Goal: Task Accomplishment & Management: Complete application form

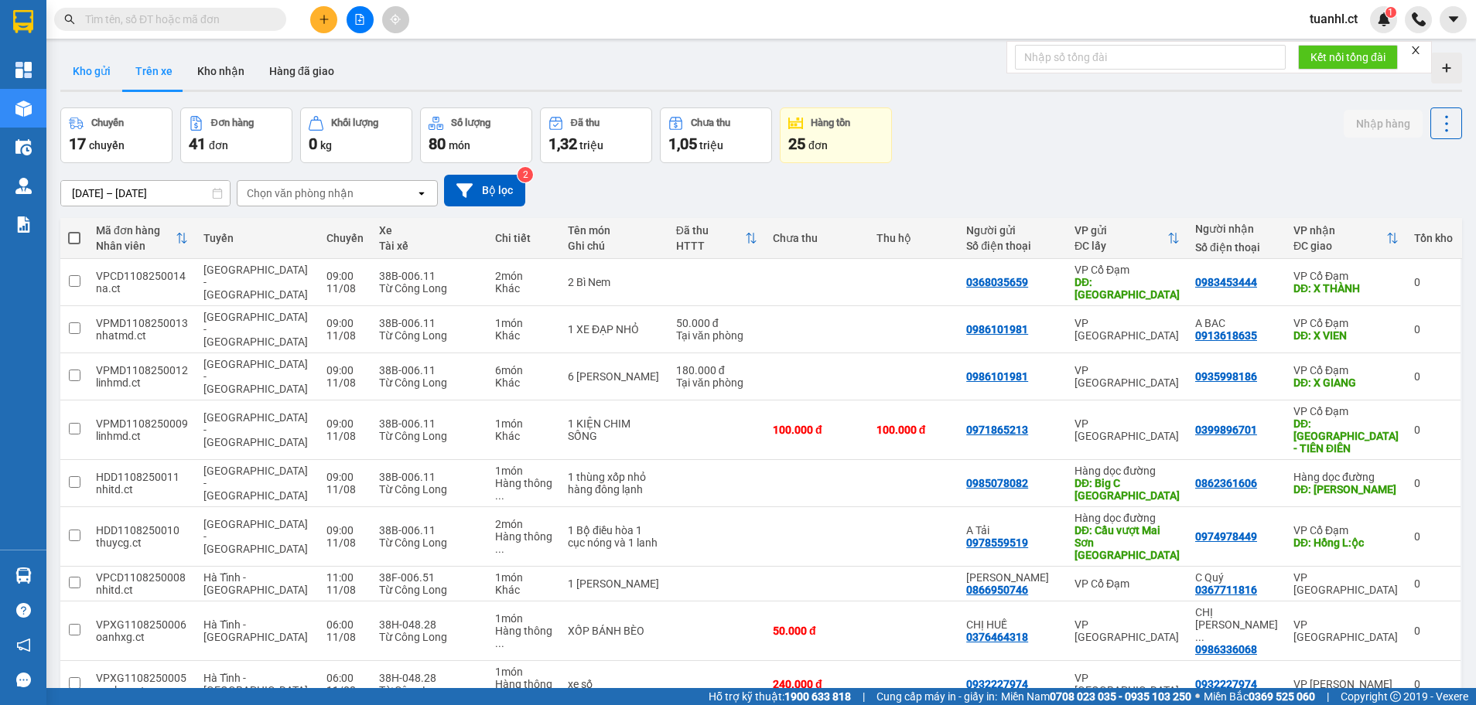
click at [99, 72] on button "Kho gửi" at bounding box center [91, 71] width 63 height 37
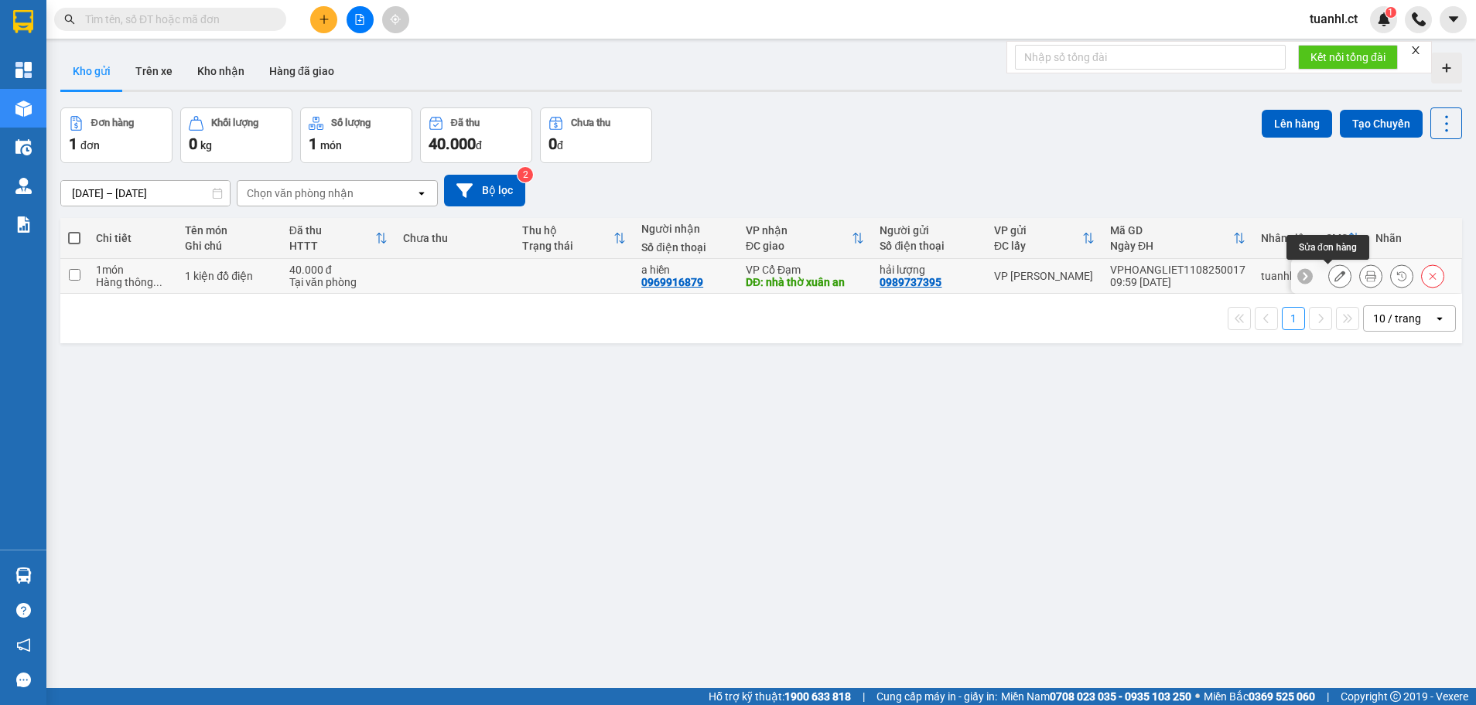
click at [1333, 282] on button at bounding box center [1340, 276] width 22 height 27
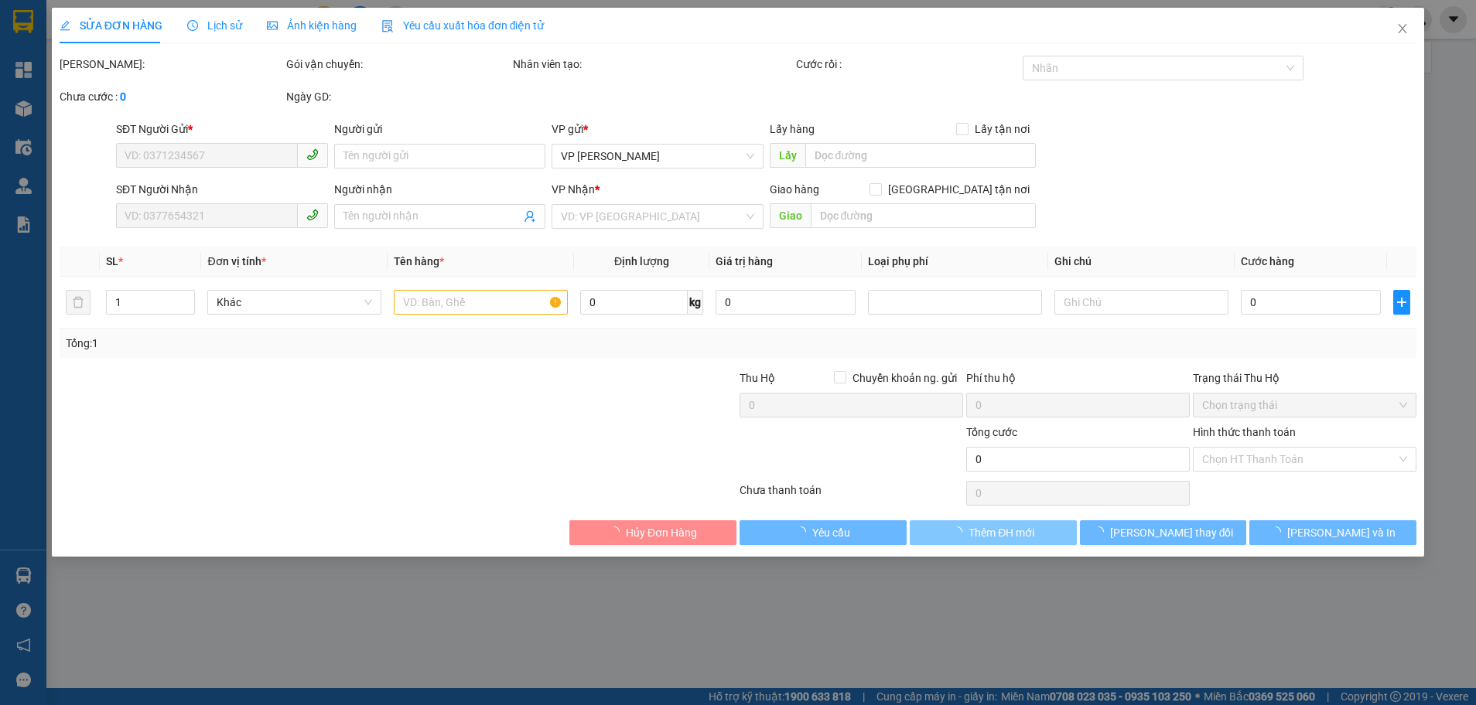
type input "0989737395"
type input "hải lượng"
type input "0969916879"
type input "a hiền"
type input "nhà thờ xuân an"
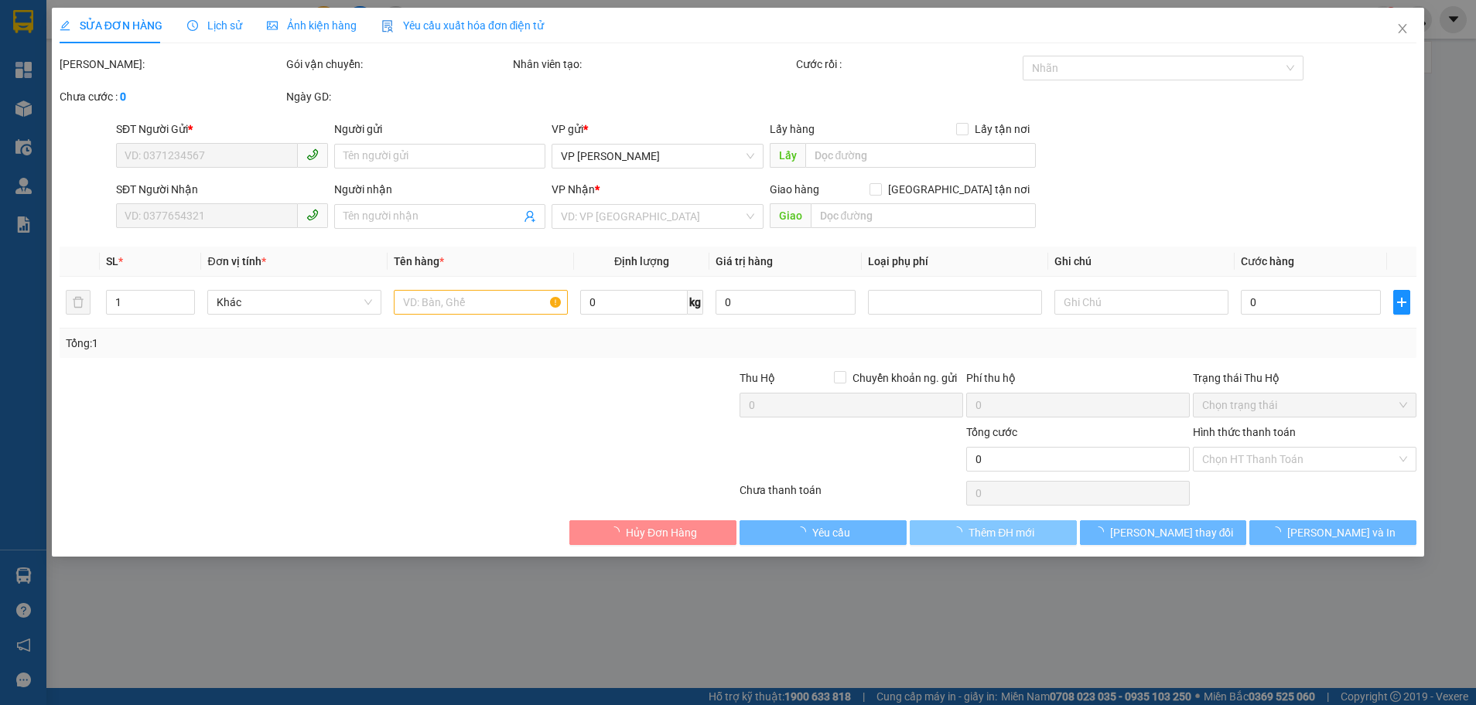
type input "40.000"
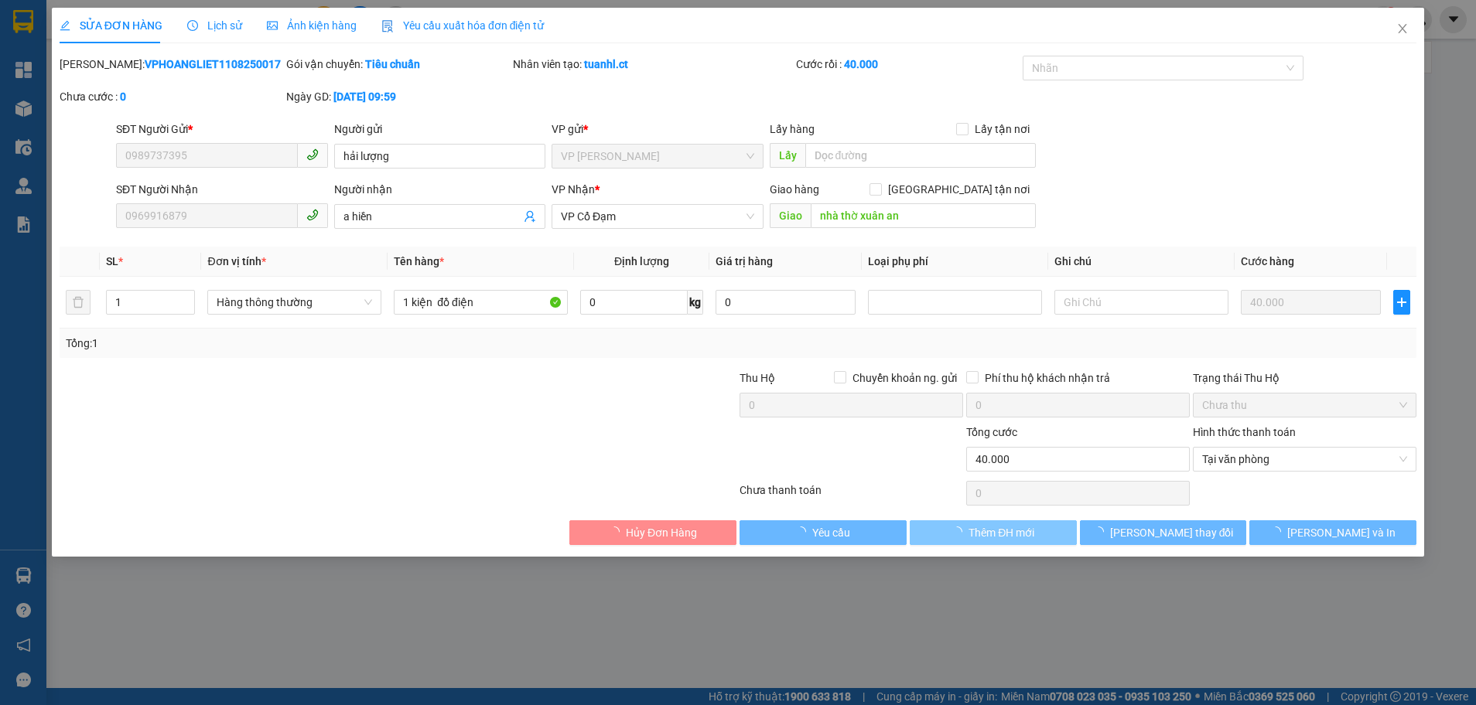
click at [1008, 538] on span "Thêm ĐH mới" at bounding box center [1001, 532] width 66 height 17
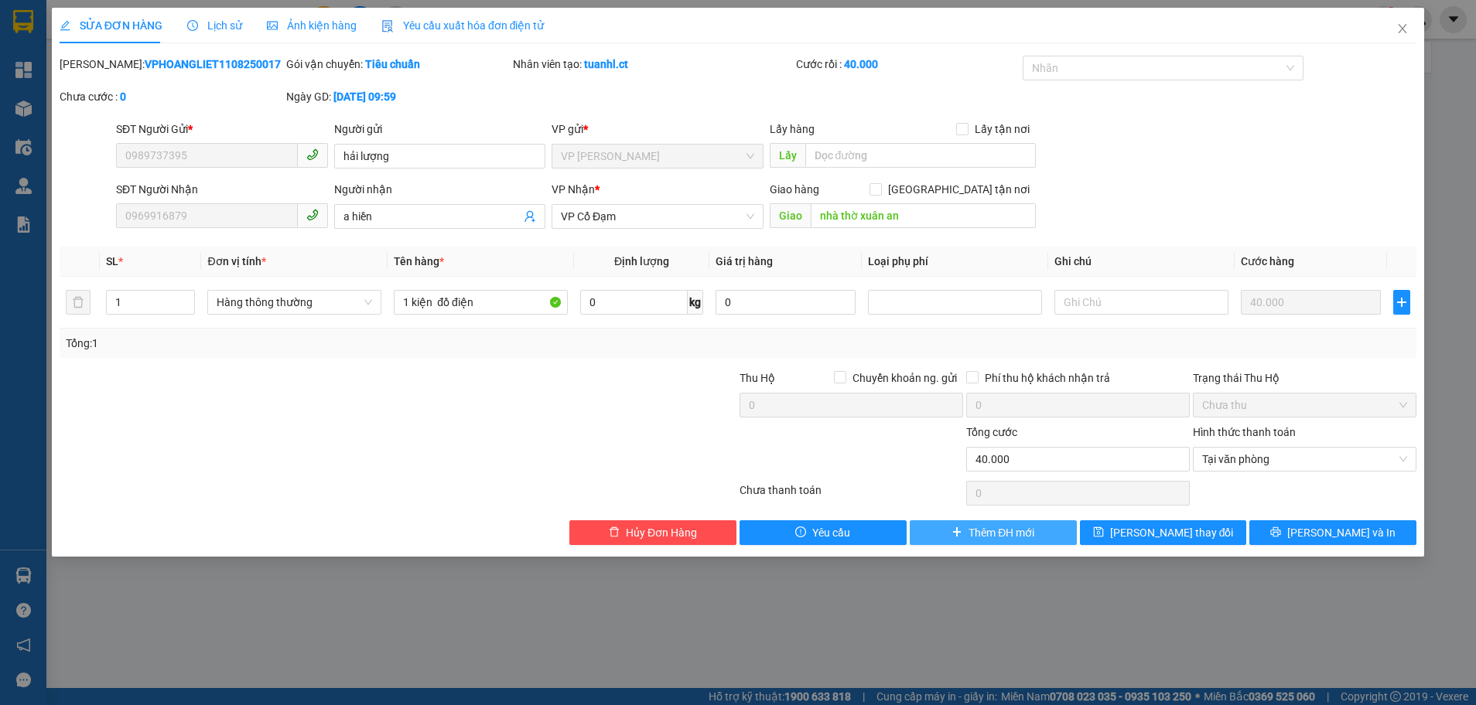
click at [1002, 534] on span "Thêm ĐH mới" at bounding box center [1001, 532] width 66 height 17
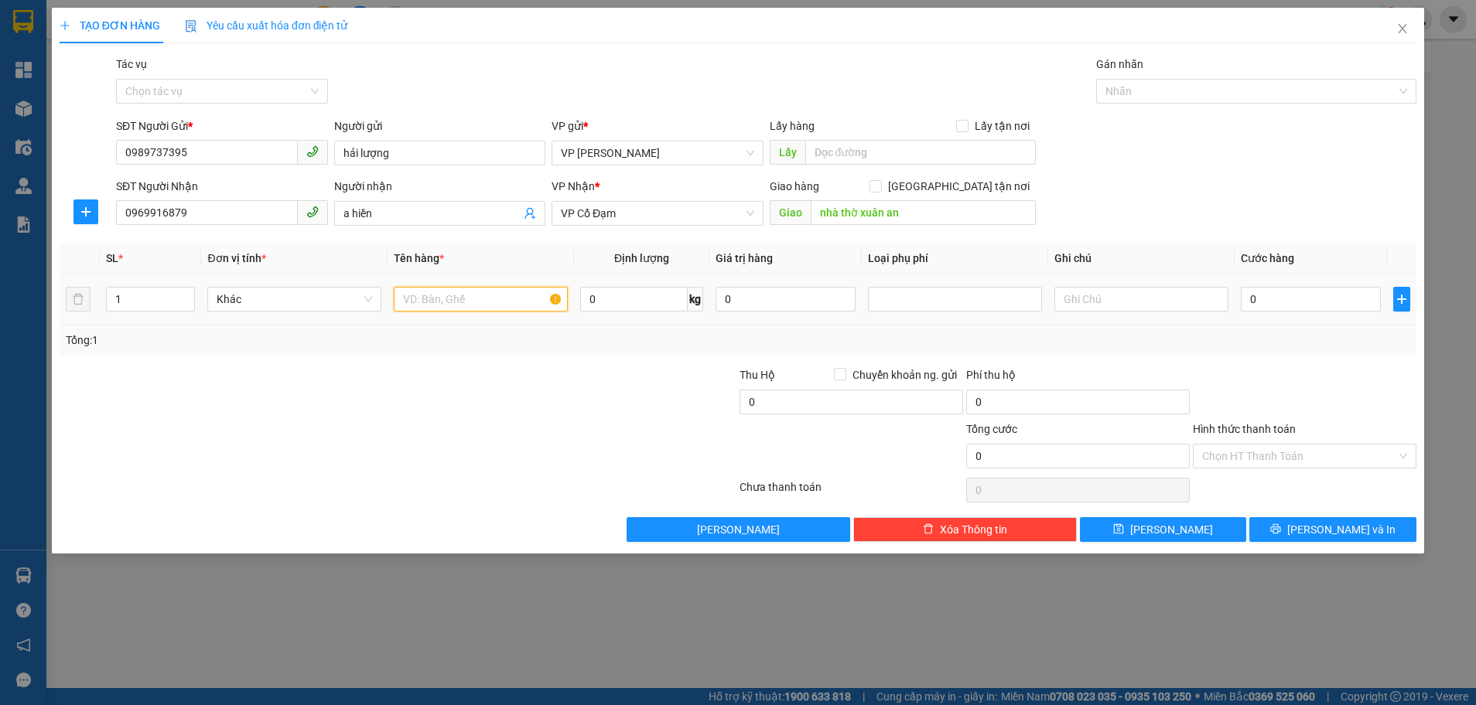
click at [451, 292] on input "text" at bounding box center [481, 299] width 174 height 25
type input "1 kiện đò điện"
click at [1249, 303] on input "0" at bounding box center [1311, 299] width 140 height 25
type input "4"
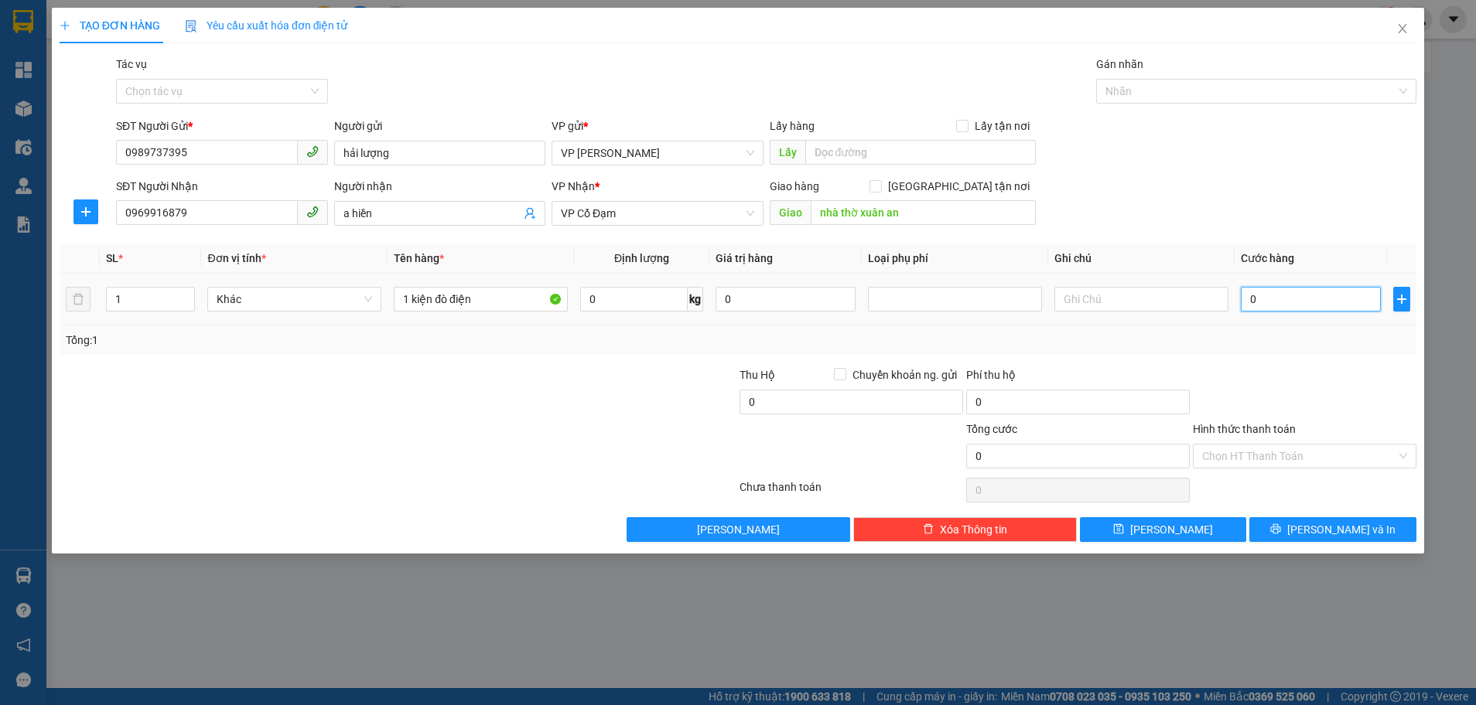
type input "4"
type input "40"
type input "40.000"
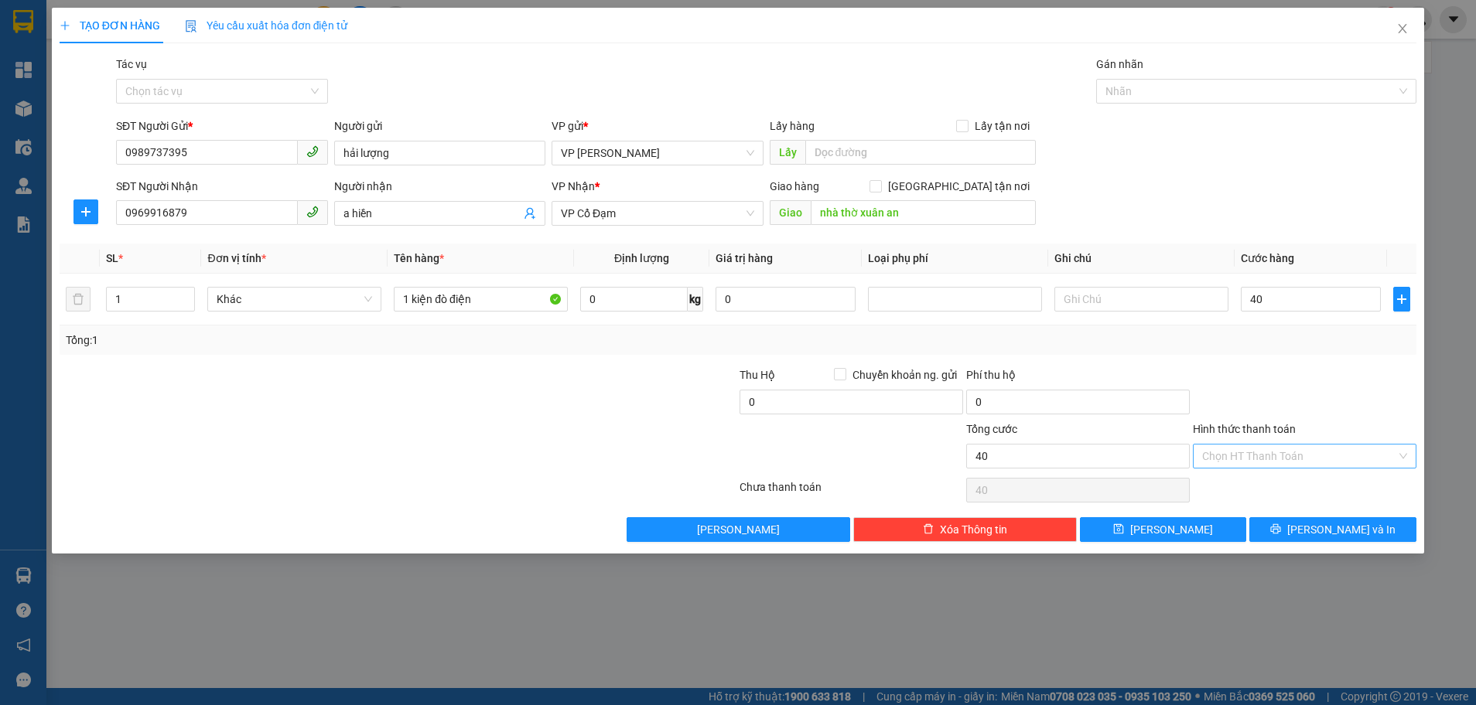
type input "40.000"
click at [1316, 456] on input "Hình thức thanh toán" at bounding box center [1299, 456] width 194 height 23
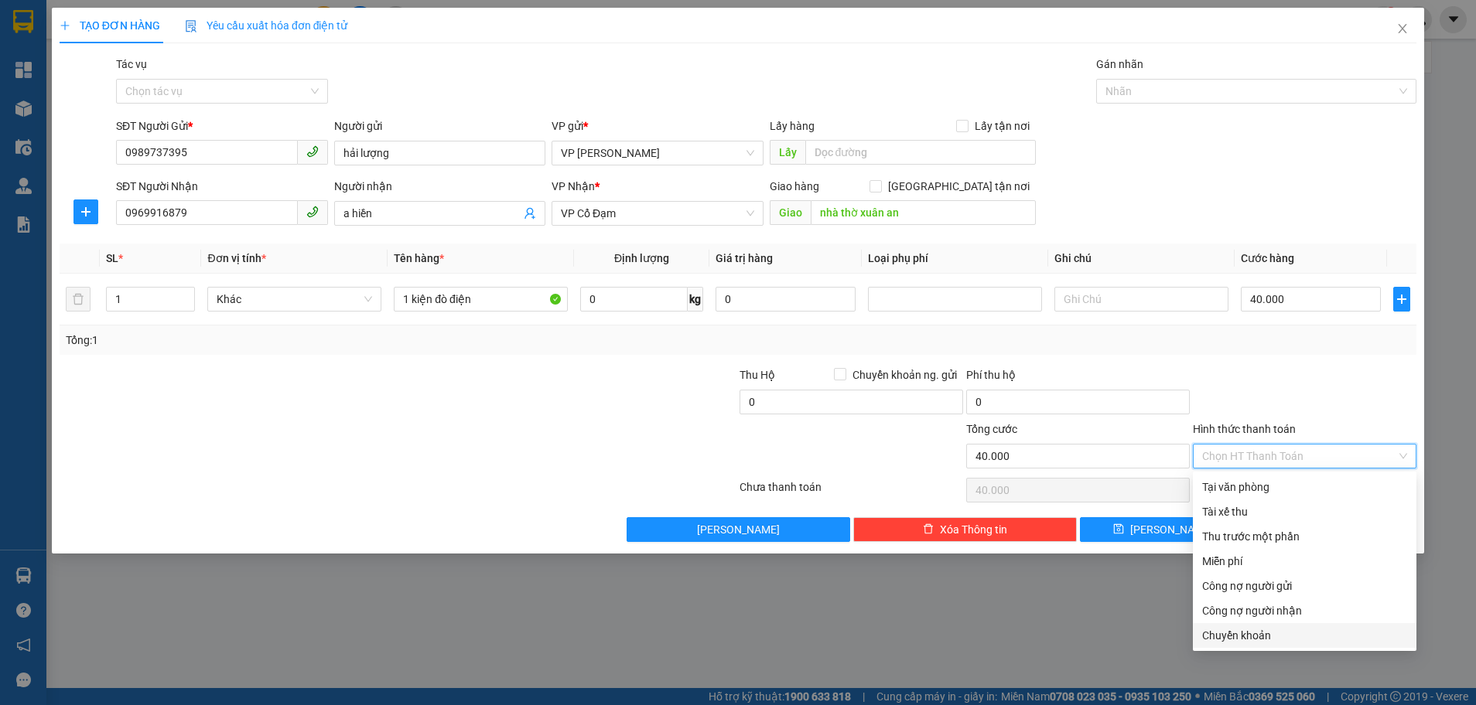
click at [1262, 633] on div "Chuyển khoản" at bounding box center [1304, 635] width 205 height 17
type input "0"
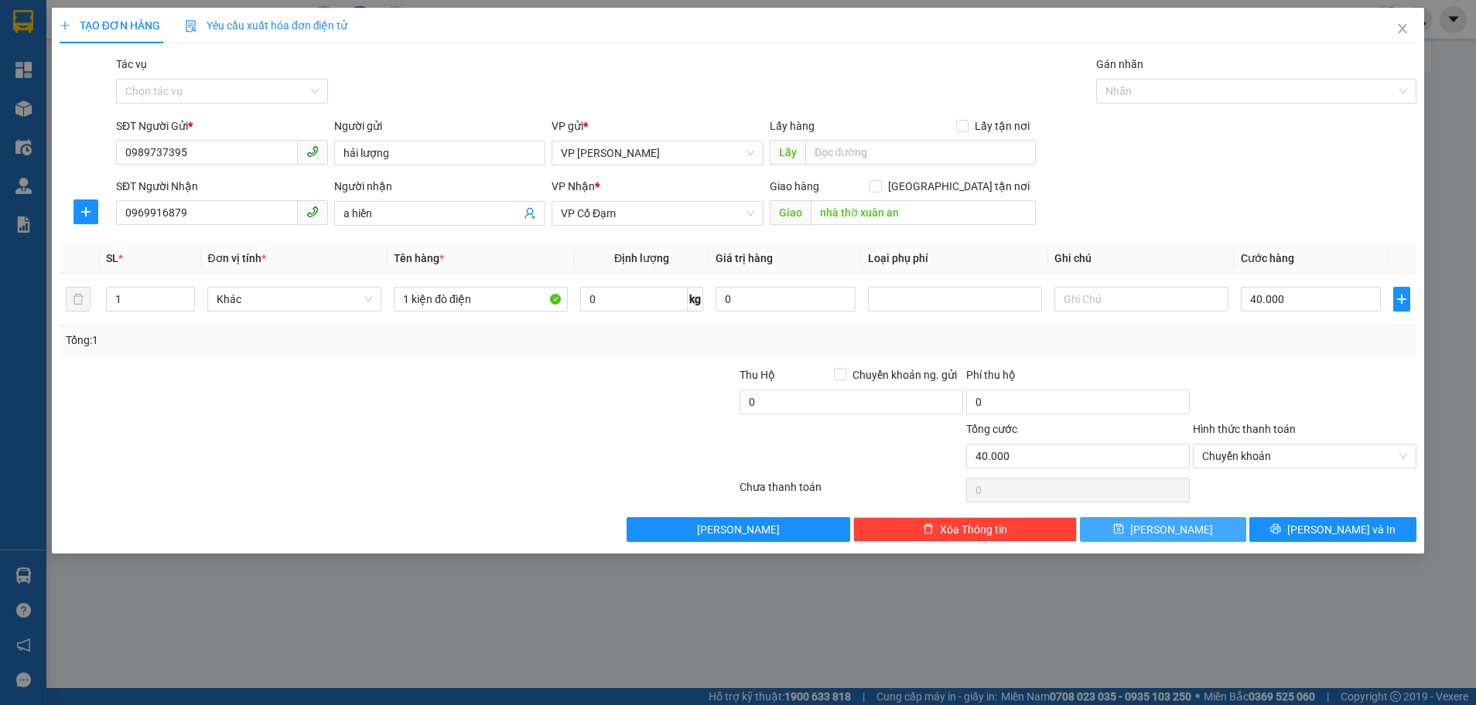
click at [1159, 524] on button "[PERSON_NAME]" at bounding box center [1163, 529] width 167 height 25
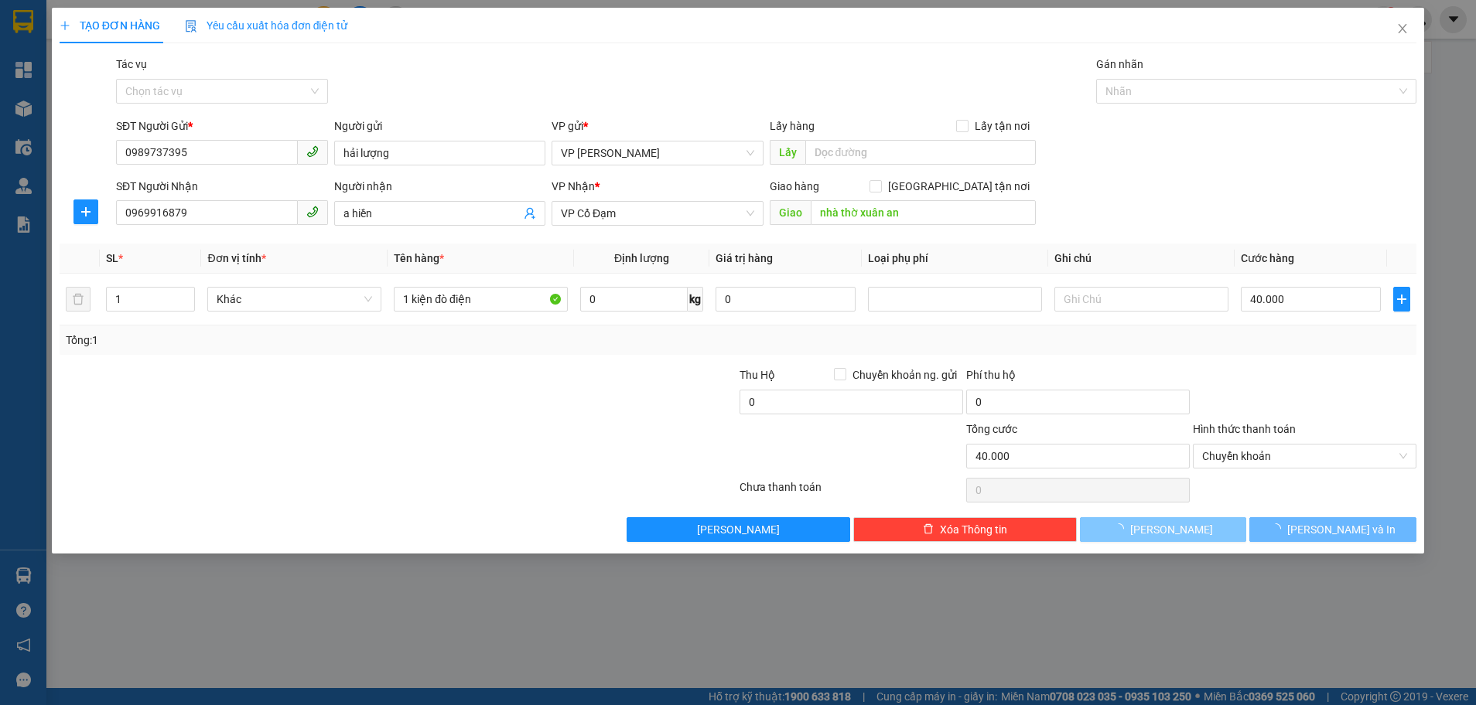
type input "0"
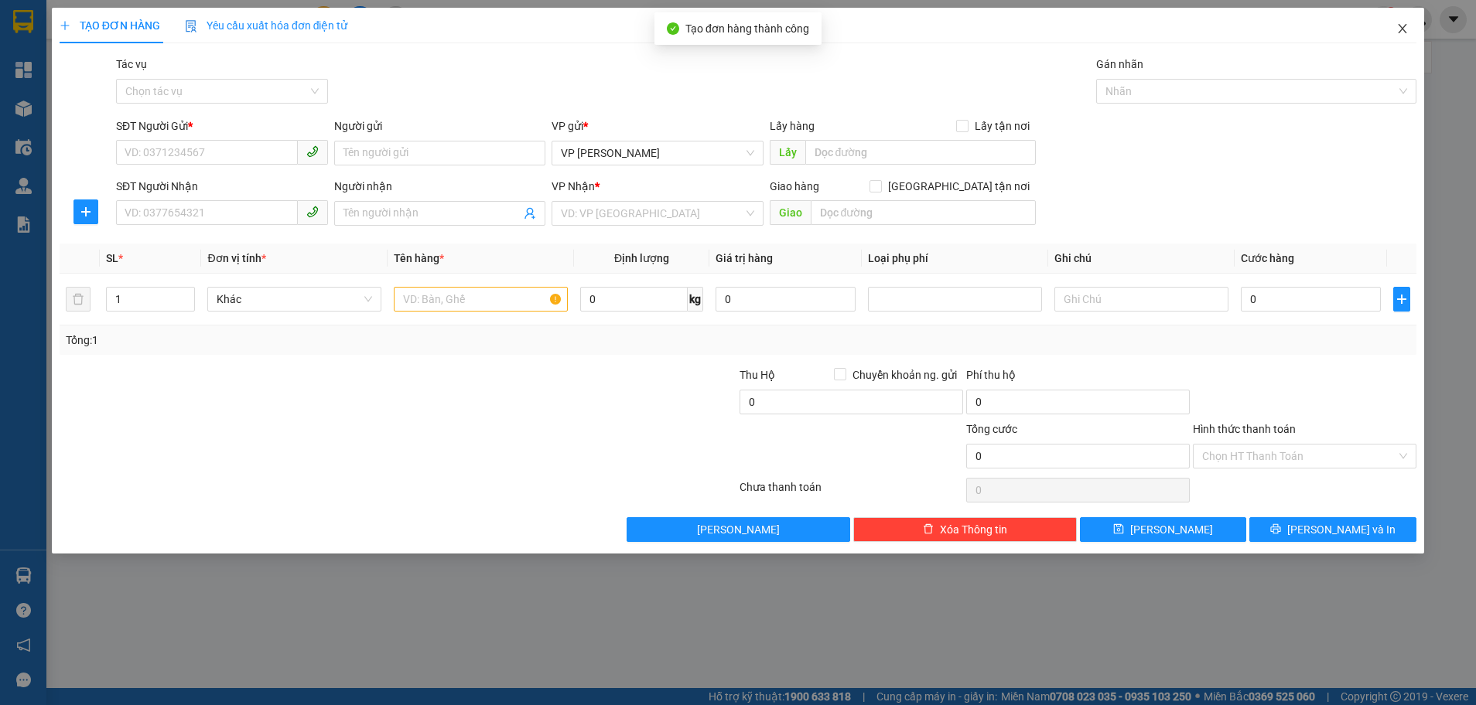
click at [1400, 29] on icon "close" at bounding box center [1402, 28] width 12 height 12
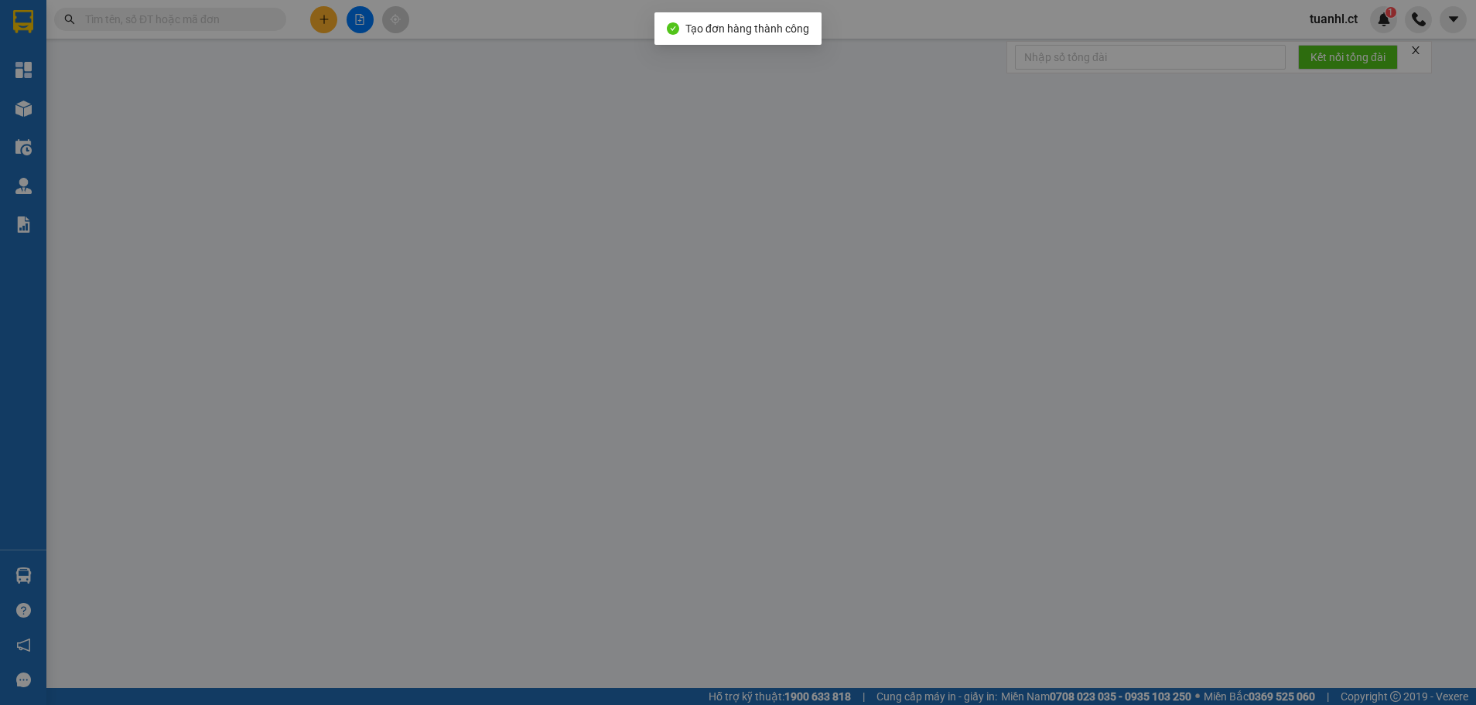
type input "0989737395"
type input "hải lượng"
type input "0969916879"
type input "a hiền"
type input "nhà thờ xuân an"
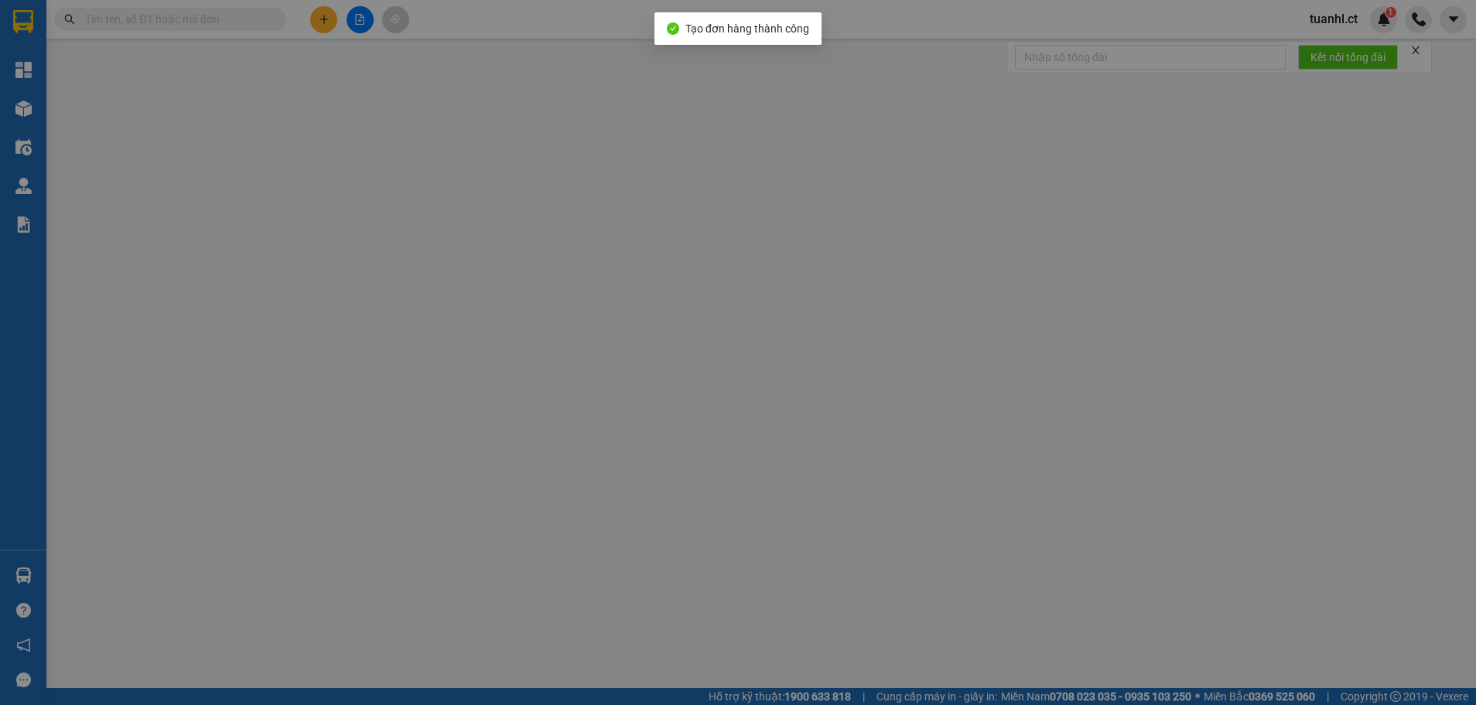
type input "40.000"
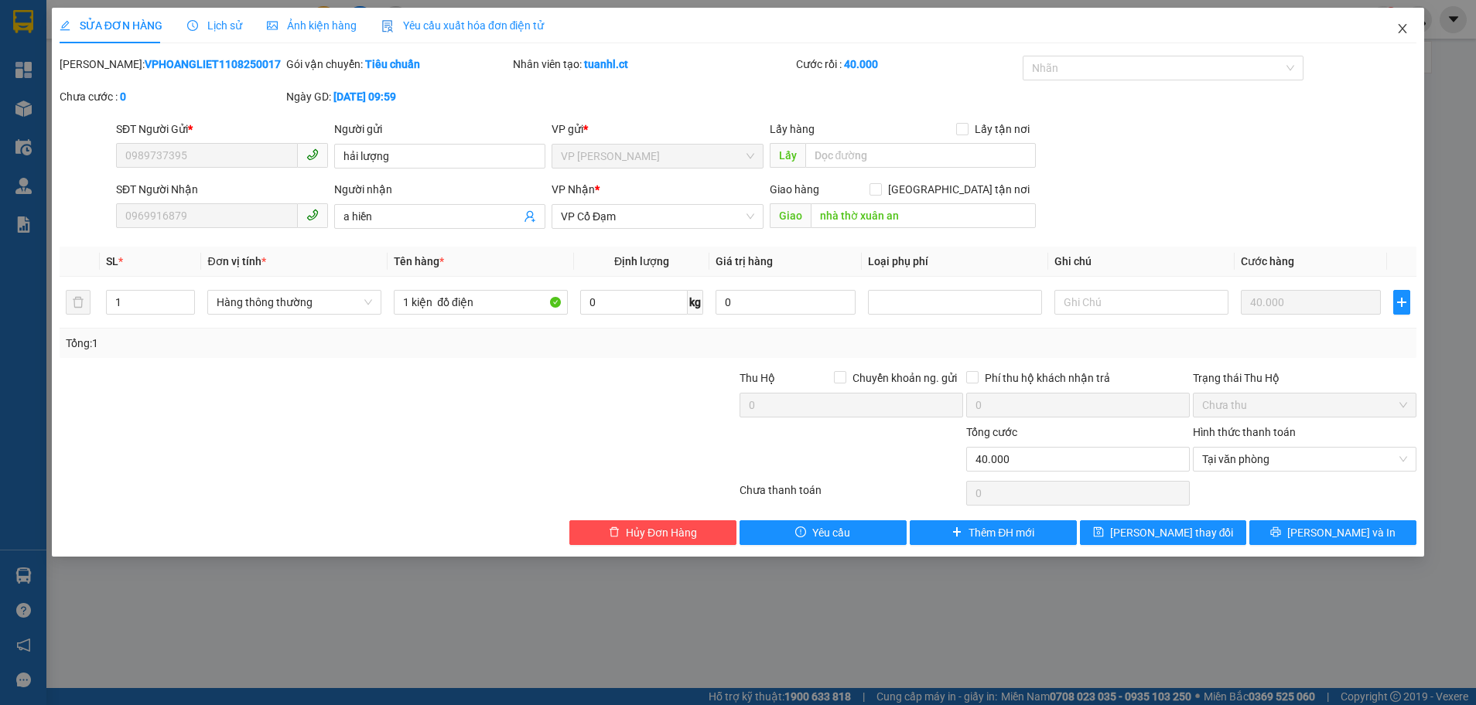
click at [1407, 26] on icon "close" at bounding box center [1402, 28] width 12 height 12
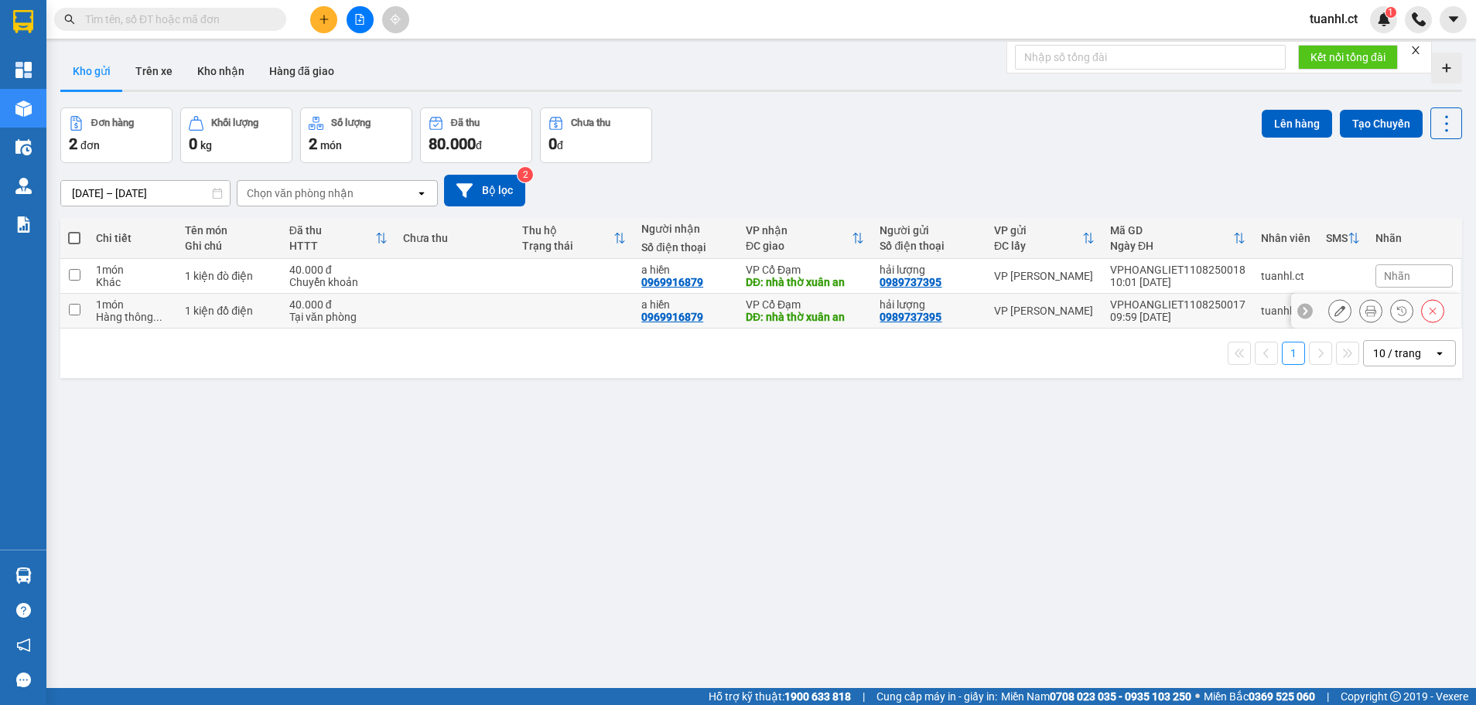
click at [80, 312] on td at bounding box center [74, 311] width 28 height 35
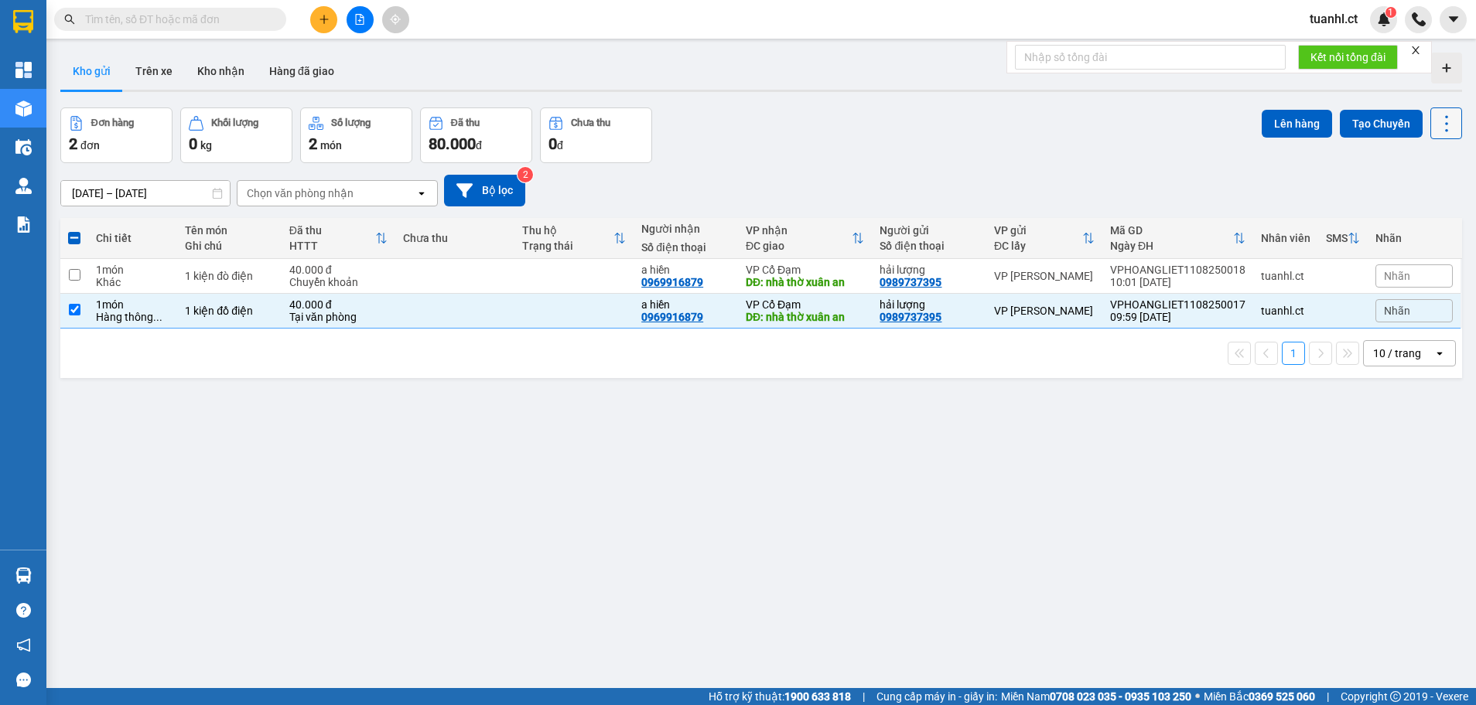
click at [1435, 123] on icon at bounding box center [1446, 124] width 22 height 22
click at [1416, 219] on span "Làm mới" at bounding box center [1412, 220] width 43 height 15
click at [1435, 118] on icon at bounding box center [1446, 124] width 22 height 22
click at [1214, 592] on div "ver 1.8.137 Kho gửi Trên xe Kho nhận Hàng đã giao Đơn hàng 2 đơn Khối lượng 0 k…" at bounding box center [761, 398] width 1414 height 705
click at [77, 314] on input "checkbox" at bounding box center [75, 310] width 12 height 12
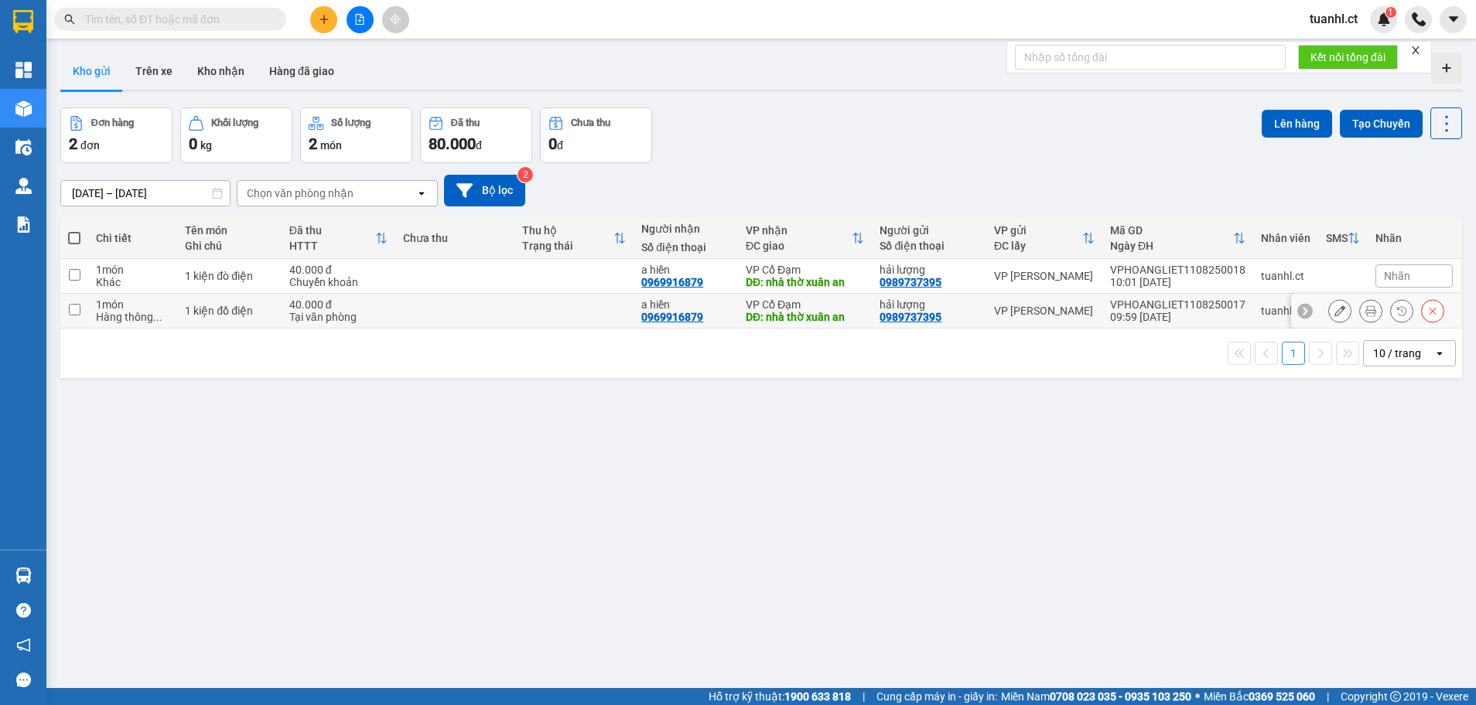
click at [77, 309] on input "checkbox" at bounding box center [75, 310] width 12 height 12
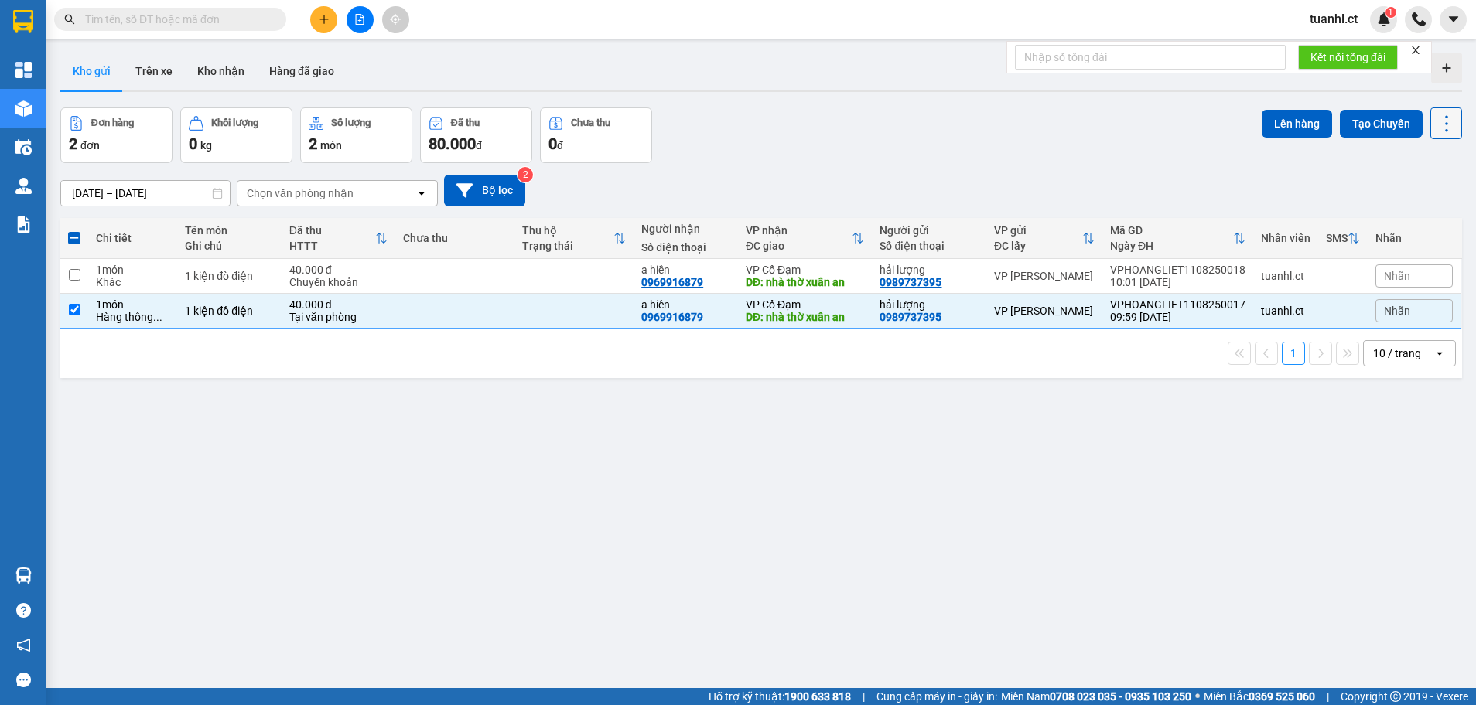
click at [1435, 113] on icon at bounding box center [1446, 124] width 22 height 22
click at [963, 185] on div "[DATE] – [DATE] Press the down arrow key to interact with the calendar and sele…" at bounding box center [760, 191] width 1401 height 32
click at [104, 74] on button "Kho gửi" at bounding box center [91, 71] width 63 height 37
click at [393, 392] on div "ver 1.8.137 Kho gửi Trên xe Kho nhận Hàng đã giao Đơn hàng 2 đơn Khối lượng 0 k…" at bounding box center [761, 398] width 1414 height 705
click at [80, 316] on td at bounding box center [74, 311] width 28 height 35
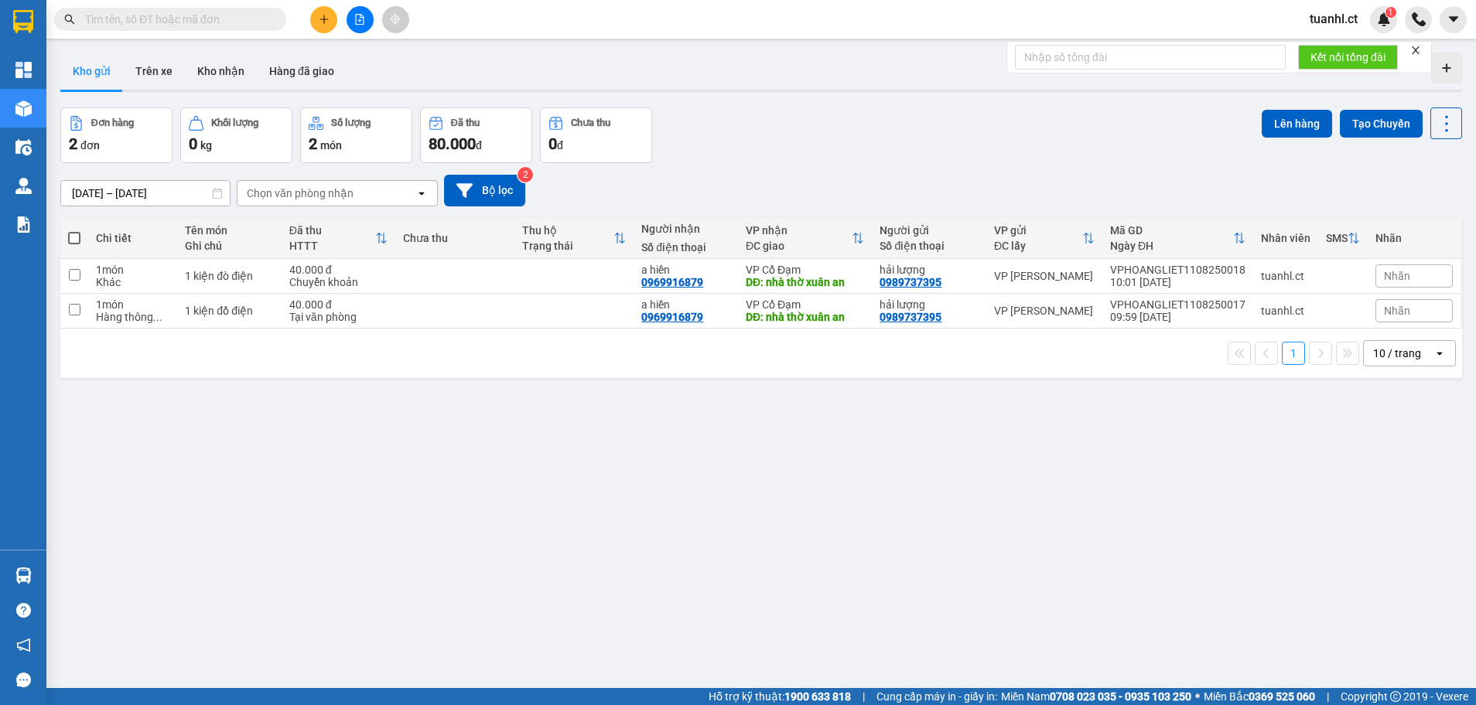
click at [742, 126] on div "Đơn hàng 2 đơn Khối lượng 0 kg Số lượng 2 món Đã thu 80.000 đ Chưa thu 0 đ Lên …" at bounding box center [760, 136] width 1401 height 56
click at [87, 309] on td at bounding box center [74, 311] width 28 height 35
checkbox input "true"
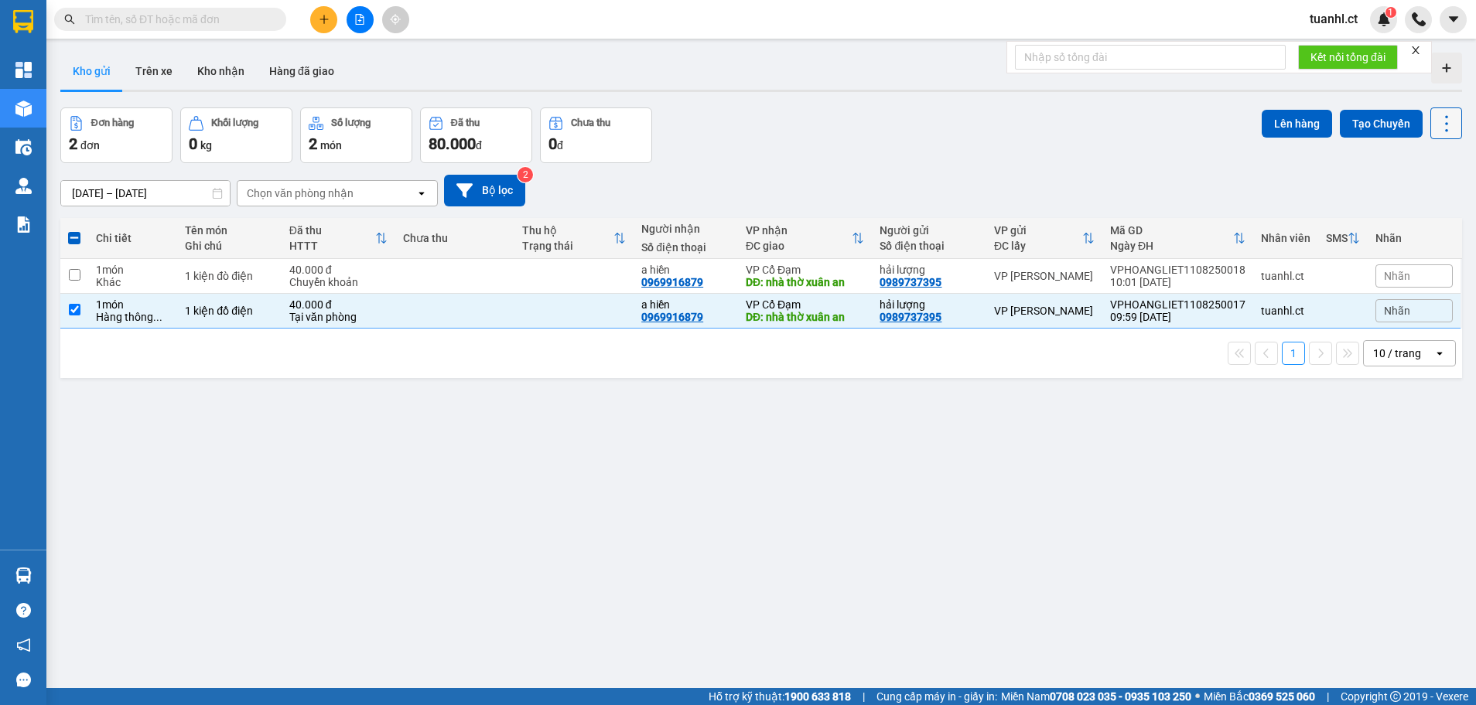
click at [1443, 135] on button at bounding box center [1446, 124] width 32 height 32
click at [1434, 166] on span "Quét đơn" at bounding box center [1413, 165] width 45 height 15
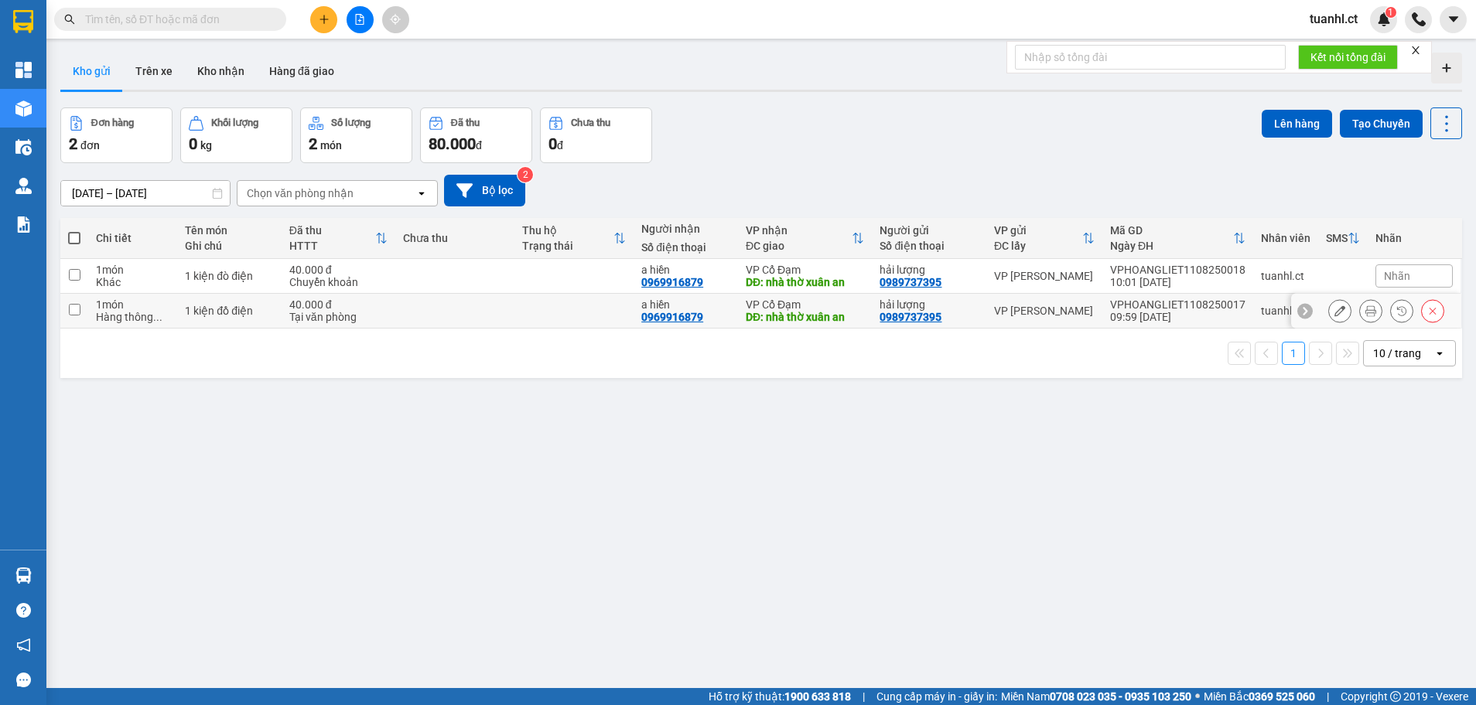
click at [67, 308] on td at bounding box center [74, 311] width 28 height 35
checkbox input "true"
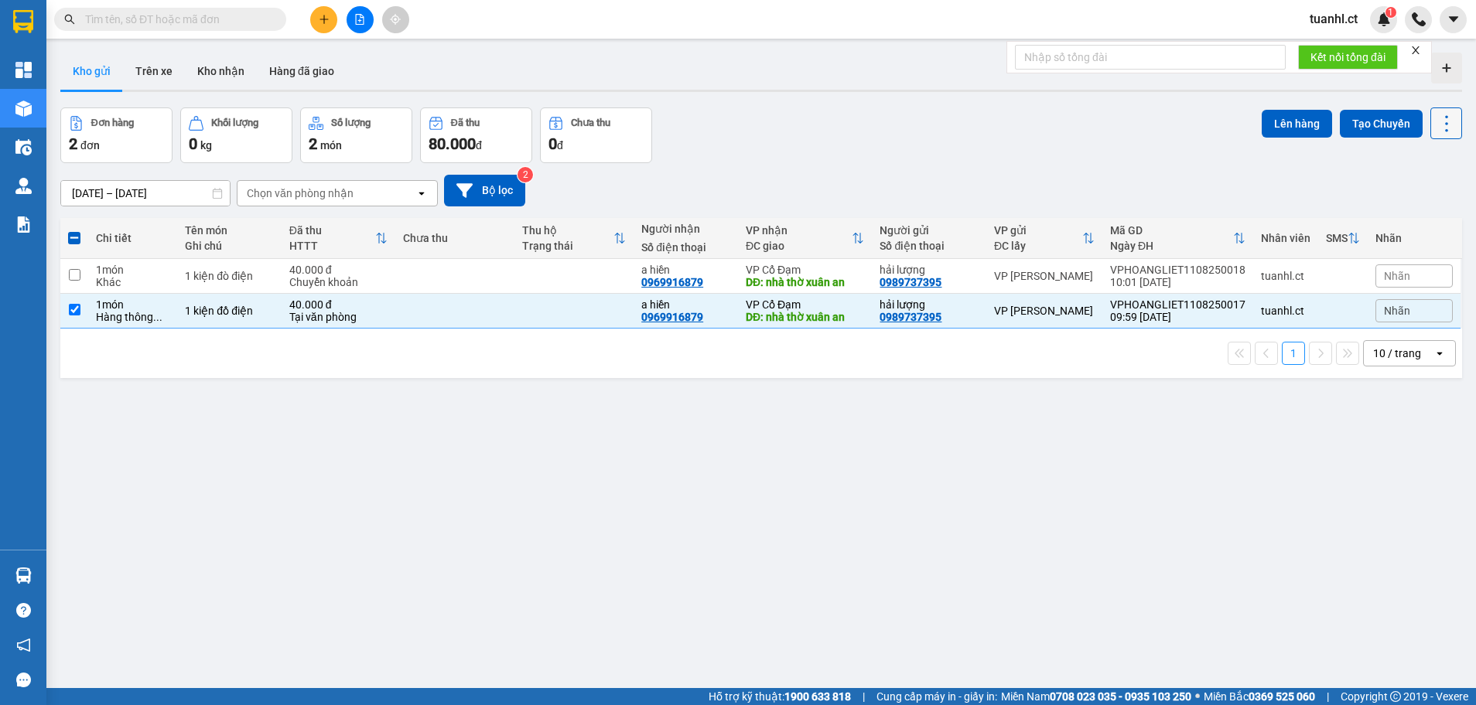
click at [1435, 131] on icon at bounding box center [1446, 124] width 22 height 22
click at [1284, 179] on div "[DATE] – [DATE] Press the down arrow key to interact with the calendar and sele…" at bounding box center [760, 191] width 1401 height 32
click at [1427, 312] on icon at bounding box center [1432, 310] width 11 height 11
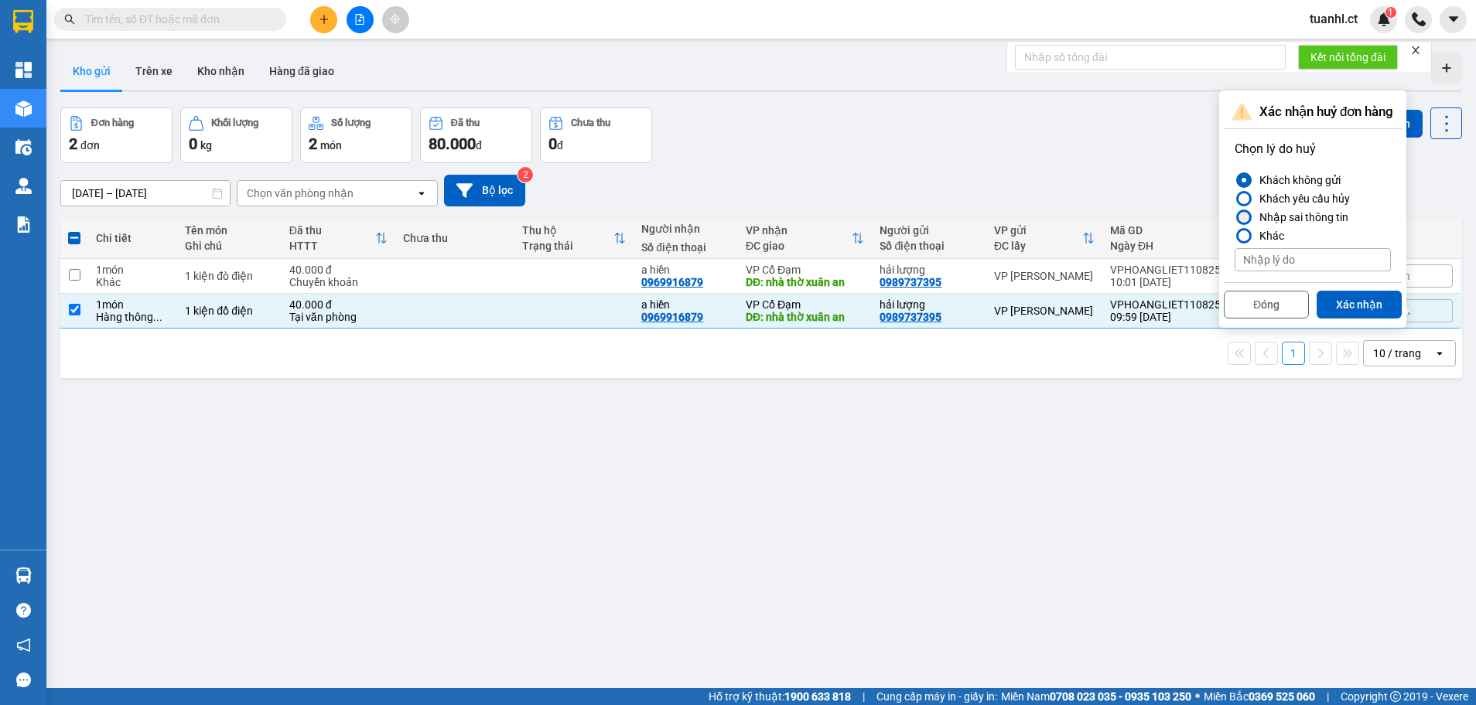
click at [1242, 220] on div at bounding box center [1243, 217] width 11 height 11
click at [1234, 217] on input "Nhập sai thông tin" at bounding box center [1234, 217] width 0 height 0
click at [1356, 302] on button "Xác nhận" at bounding box center [1358, 305] width 85 height 28
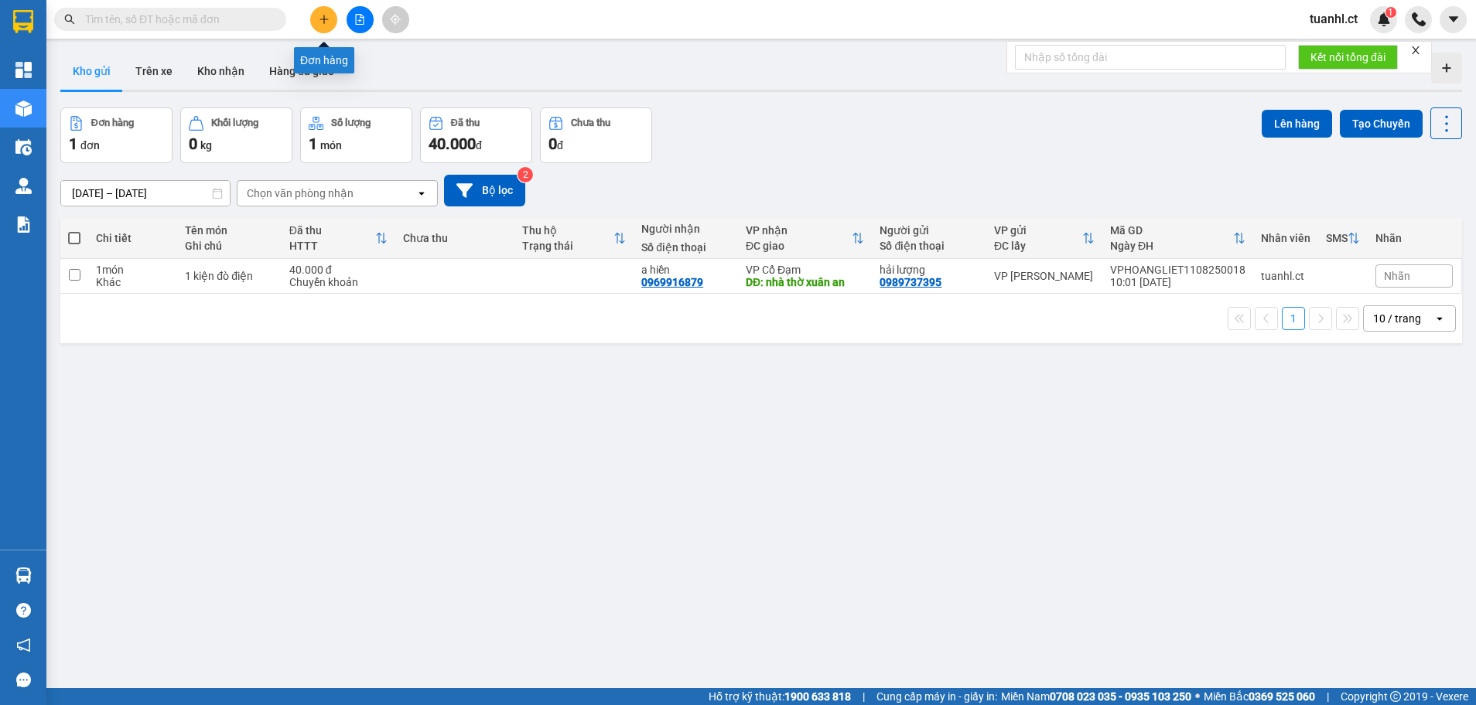
click at [322, 15] on icon "plus" at bounding box center [324, 19] width 11 height 11
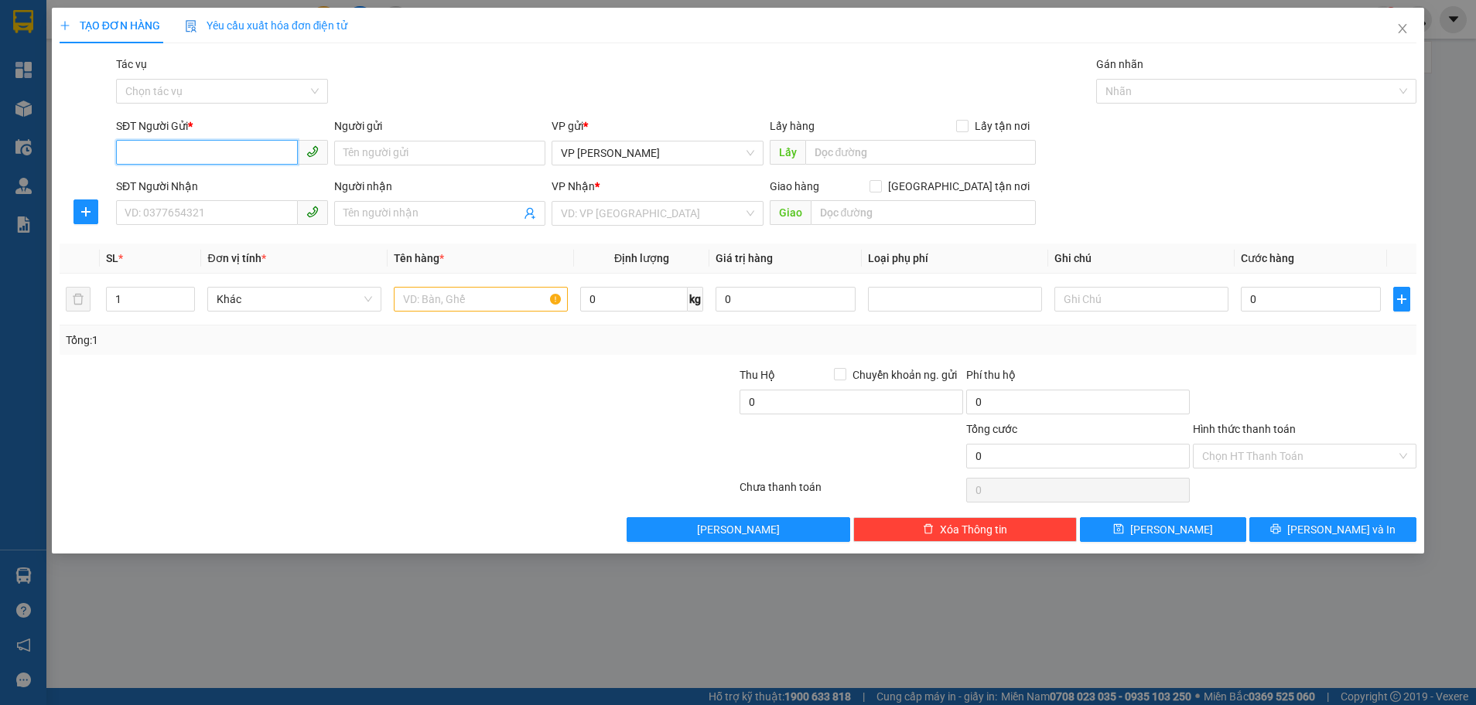
click at [186, 162] on input "SĐT Người Gửi *" at bounding box center [207, 152] width 182 height 25
click at [174, 178] on div "0984456338 - a thịnh" at bounding box center [221, 184] width 193 height 17
type input "0984456338"
type input "a thịnh"
type input "0774281856"
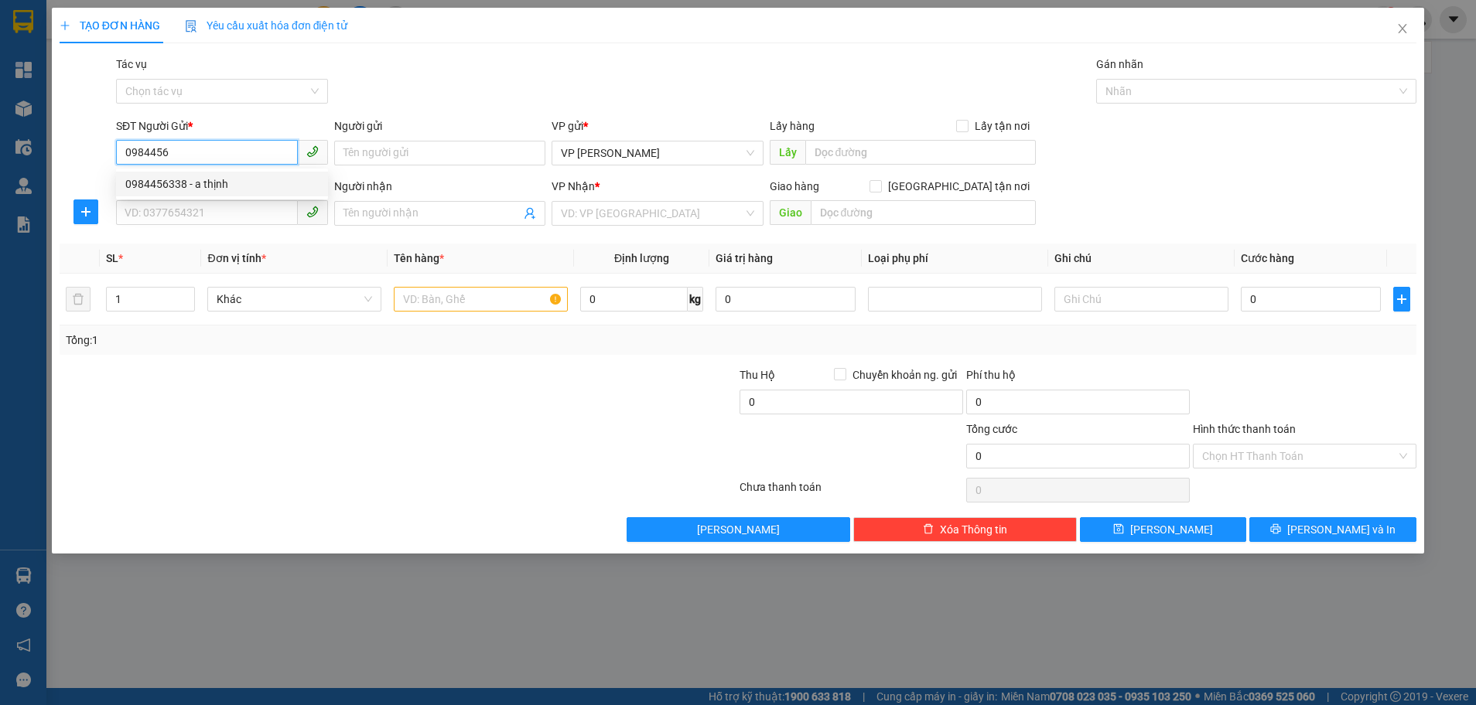
type input "A BỐN"
type input "[PERSON_NAME]"
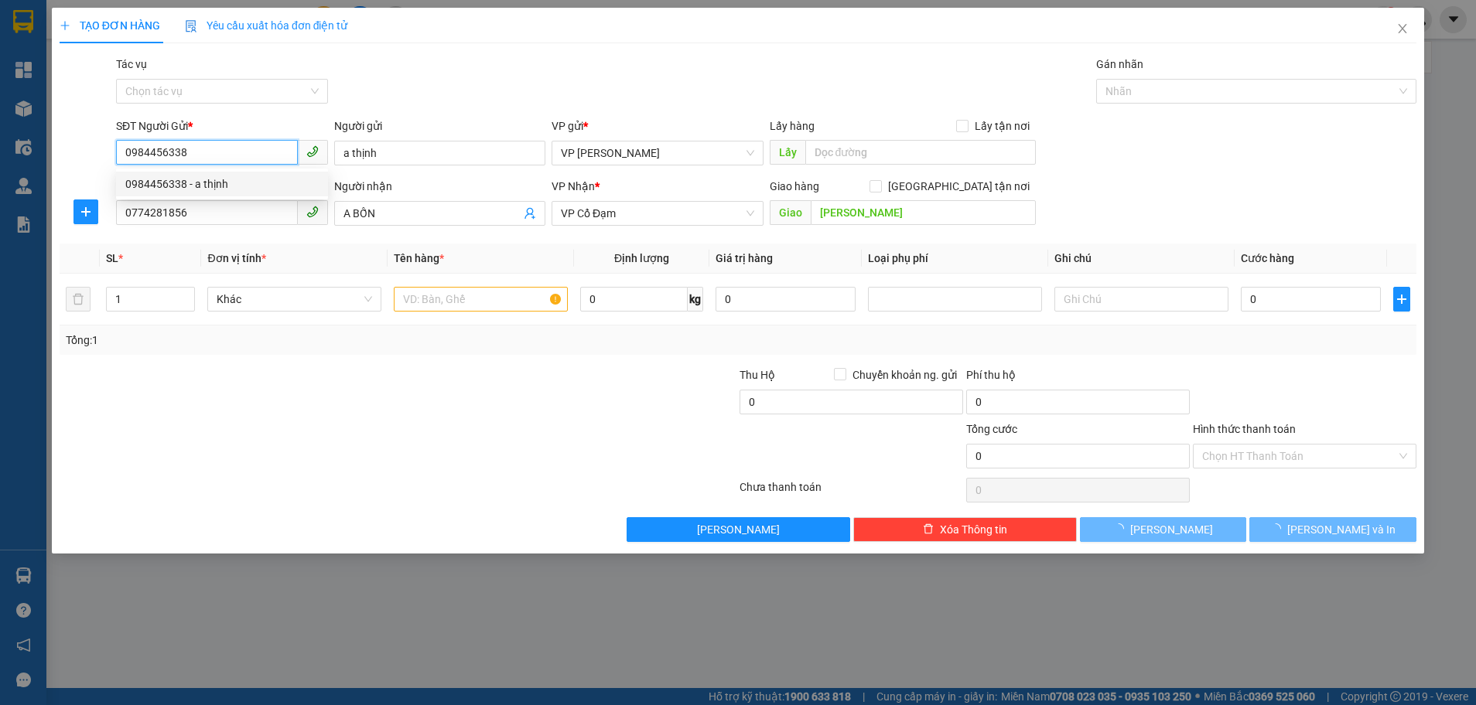
type input "200.000"
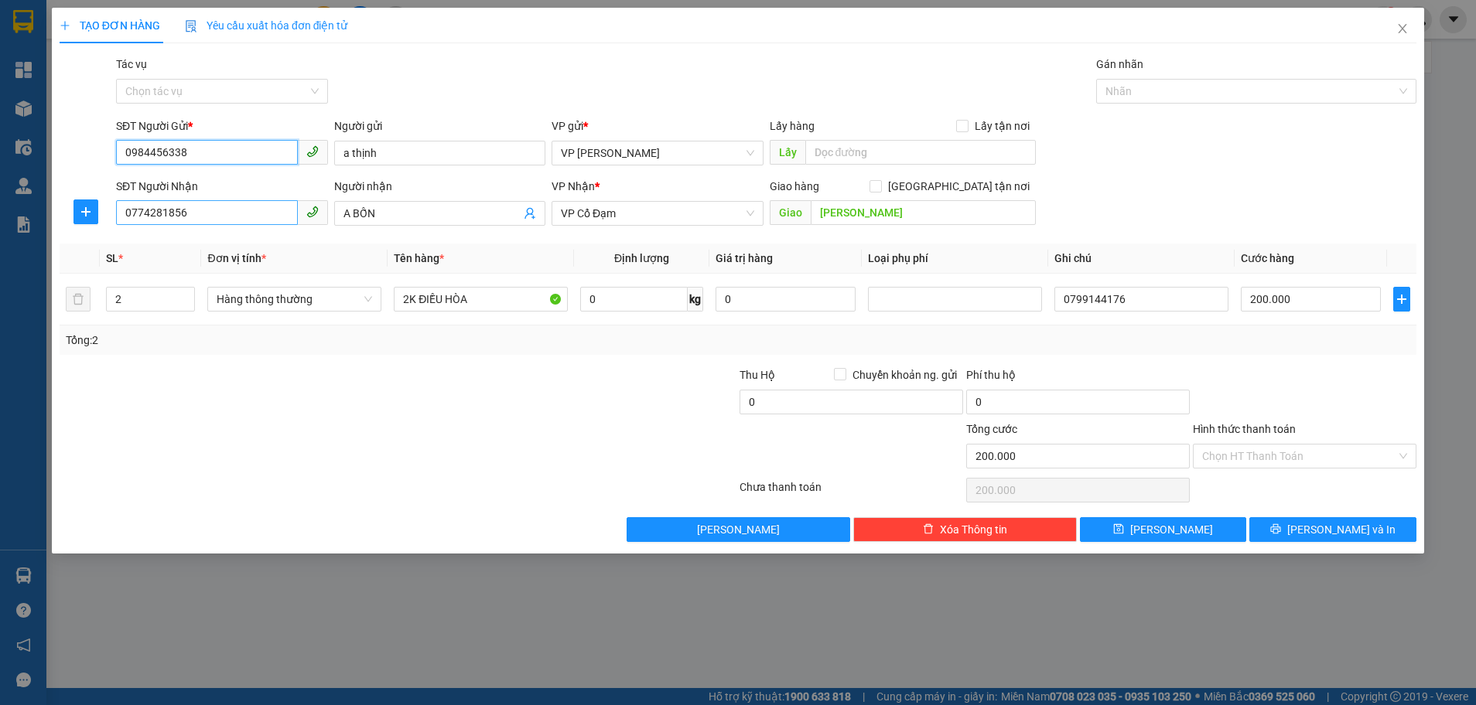
type input "0984456338"
click at [206, 215] on input "0774281856" at bounding box center [207, 212] width 182 height 25
type input "0"
type input "0376339428"
click at [392, 219] on input "A BỐN" at bounding box center [432, 213] width 178 height 17
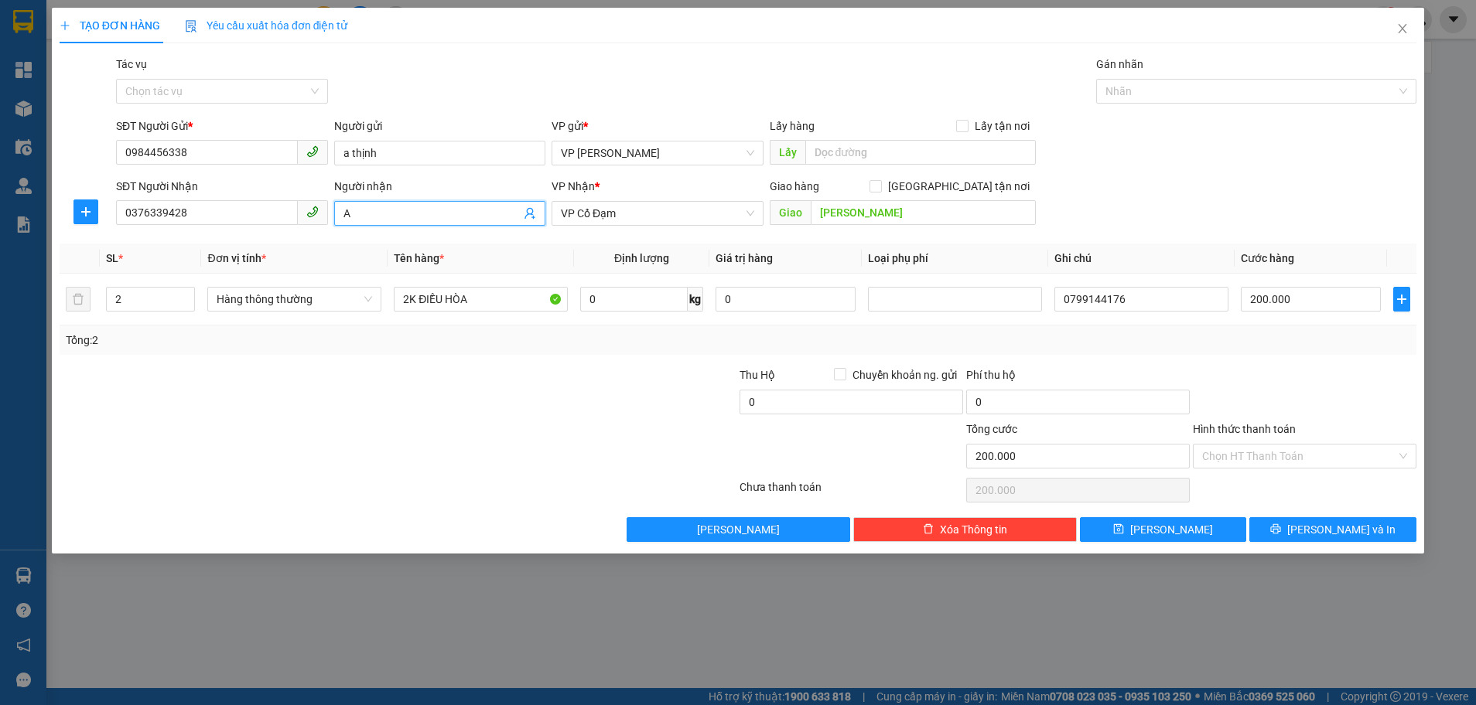
type input "A"
type input "k"
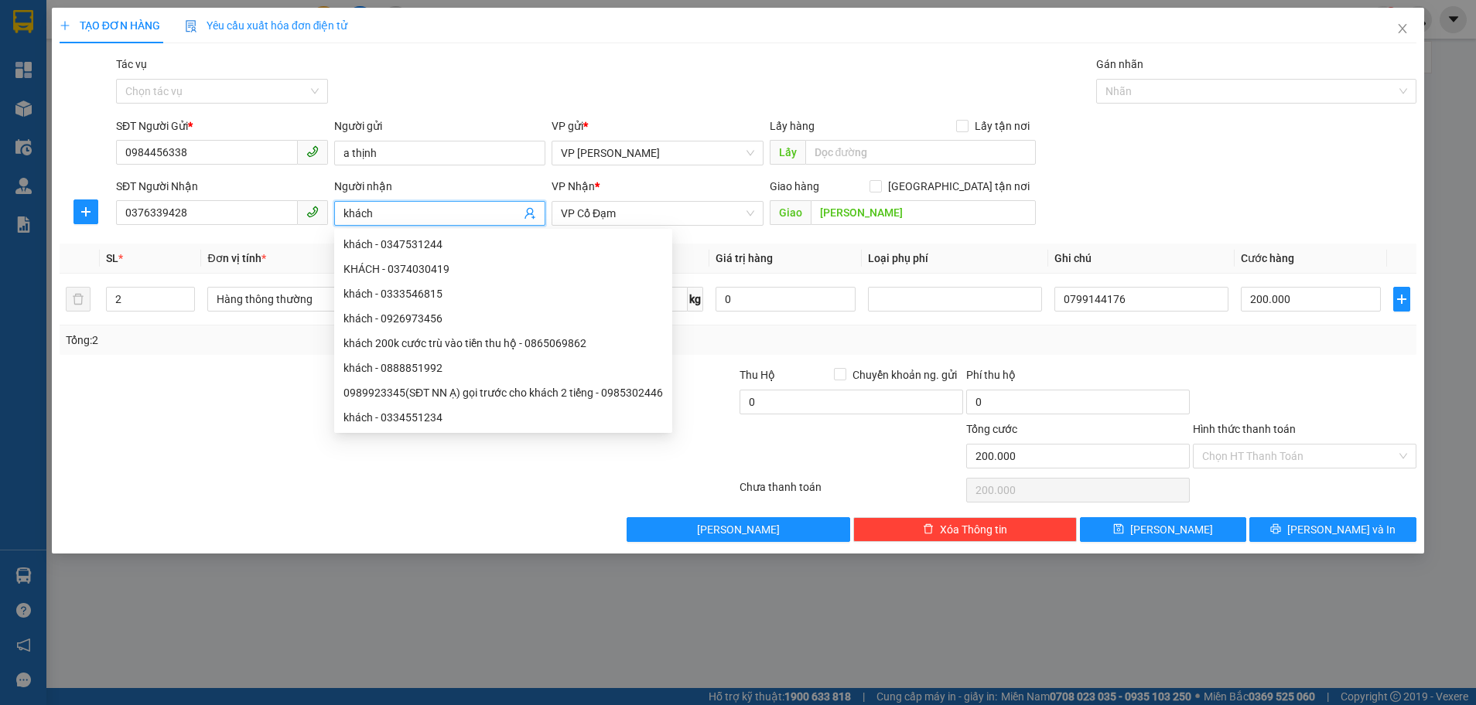
type input "khách"
click at [236, 431] on div at bounding box center [284, 448] width 453 height 54
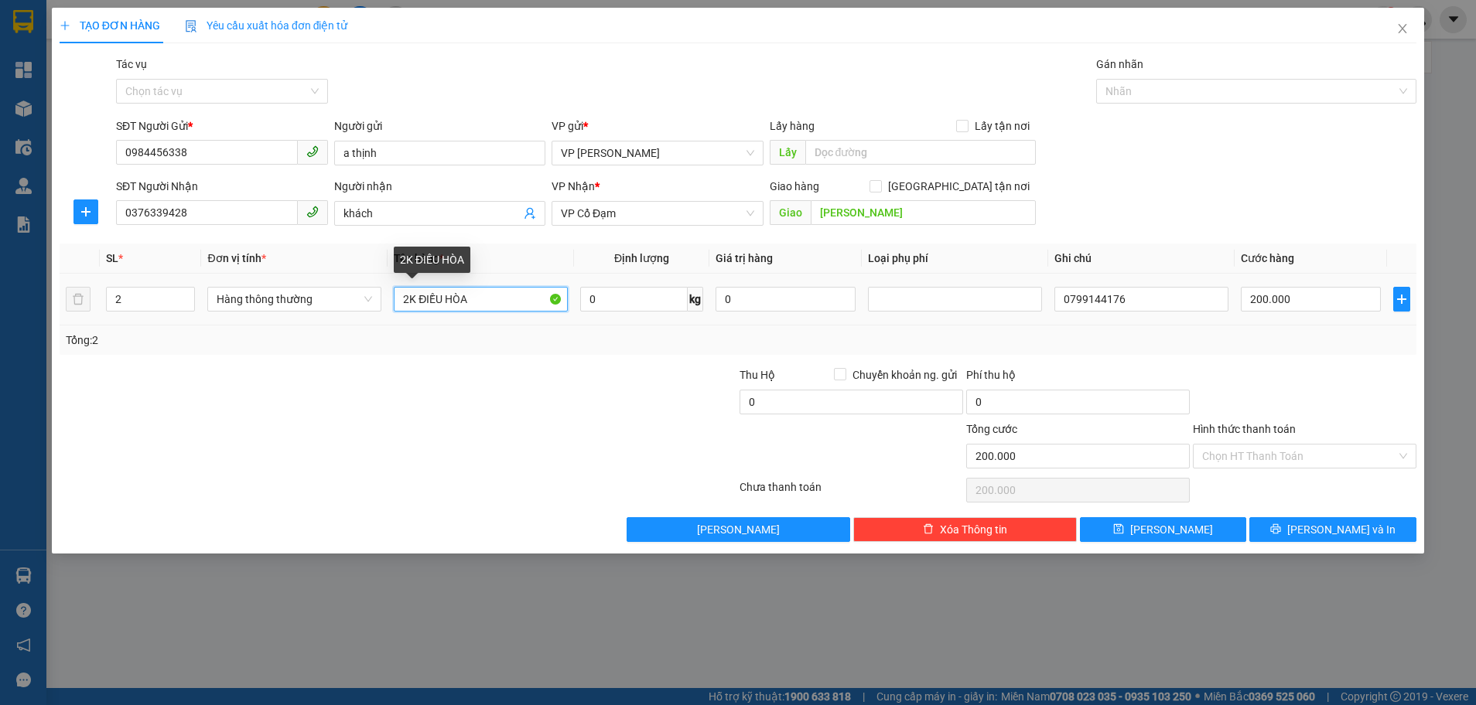
click at [473, 304] on input "2K ĐIỀU HÒA" at bounding box center [481, 299] width 174 height 25
type input "2"
type input "máy tính"
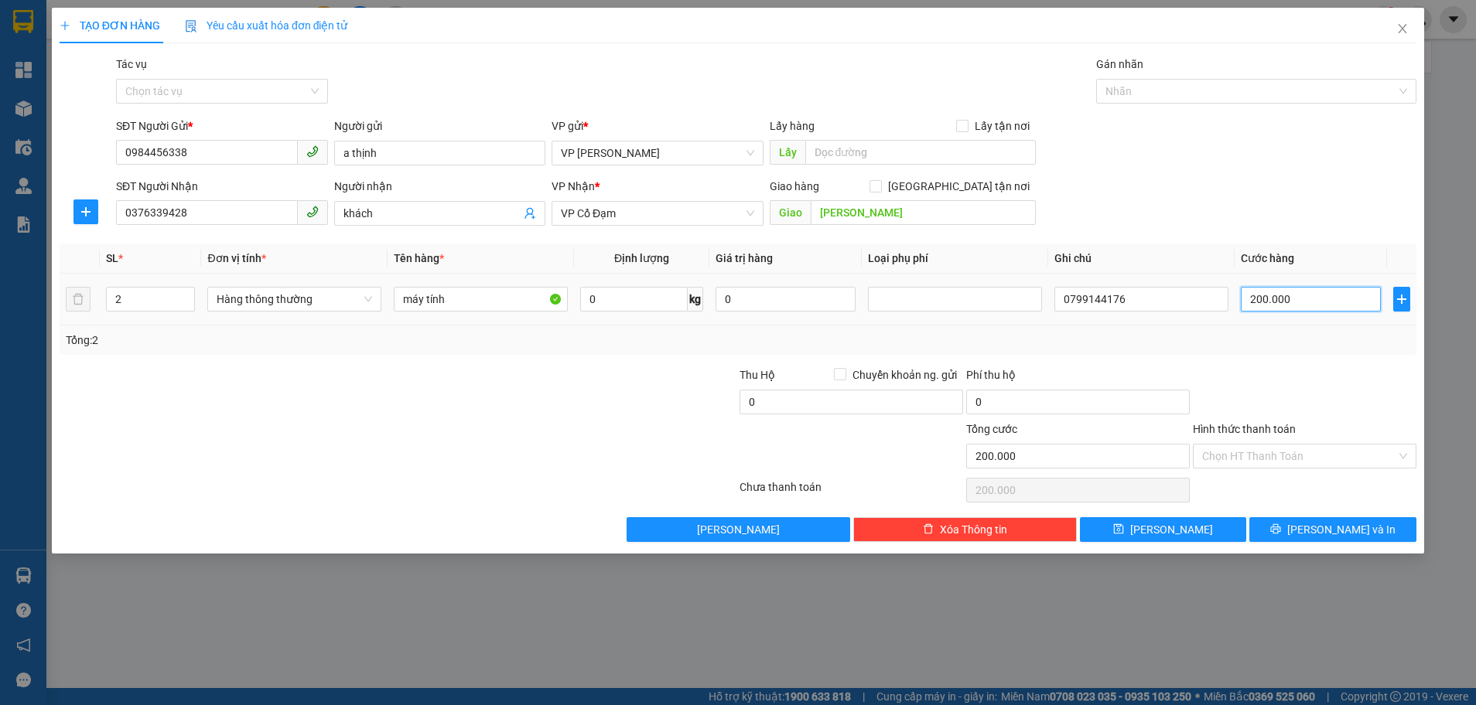
click at [1292, 299] on input "200.000" at bounding box center [1311, 299] width 140 height 25
click at [1310, 351] on div "Tổng: 2" at bounding box center [738, 340] width 1357 height 29
click at [1305, 301] on input "200.000" at bounding box center [1311, 299] width 140 height 25
click at [1179, 293] on input "0799144176" at bounding box center [1141, 299] width 174 height 25
type input "0"
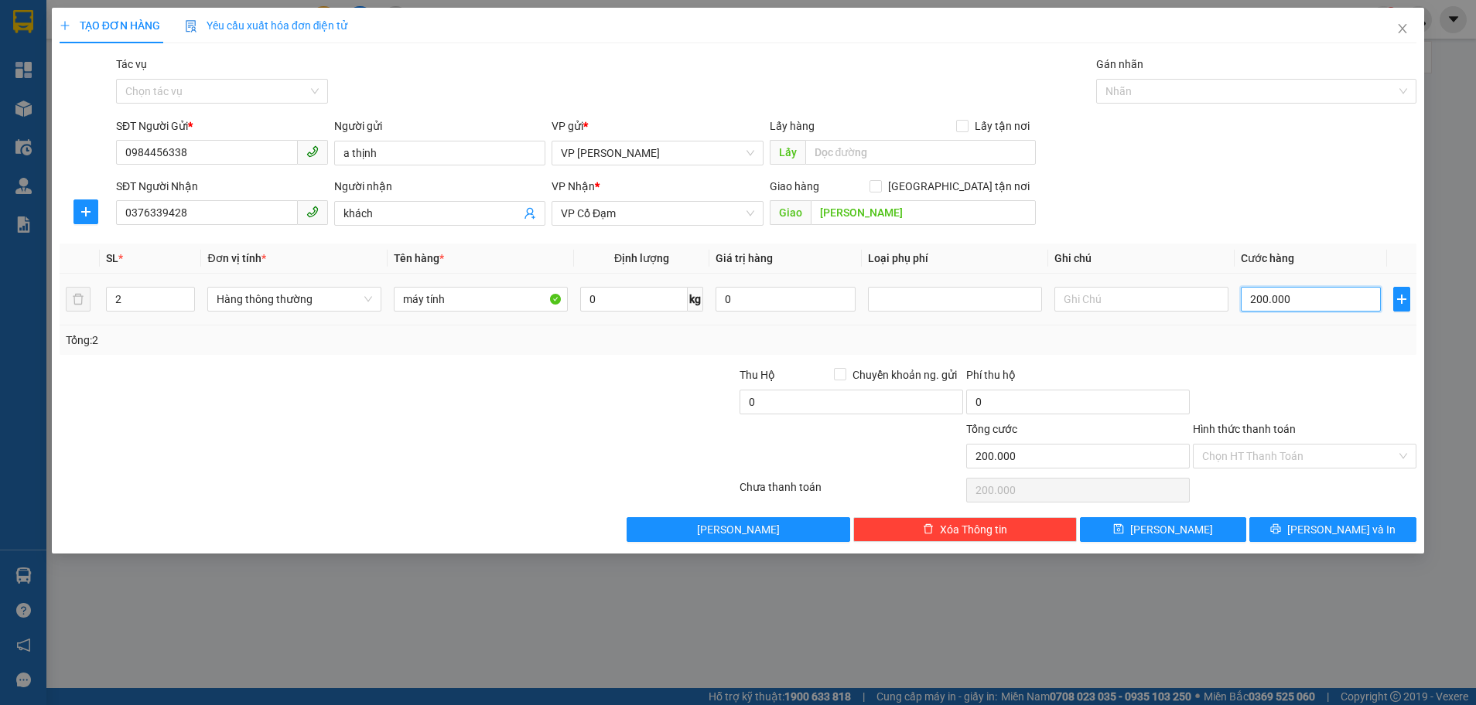
click at [1295, 303] on input "200.000" at bounding box center [1311, 299] width 140 height 25
type input "0"
click at [1244, 299] on input "0" at bounding box center [1311, 299] width 140 height 25
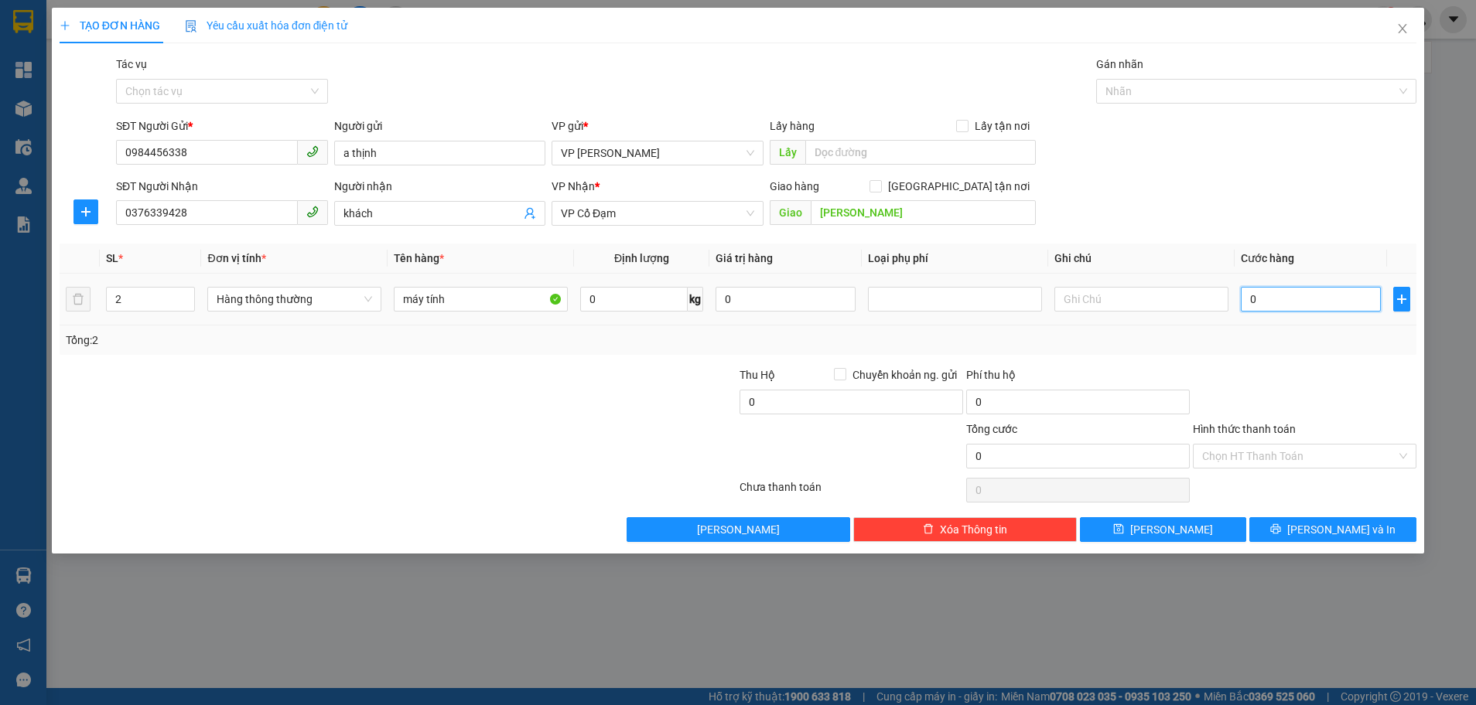
type input "10"
type input "150"
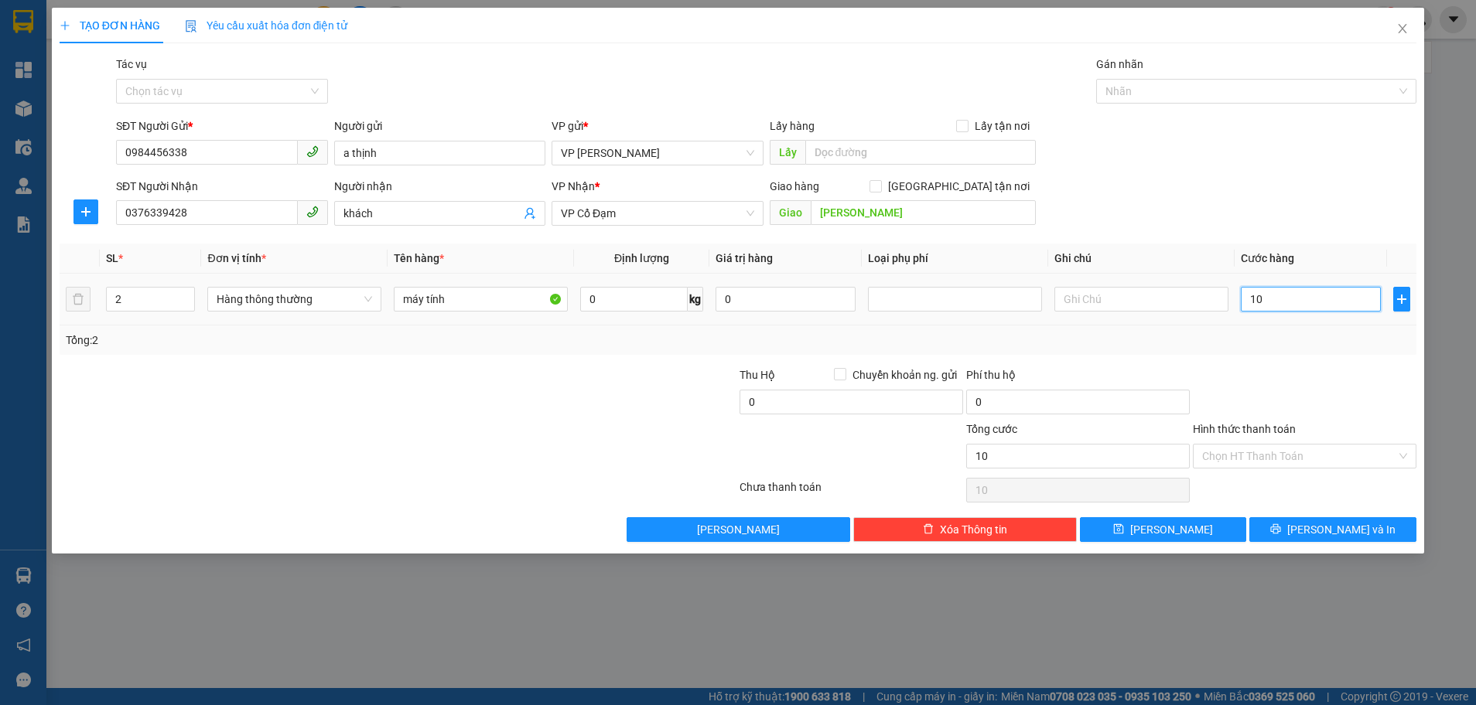
type input "150"
type input "1.500"
type input "150"
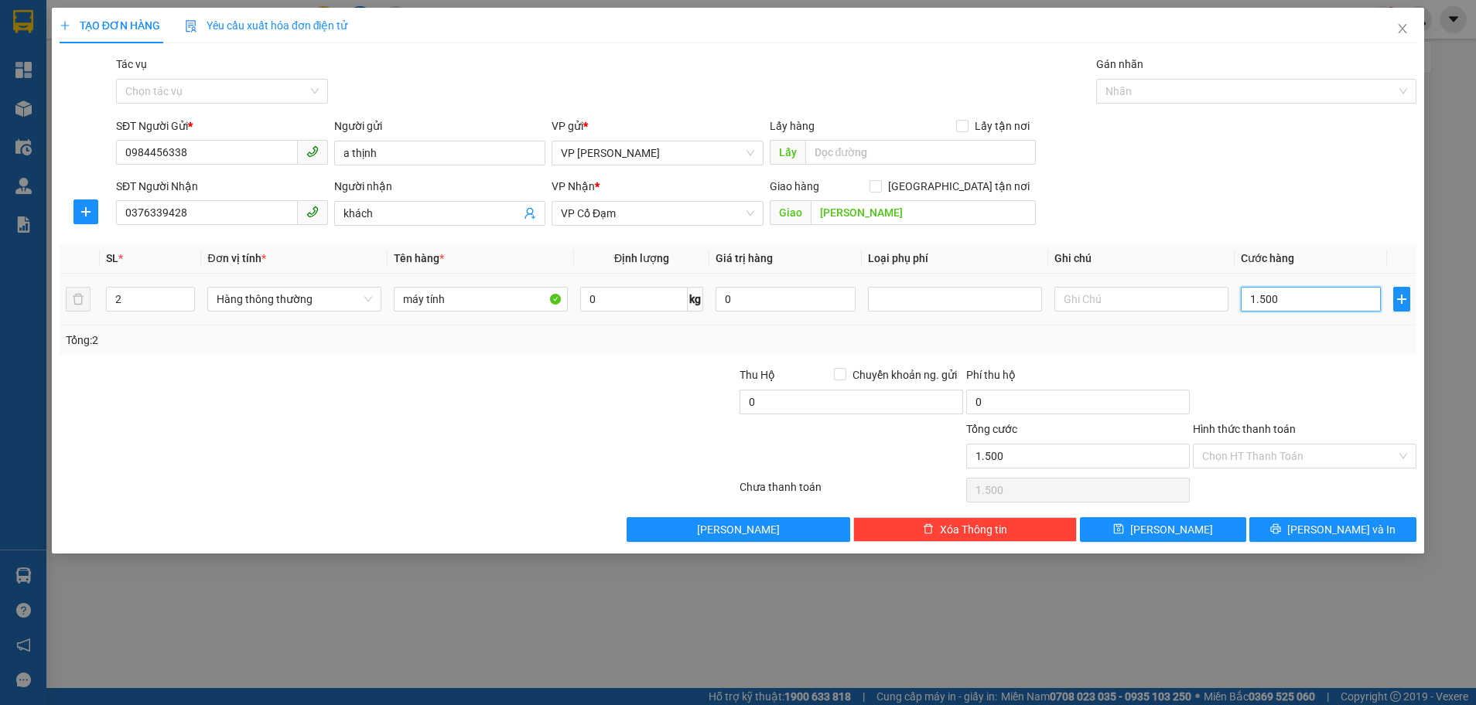
type input "150"
type input "150.000"
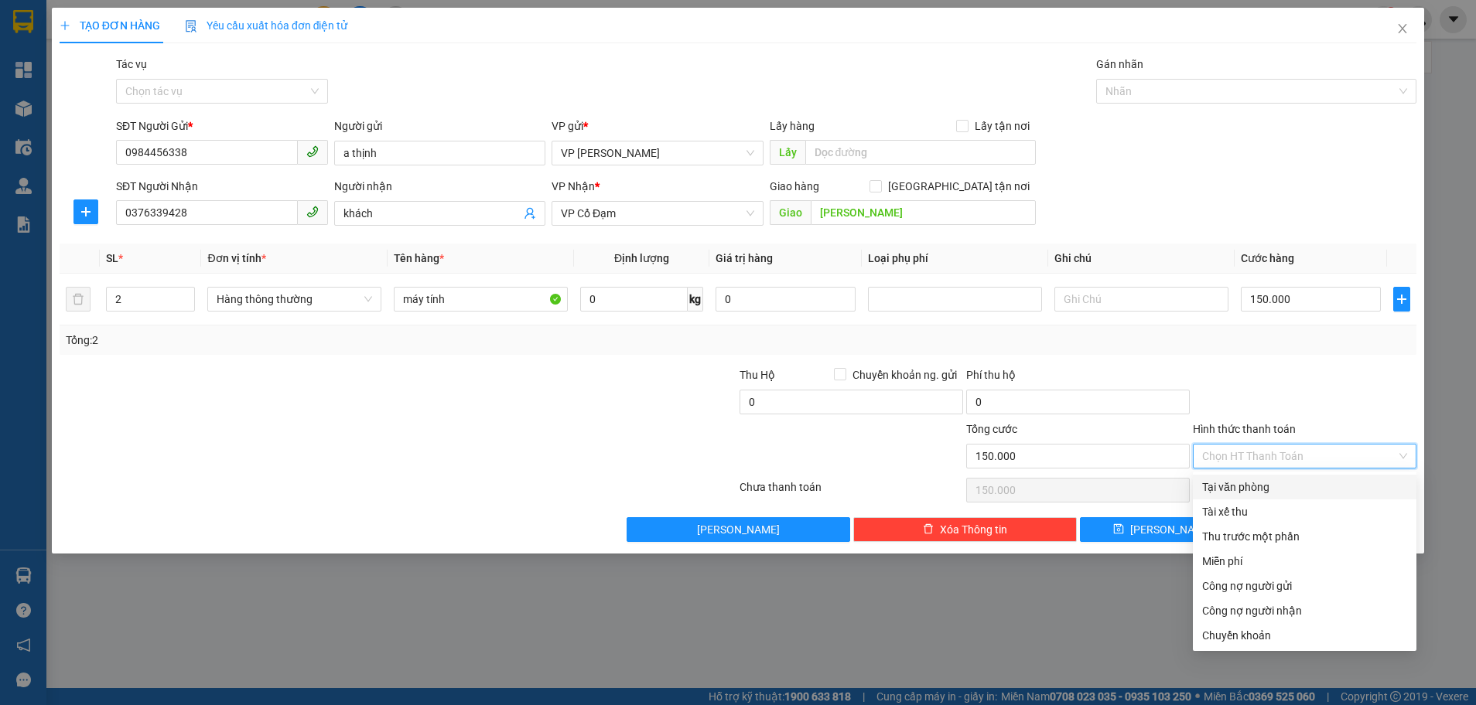
click at [1319, 461] on input "Hình thức thanh toán" at bounding box center [1299, 456] width 194 height 23
click at [1289, 630] on div "Chuyển khoản" at bounding box center [1304, 635] width 205 height 17
type input "0"
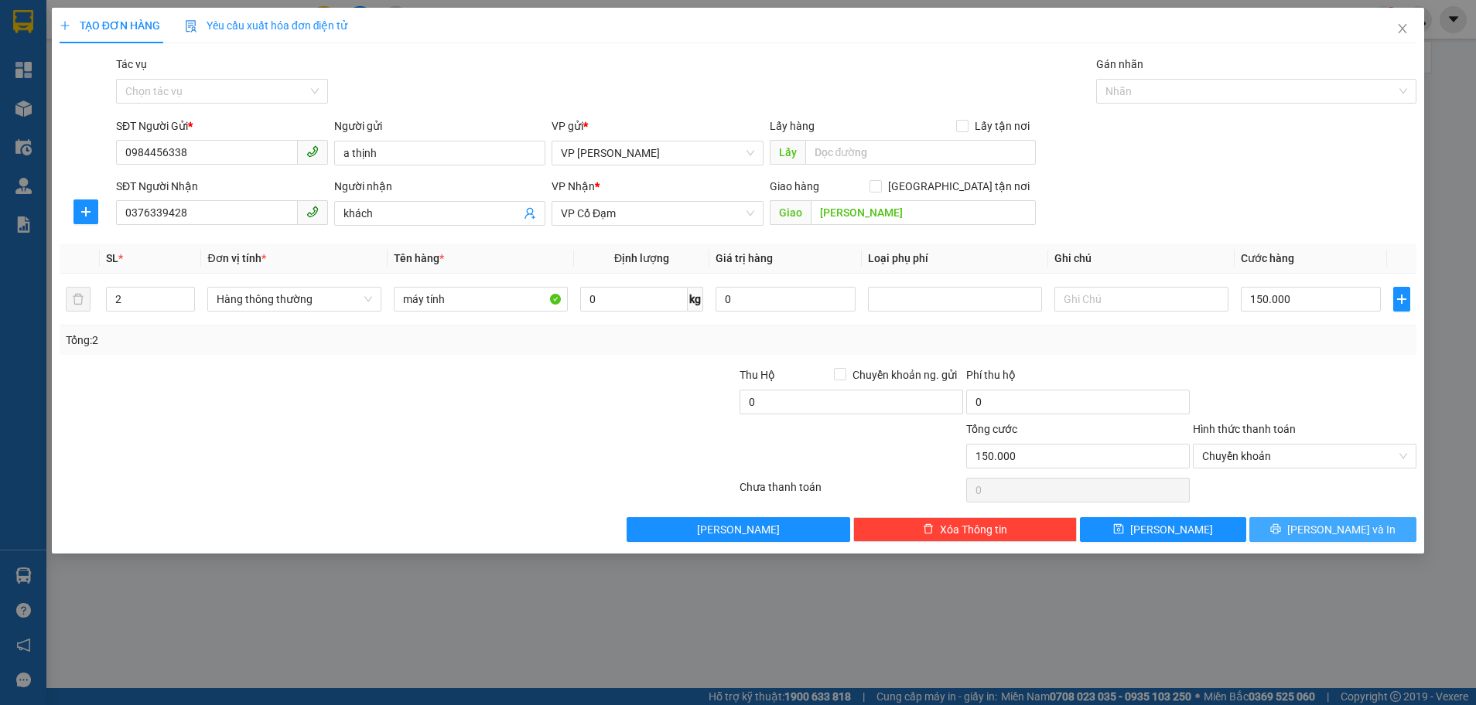
click at [1329, 533] on span "[PERSON_NAME] và In" at bounding box center [1341, 529] width 108 height 17
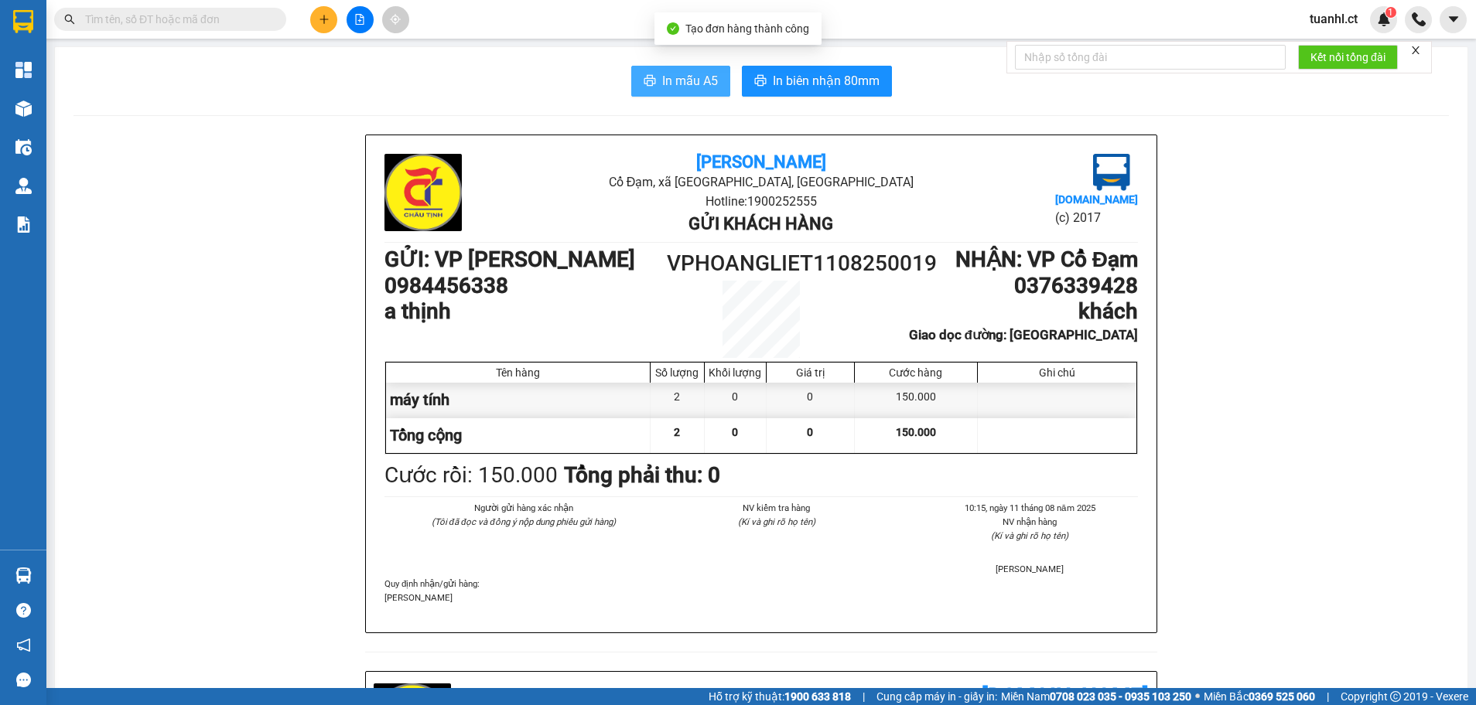
click at [688, 88] on span "In mẫu A5" at bounding box center [690, 80] width 56 height 19
click at [87, 35] on div "Kết quả tìm kiếm ( 0 ) Bộ lọc No Data tuanhl.ct 1" at bounding box center [738, 19] width 1476 height 39
click at [176, 26] on input "text" at bounding box center [176, 19] width 183 height 17
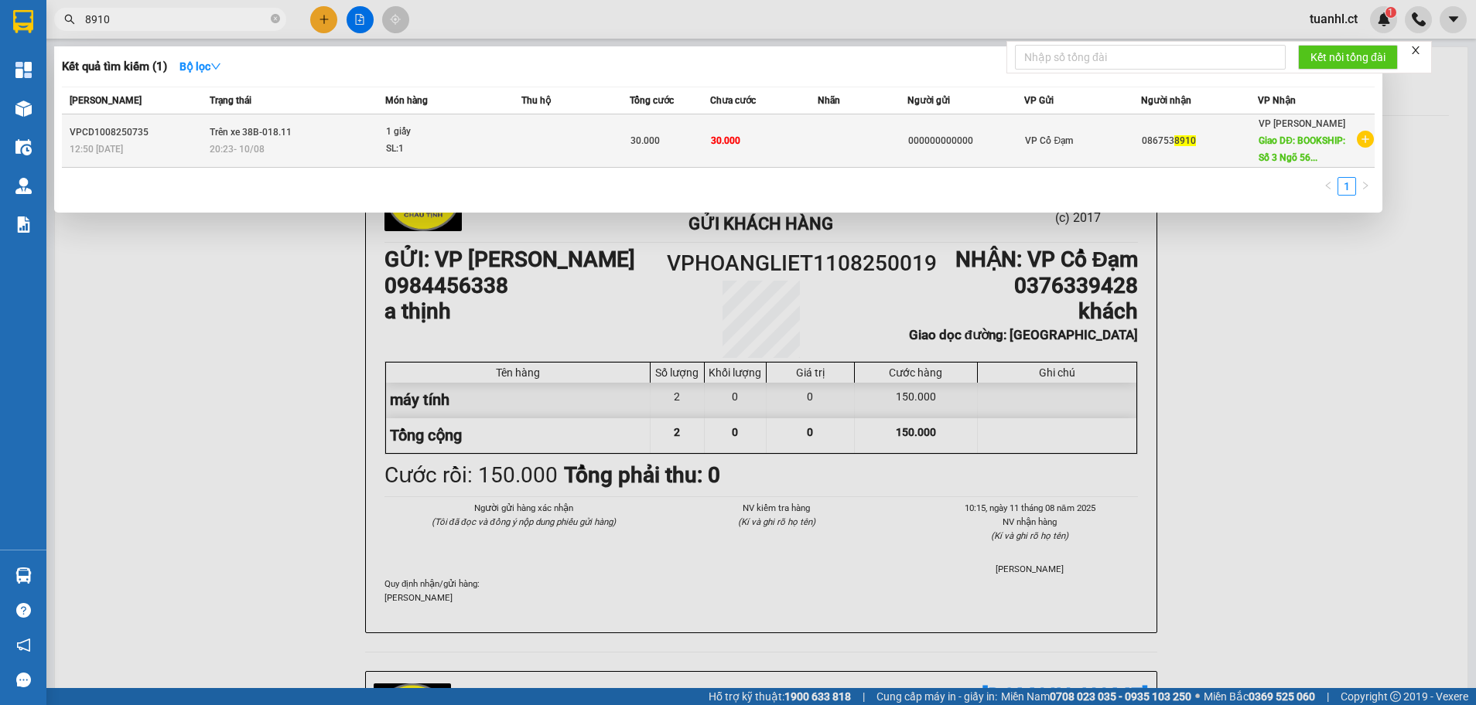
type input "8910"
click at [344, 145] on div "20:23 [DATE]" at bounding box center [297, 149] width 175 height 17
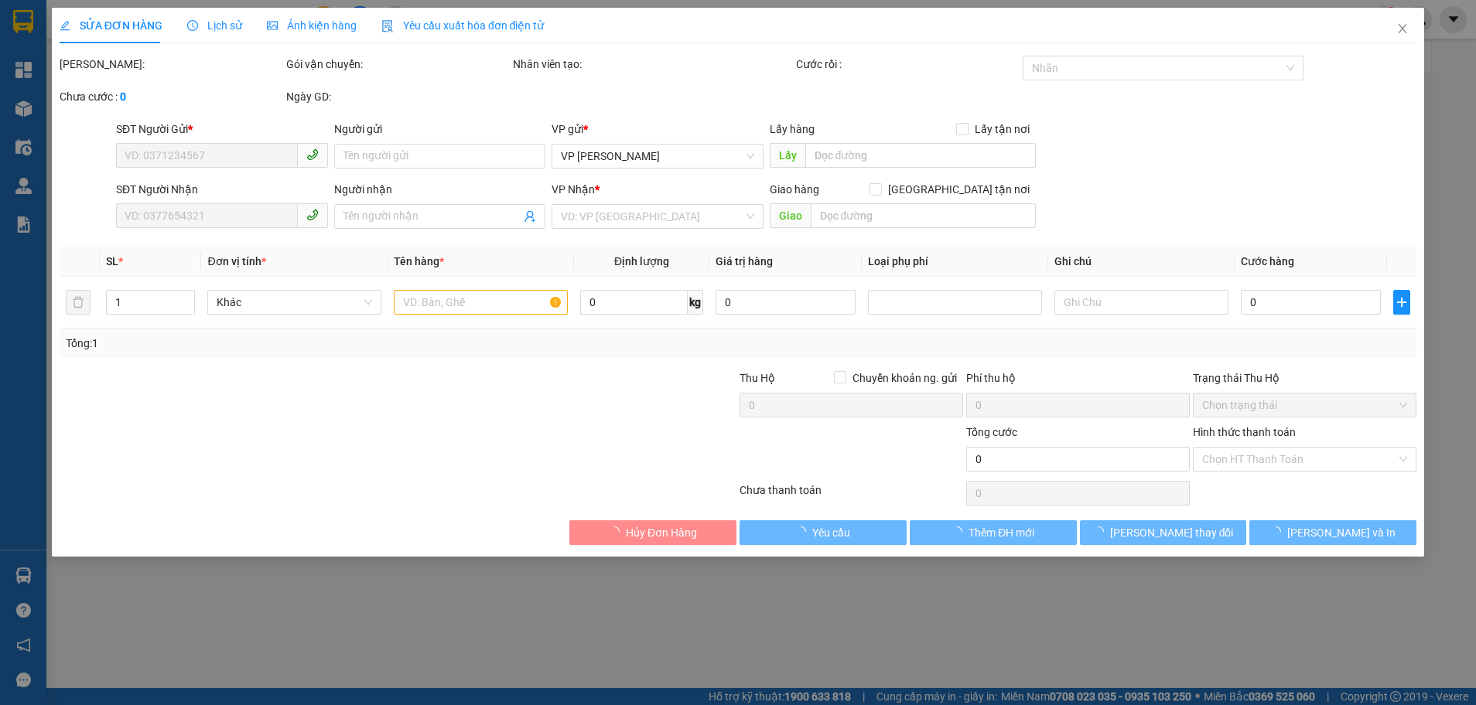
type input "000000000000"
type input "0867538910"
type input "BOOKSHIP: [STREET_ADDRESS]"
type input "30.000"
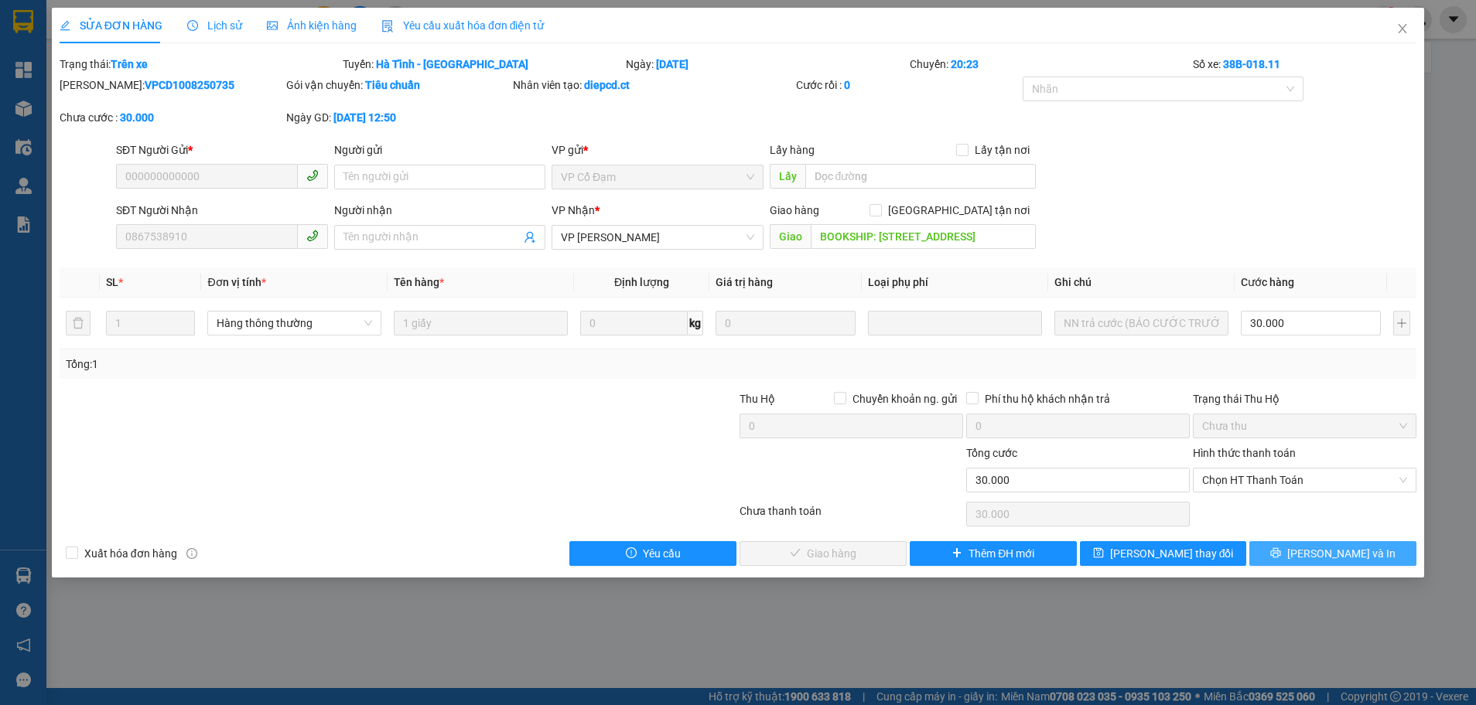
click at [1343, 562] on button "[PERSON_NAME] và In" at bounding box center [1332, 553] width 167 height 25
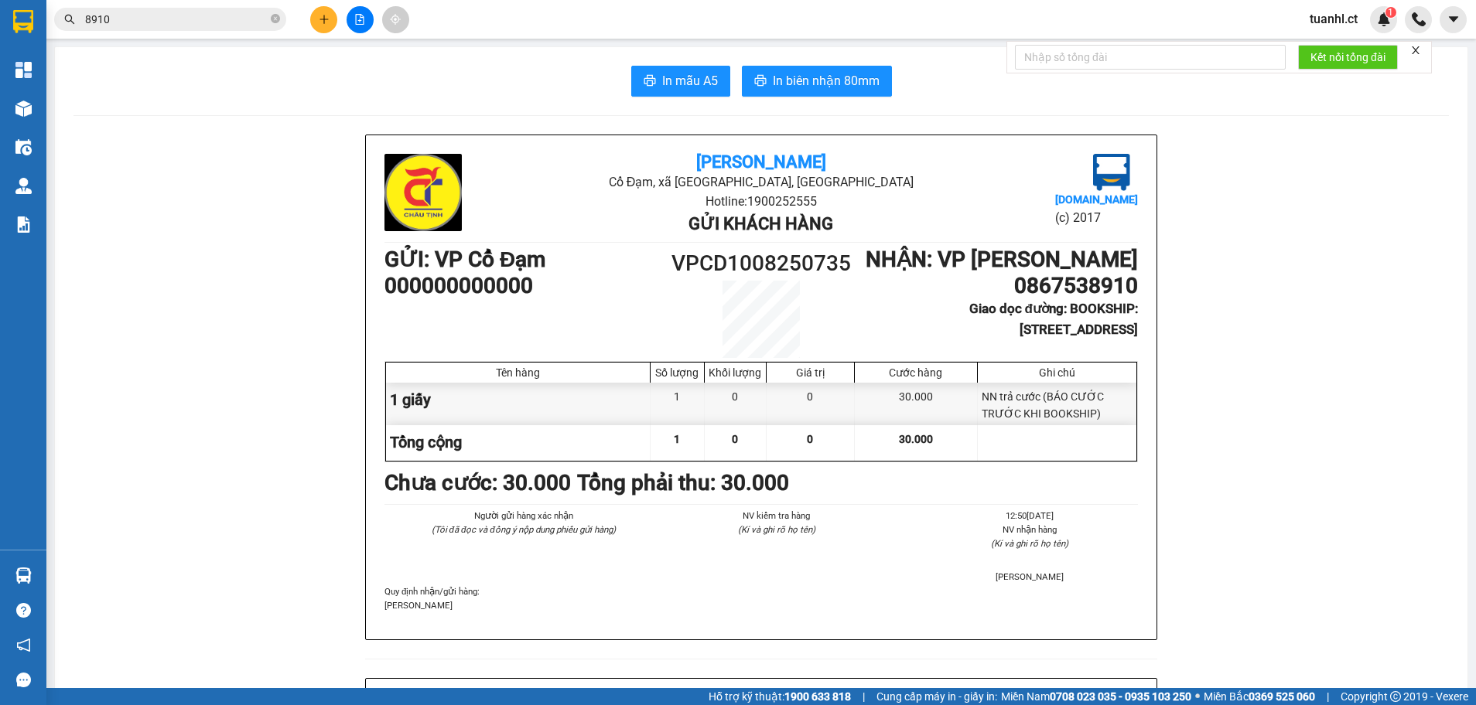
click at [1088, 142] on div "Châu Tịnh Cổ Đạm, xã [GEOGRAPHIC_DATA], [GEOGRAPHIC_DATA] Hotline: 1900252555 G…" at bounding box center [761, 387] width 790 height 504
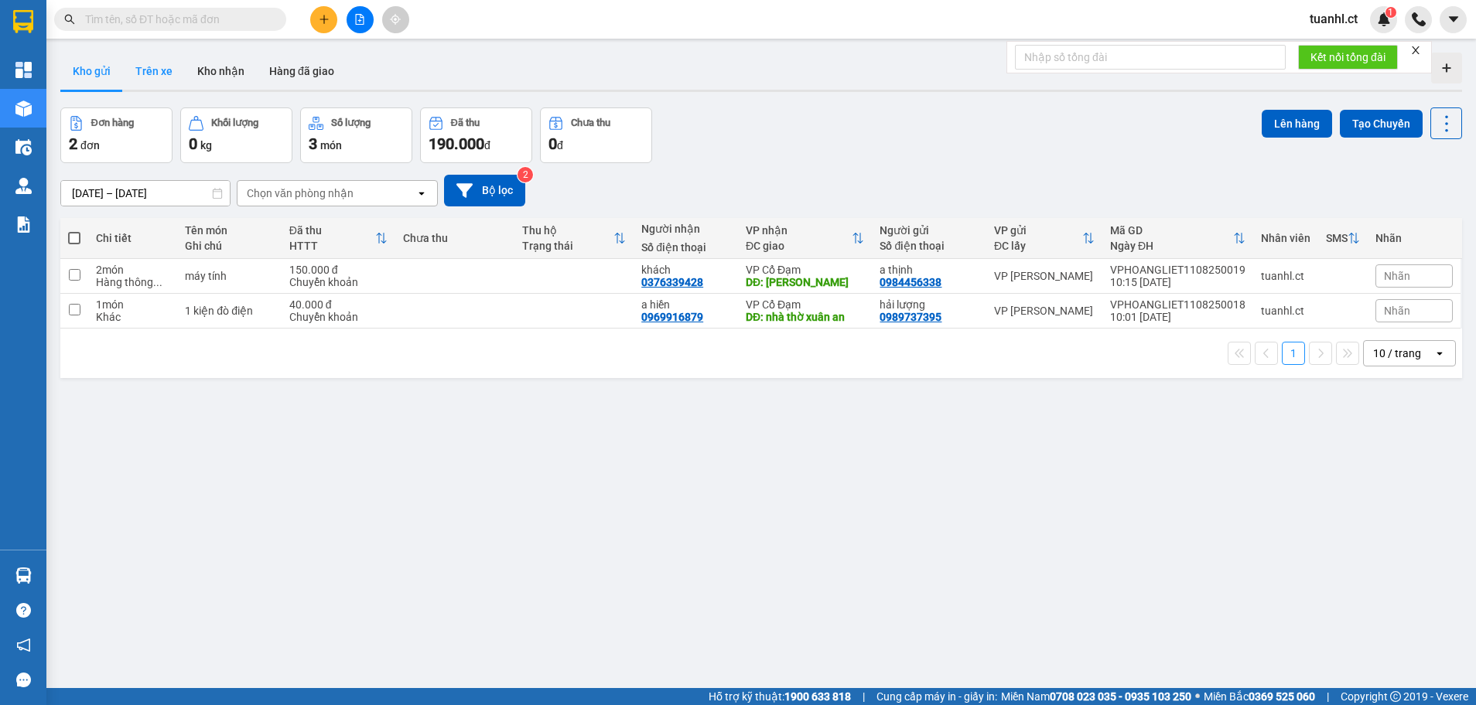
click at [175, 77] on button "Trên xe" at bounding box center [154, 71] width 62 height 37
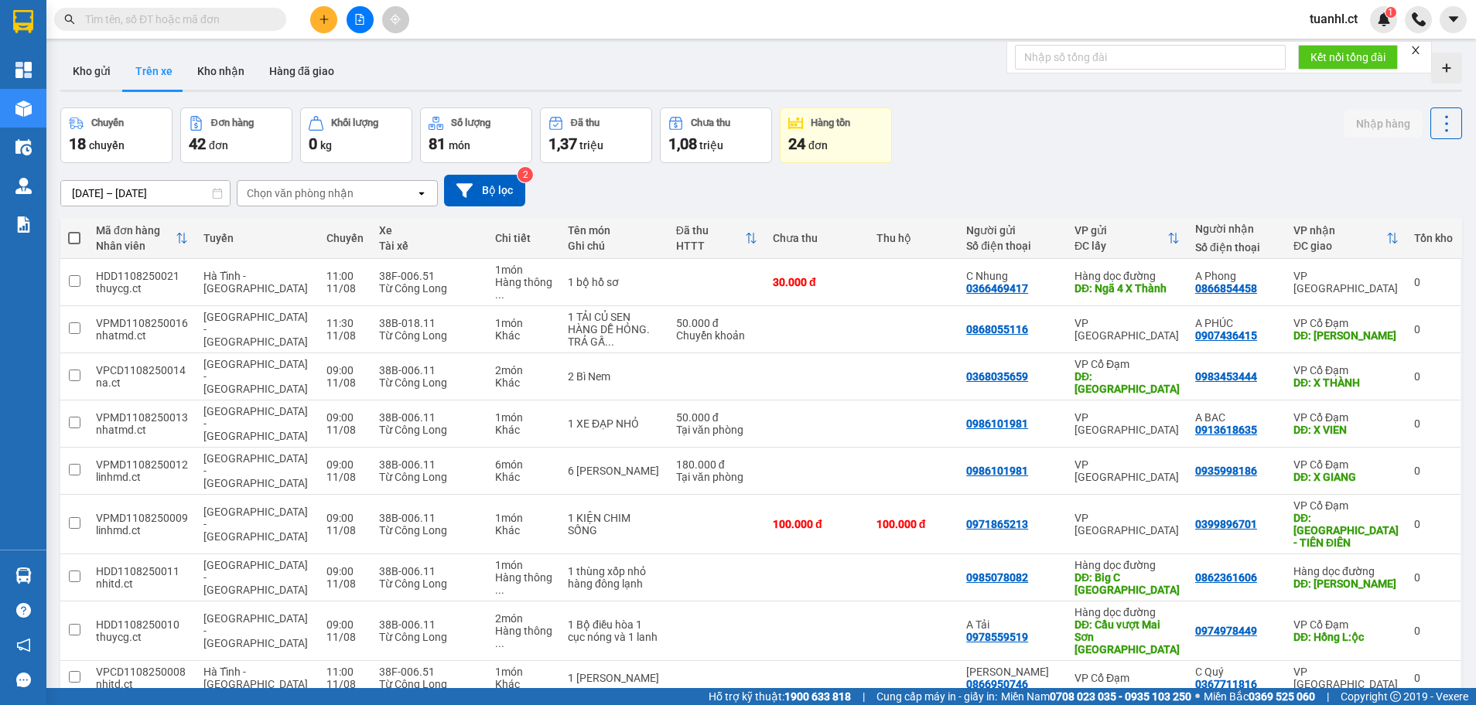
click at [388, 189] on div "Chọn văn phòng nhận" at bounding box center [326, 193] width 178 height 25
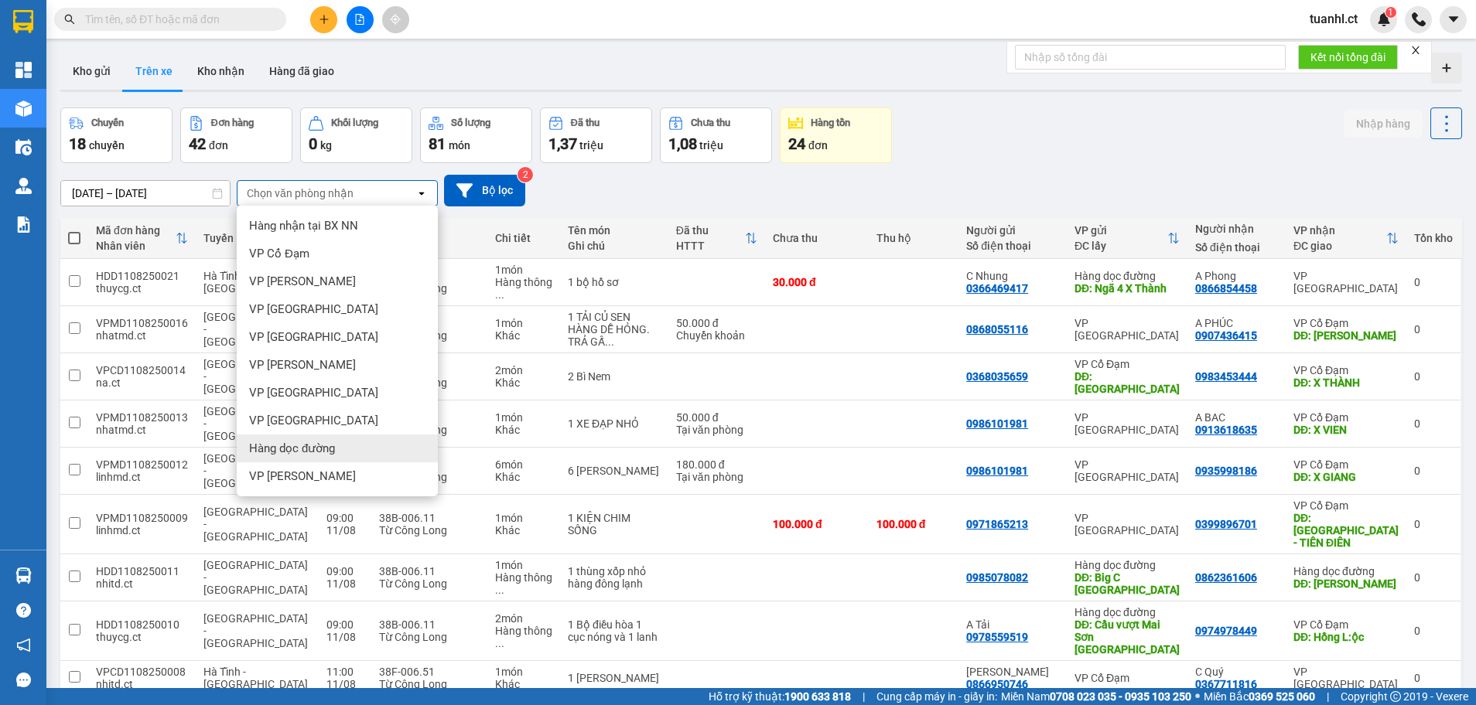
click at [329, 463] on div "VP [PERSON_NAME]" at bounding box center [337, 476] width 201 height 28
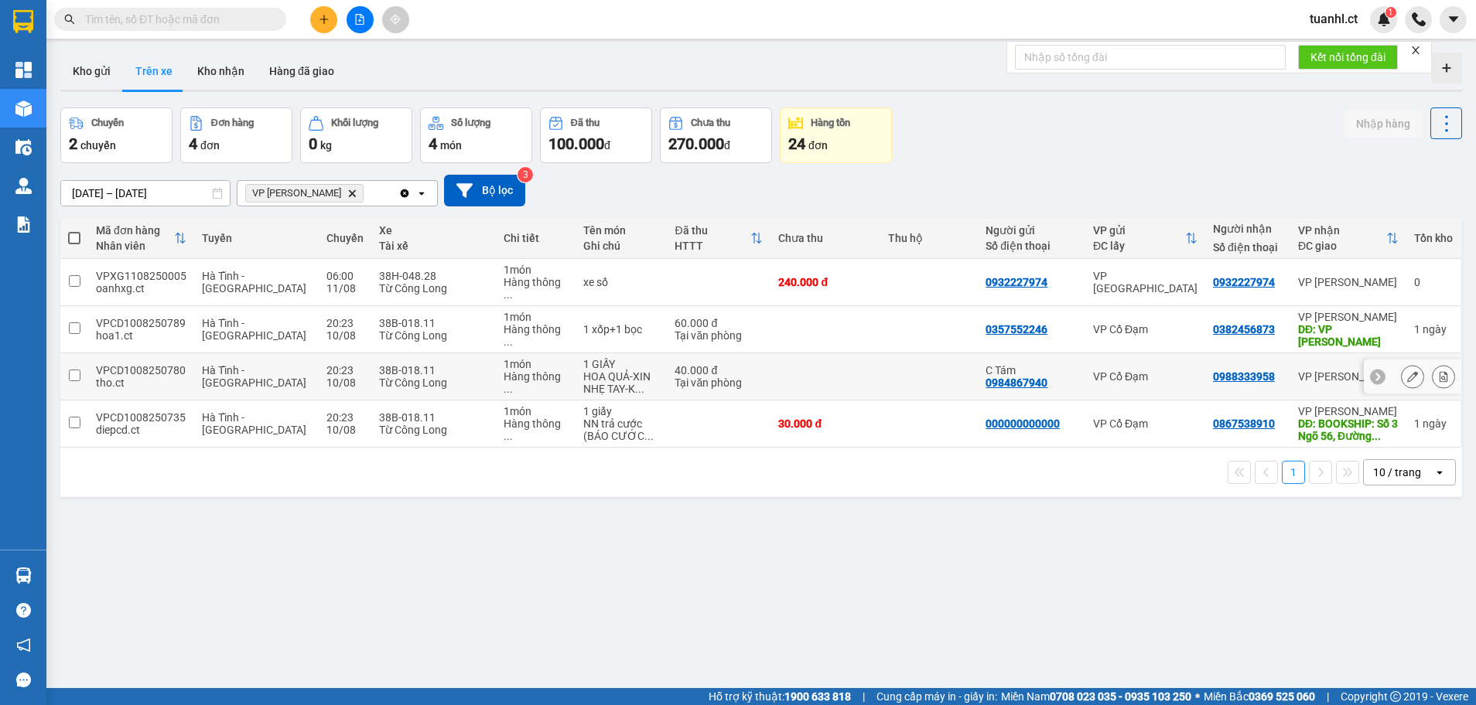
click at [90, 353] on td "VPCD1008250780 tho.ct" at bounding box center [141, 376] width 106 height 47
checkbox input "true"
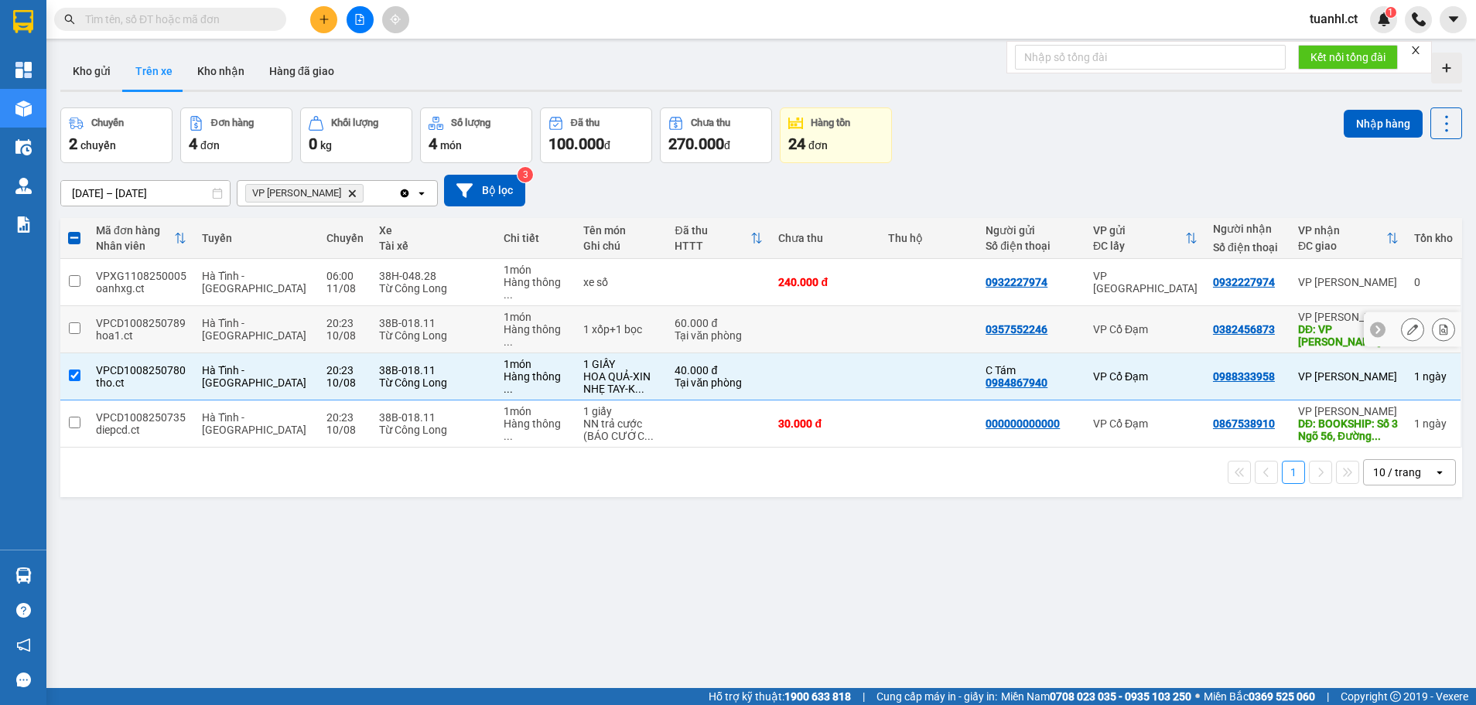
click at [91, 319] on td "VPCD1008250789 hoa1.ct" at bounding box center [141, 329] width 106 height 47
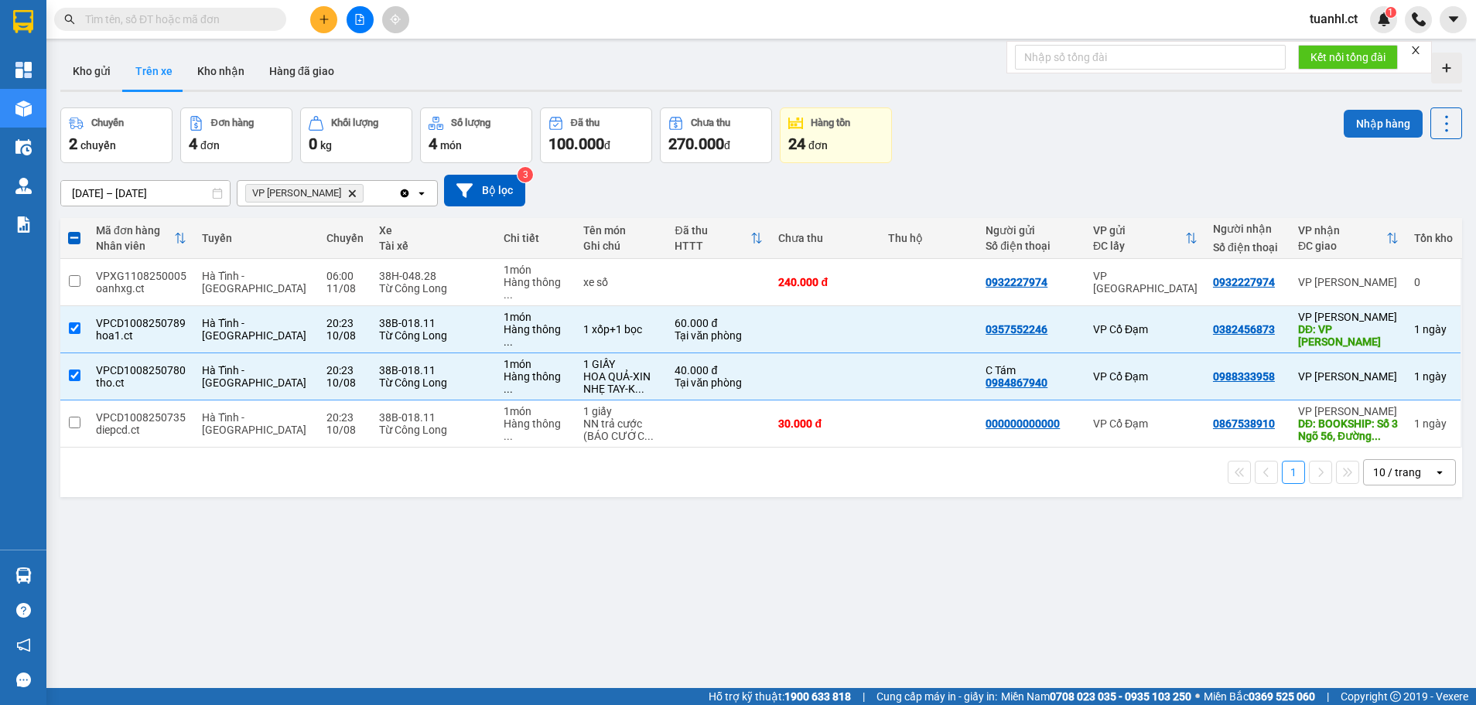
click at [1363, 121] on button "Nhập hàng" at bounding box center [1382, 124] width 79 height 28
checkbox input "false"
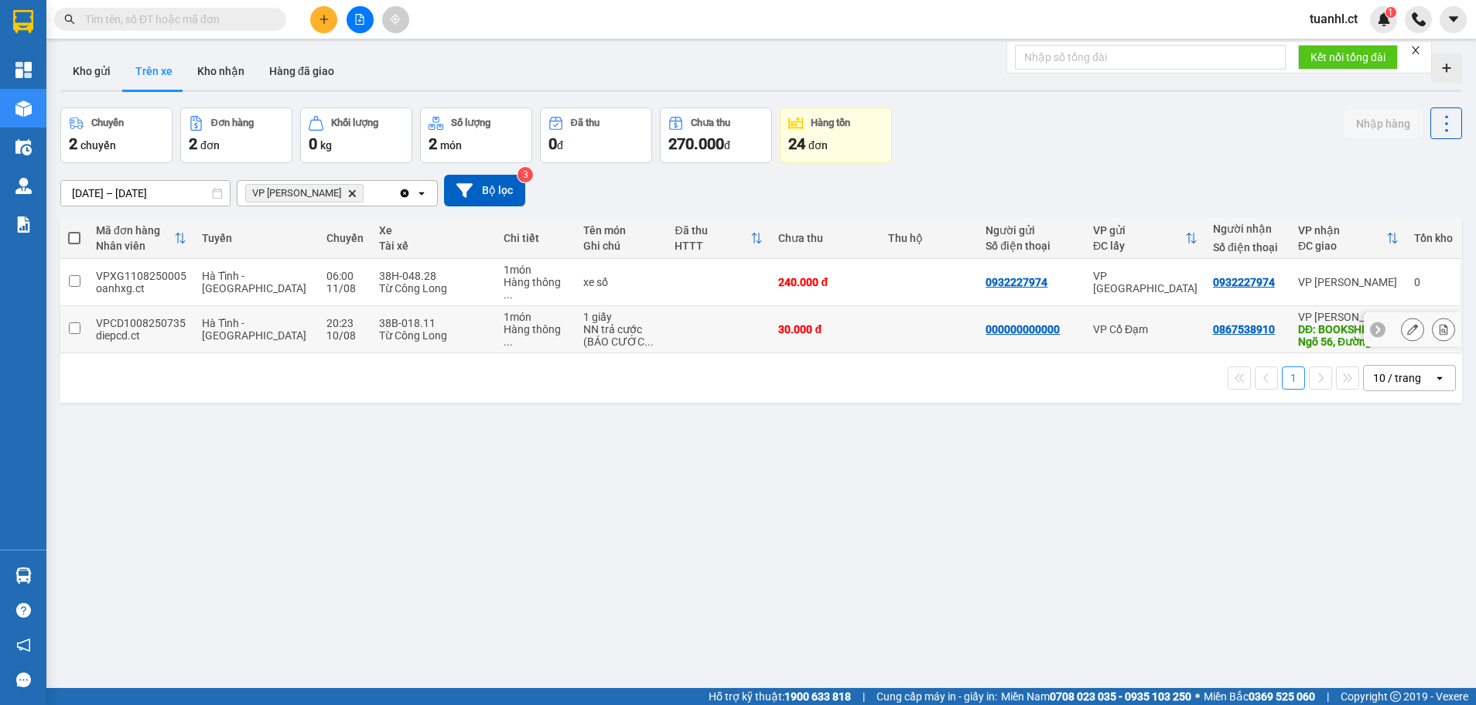
click at [1303, 327] on div "DĐ: BOOKSHIP: Số 3 Ngõ 56, Đường ..." at bounding box center [1348, 335] width 101 height 25
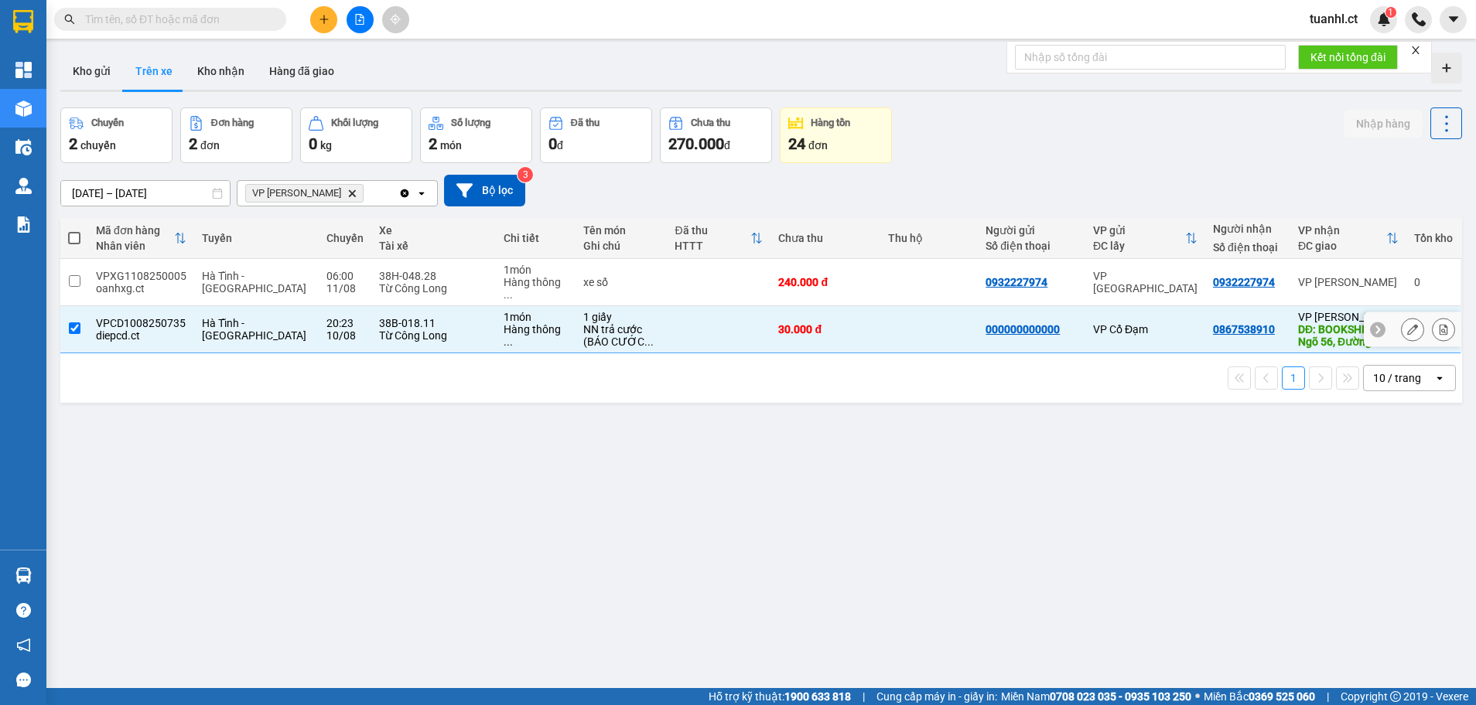
checkbox input "true"
click at [1407, 324] on icon at bounding box center [1412, 329] width 11 height 11
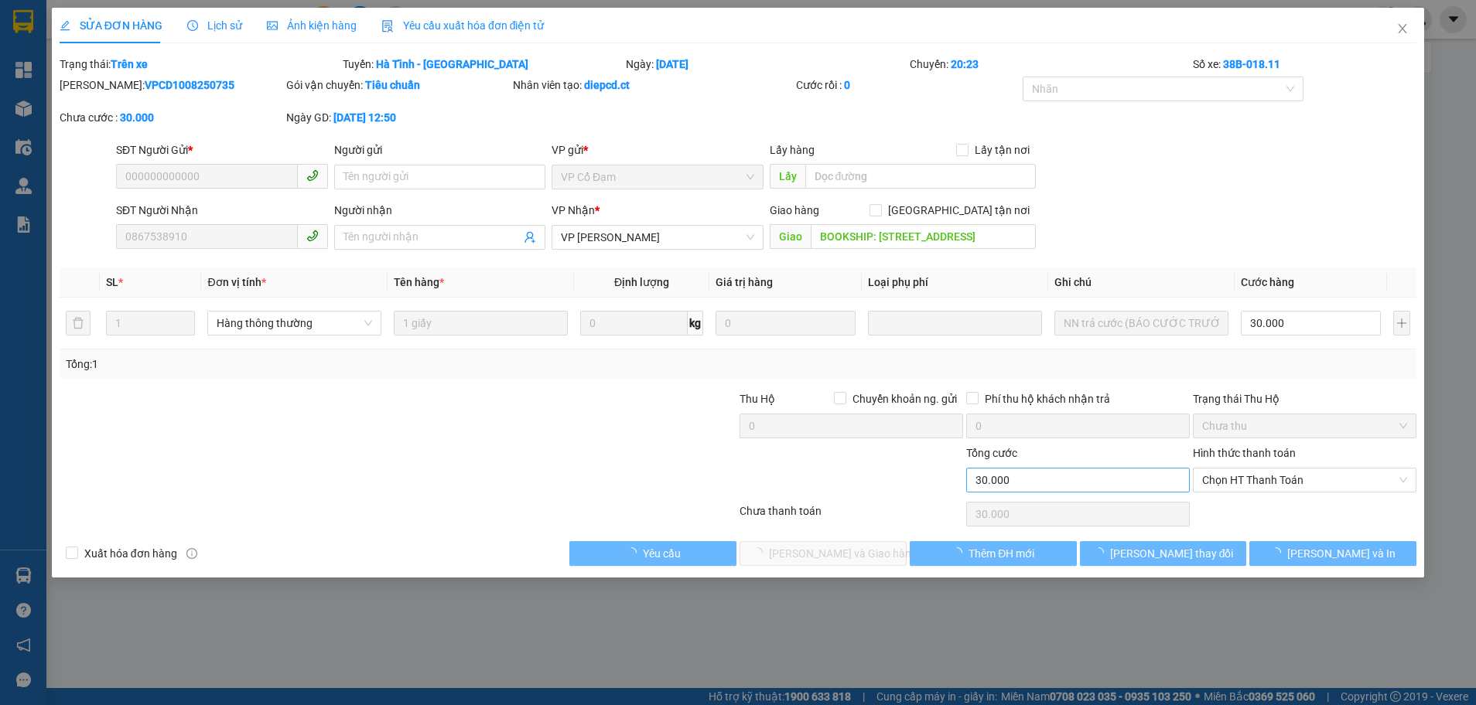
type input "000000000000"
type input "0867538910"
type input "BOOKSHIP: [STREET_ADDRESS]"
type input "30.000"
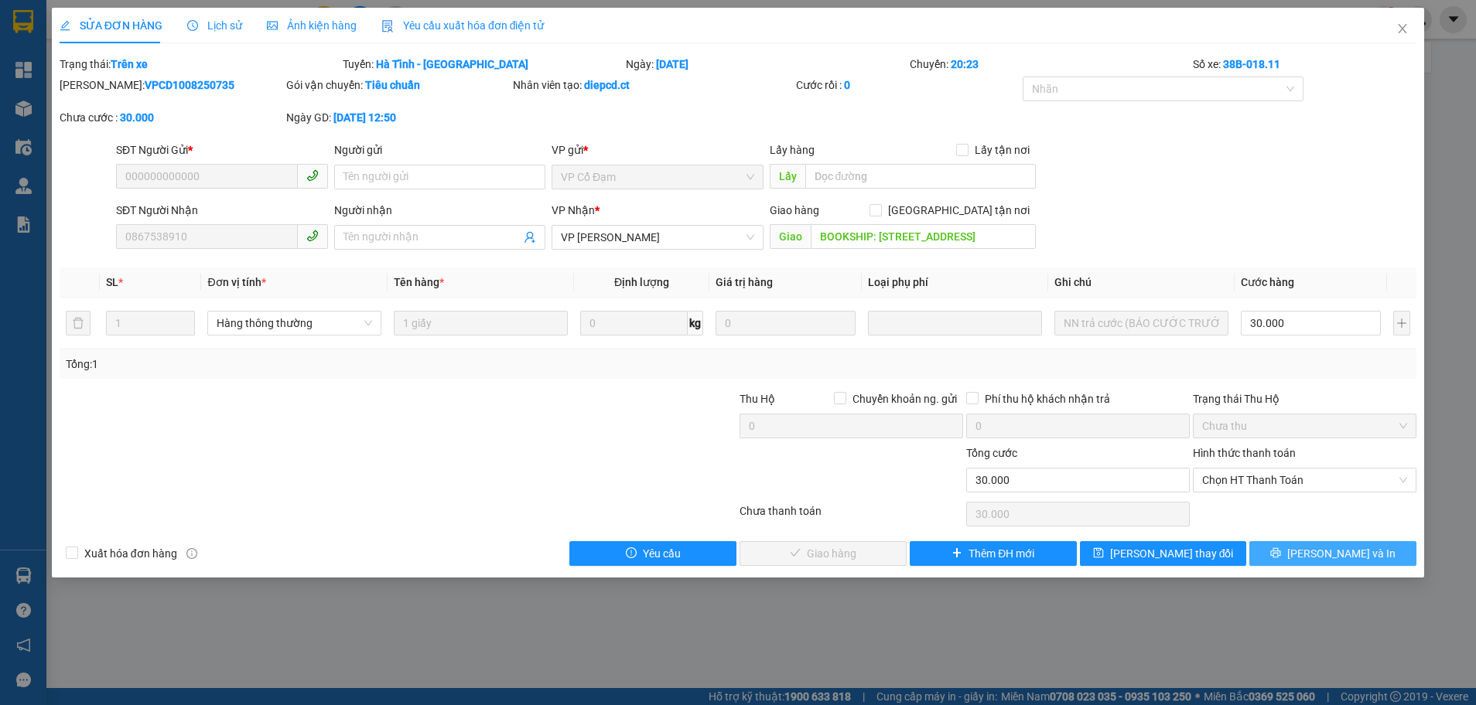
click at [1302, 550] on button "[PERSON_NAME] và In" at bounding box center [1332, 553] width 167 height 25
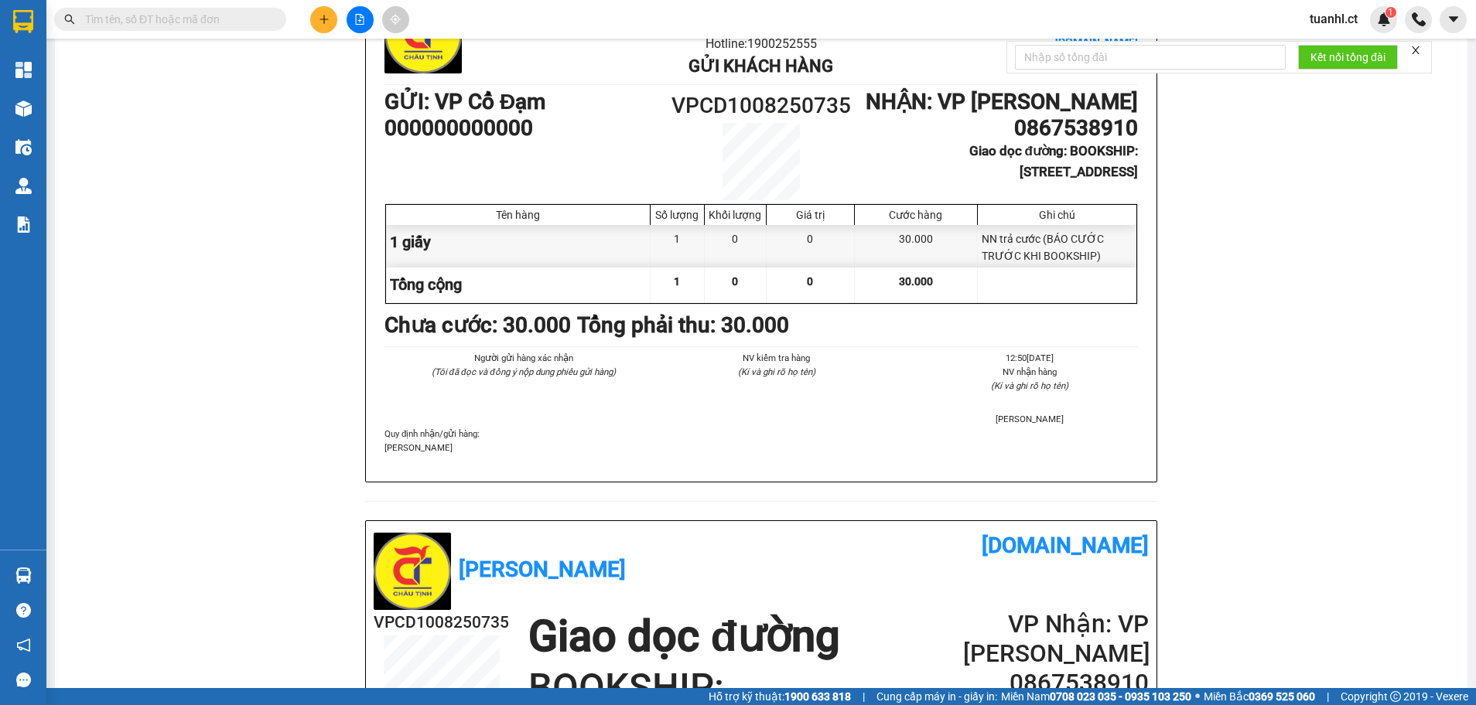
scroll to position [155, 0]
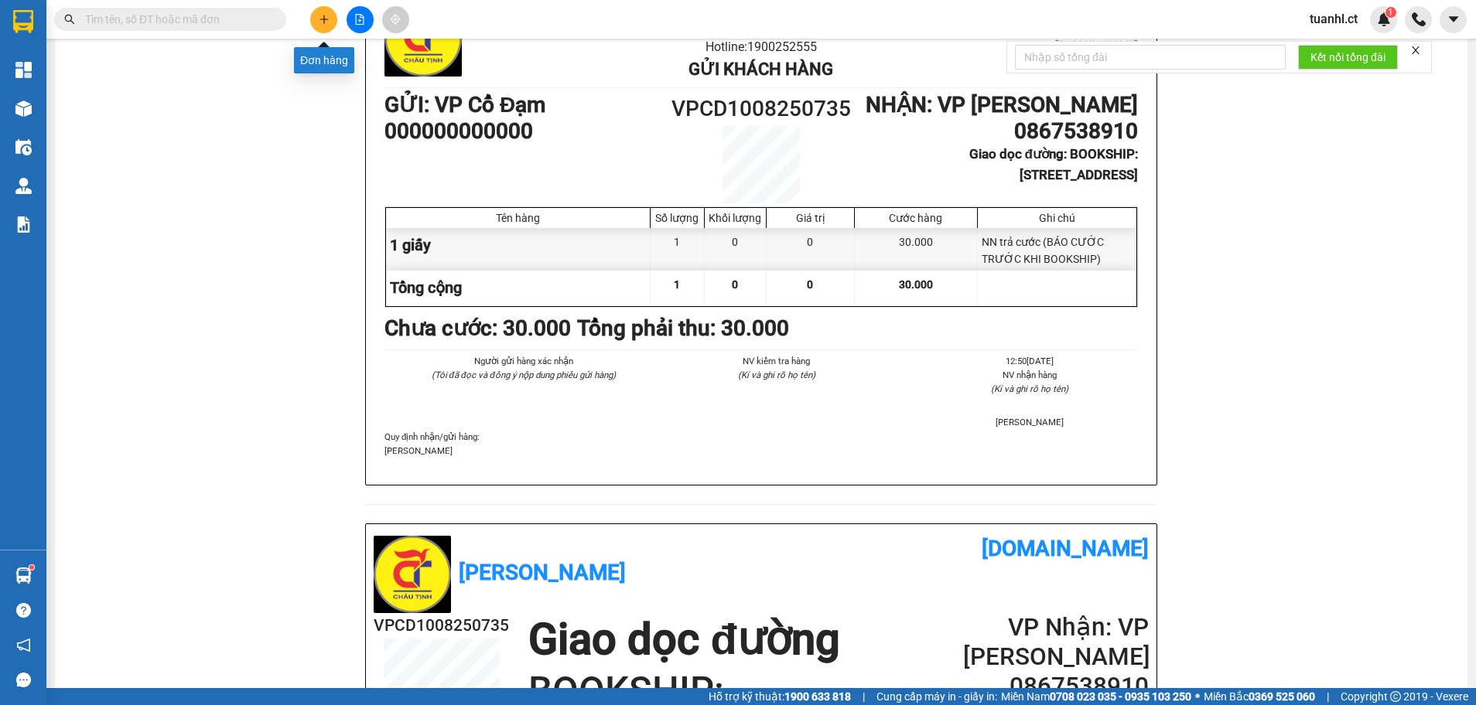
click at [335, 18] on button at bounding box center [323, 19] width 27 height 27
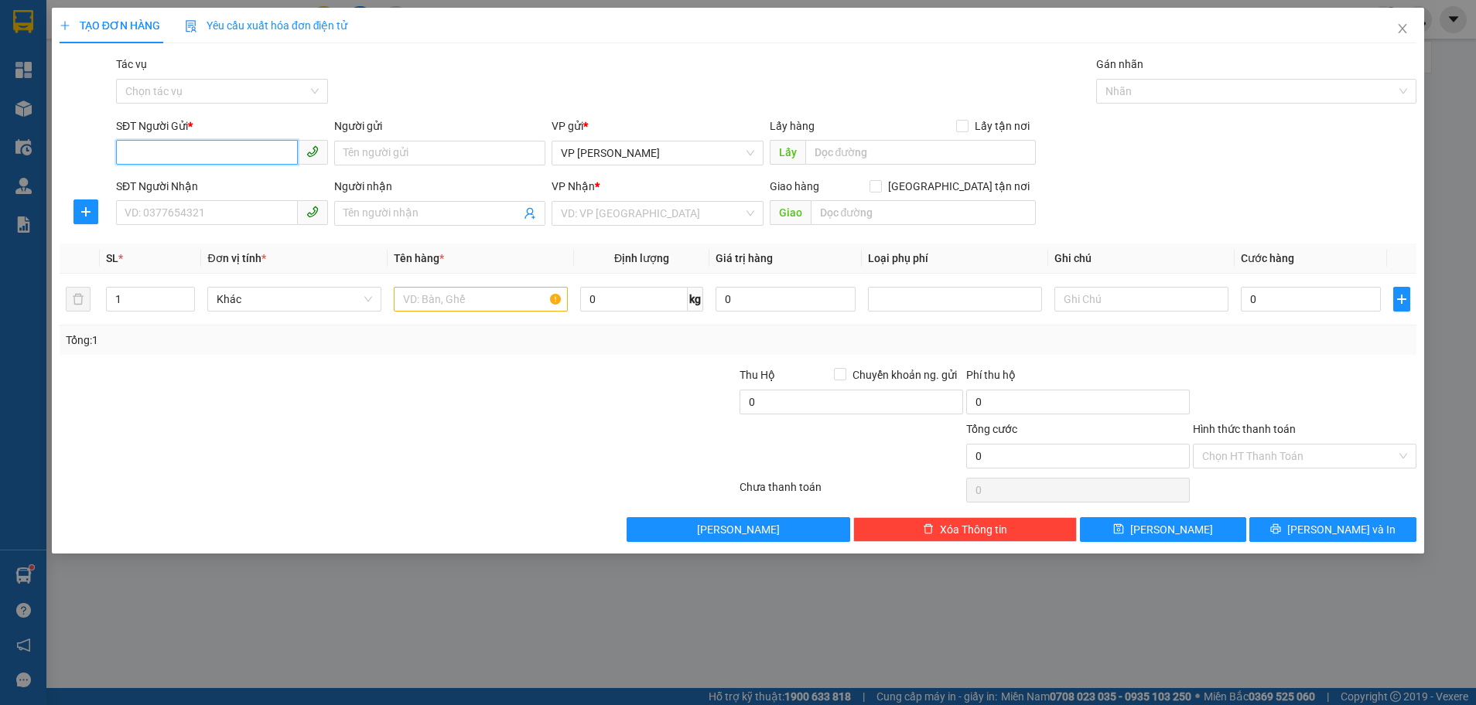
click at [244, 150] on input "SĐT Người Gửi *" at bounding box center [207, 152] width 182 height 25
type input "0989737395"
click at [162, 187] on div "0989737395 - hải lượng" at bounding box center [221, 184] width 193 height 17
type input "hải lượng"
type input "0969916879"
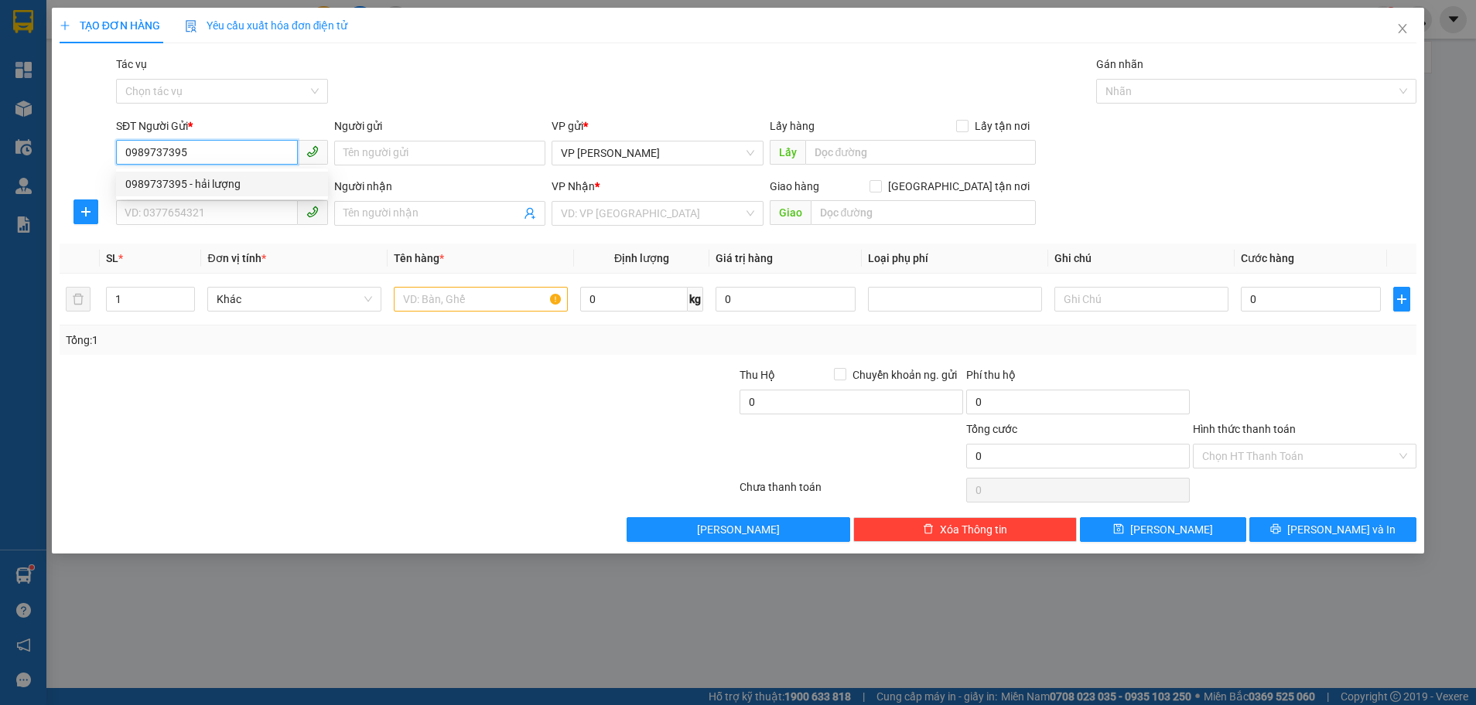
type input "a hiền"
type input "nhà thờ xuân an"
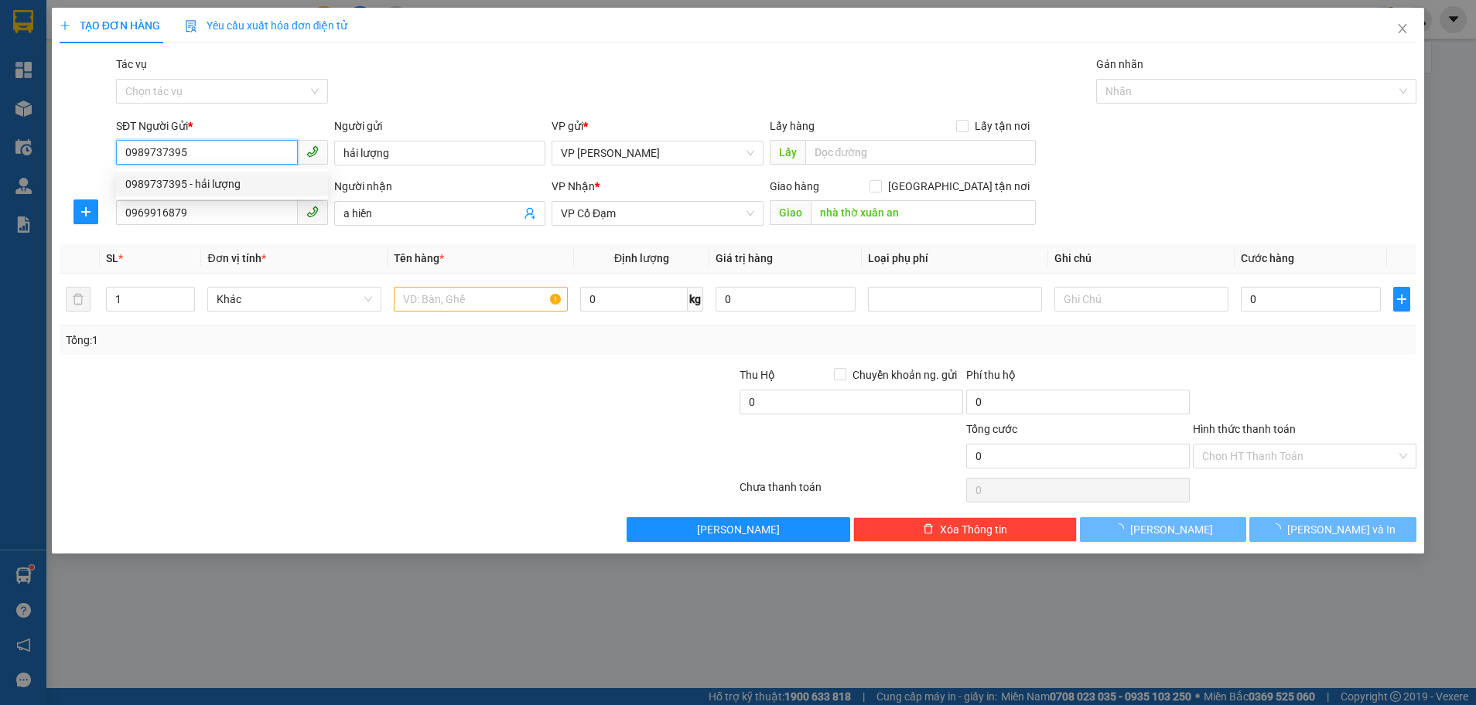
type input "40.000"
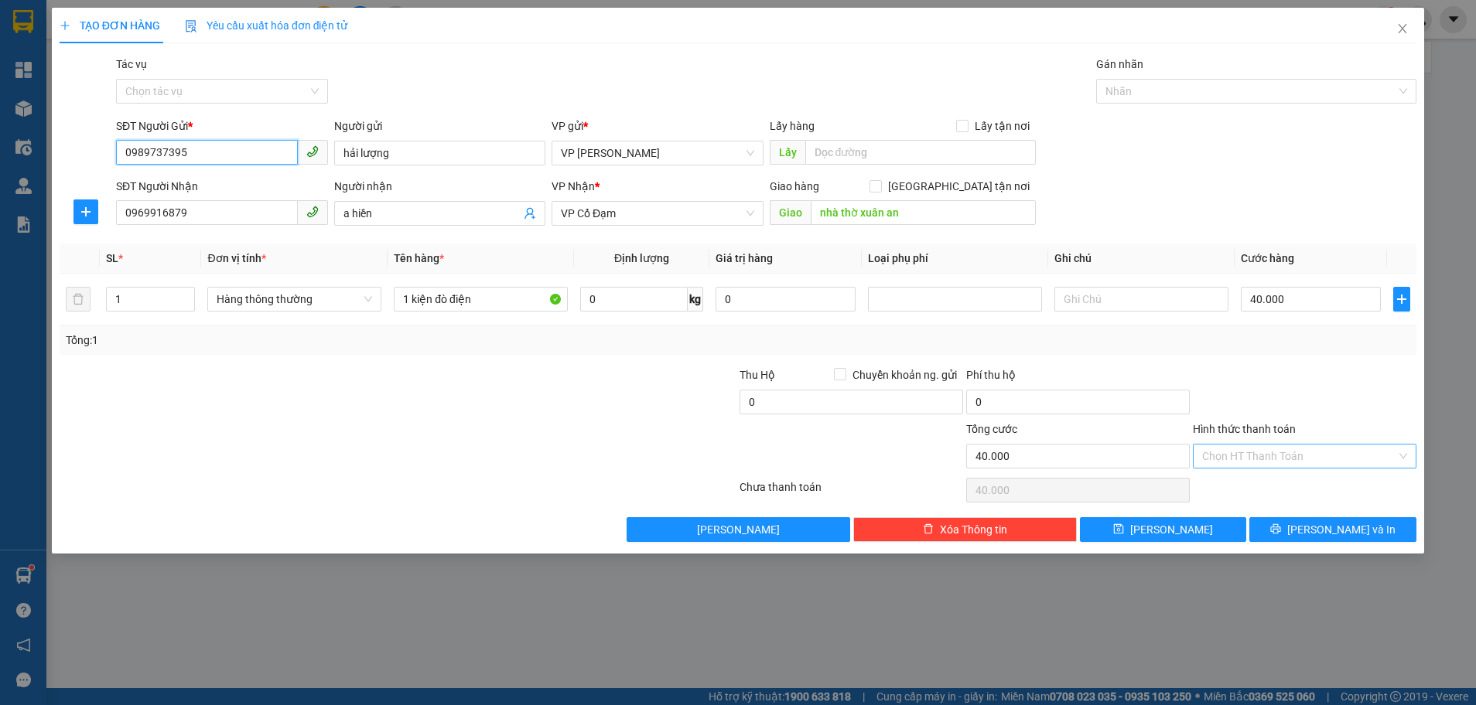
type input "0989737395"
click at [1268, 455] on input "Hình thức thanh toán" at bounding box center [1299, 456] width 194 height 23
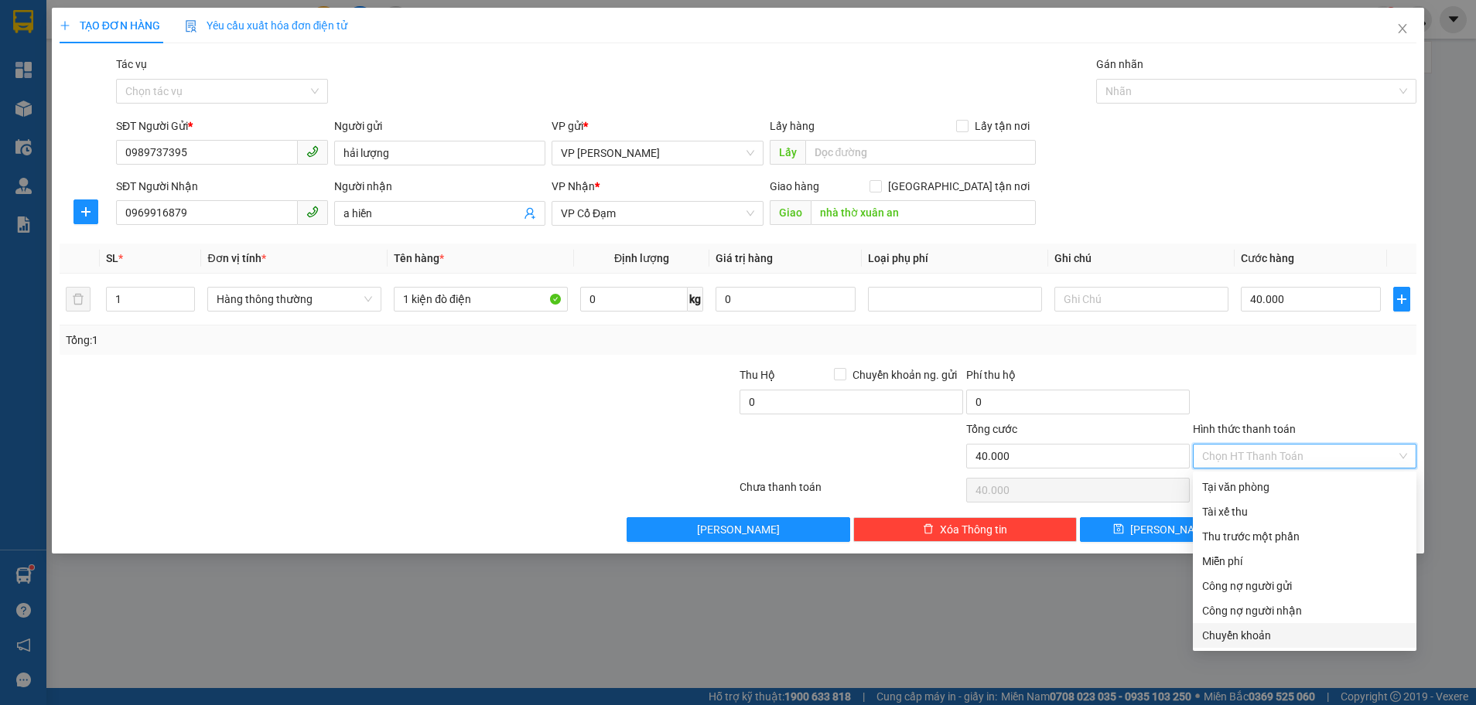
click at [1249, 635] on div "Chuyển khoản" at bounding box center [1304, 635] width 205 height 17
type input "0"
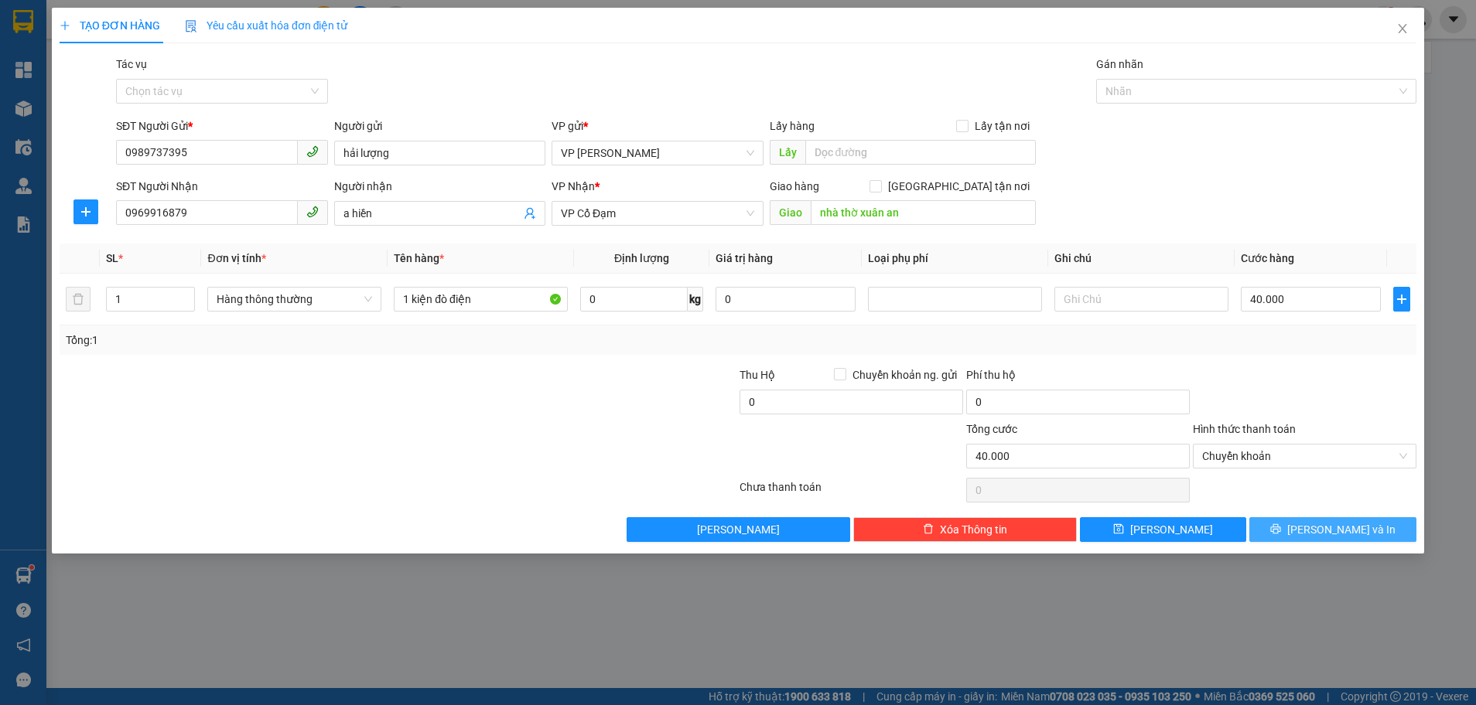
click at [1320, 538] on span "[PERSON_NAME] và In" at bounding box center [1341, 529] width 108 height 17
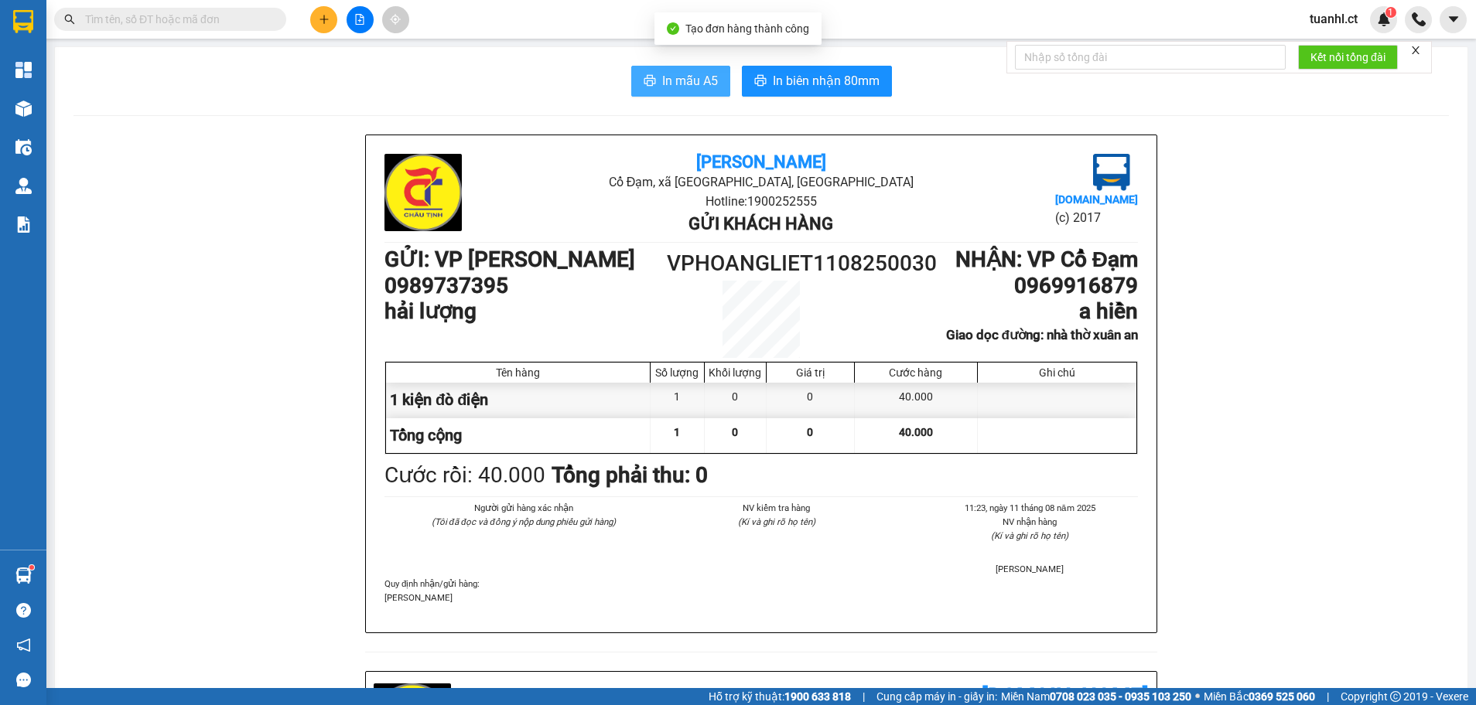
click at [662, 77] on span "In mẫu A5" at bounding box center [690, 80] width 56 height 19
click at [326, 23] on icon "plus" at bounding box center [324, 19] width 11 height 11
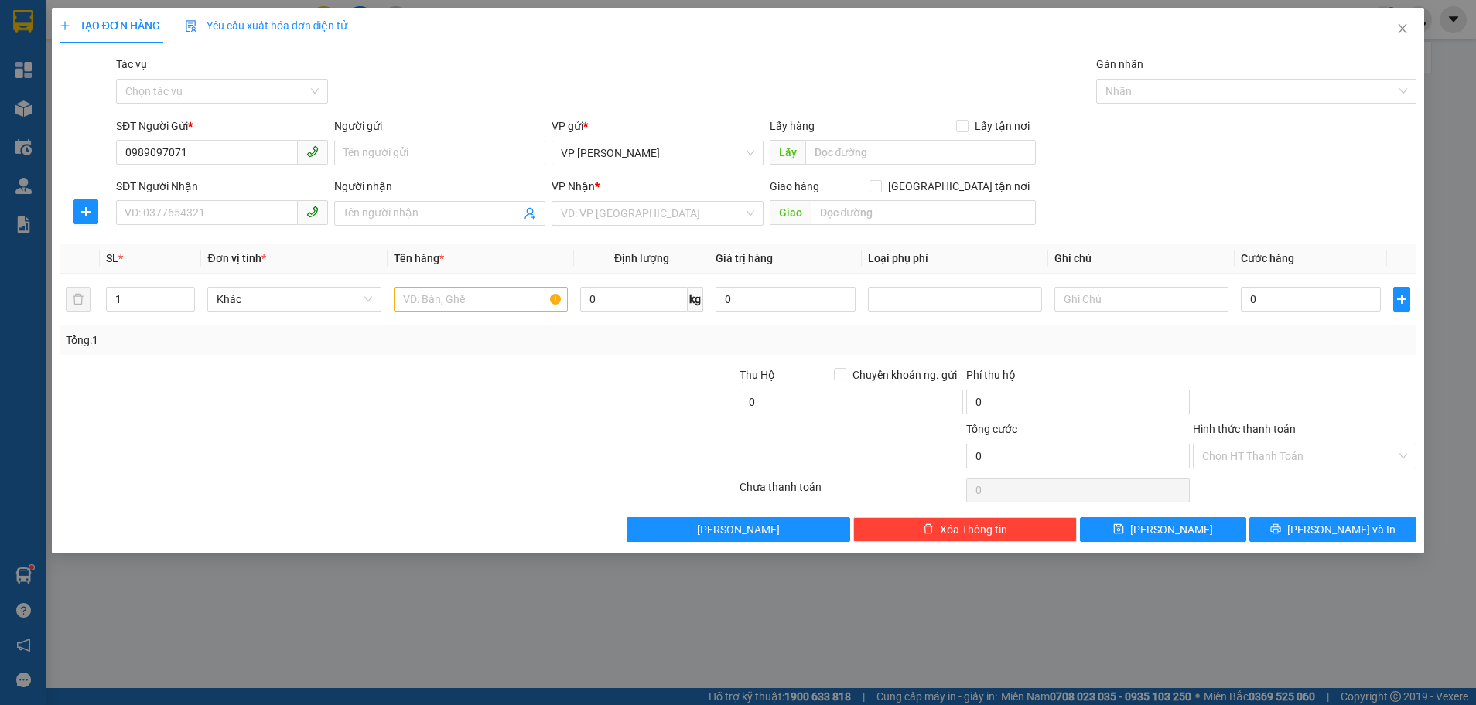
click at [206, 183] on div "SĐT Người Nhận" at bounding box center [222, 186] width 212 height 17
click at [206, 200] on input "SĐT Người Nhận" at bounding box center [207, 212] width 182 height 25
click at [415, 144] on input "Người gửi" at bounding box center [440, 153] width 212 height 25
click at [215, 148] on input "0989097071" at bounding box center [207, 152] width 182 height 25
type input "0"
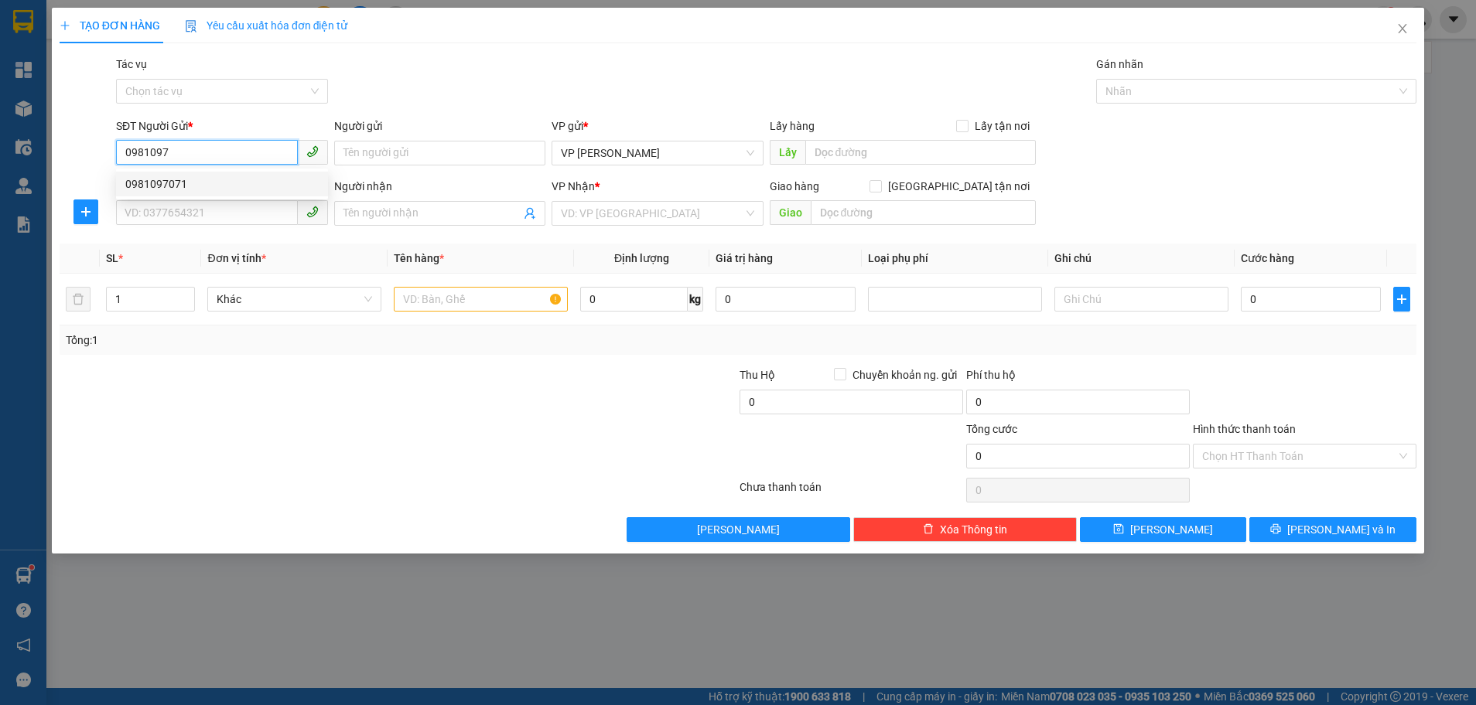
click at [179, 176] on div "0981097071" at bounding box center [221, 184] width 193 height 17
type input "0981097071"
type input "0386331299"
type input "việt hằng"
type input "cổ đạm"
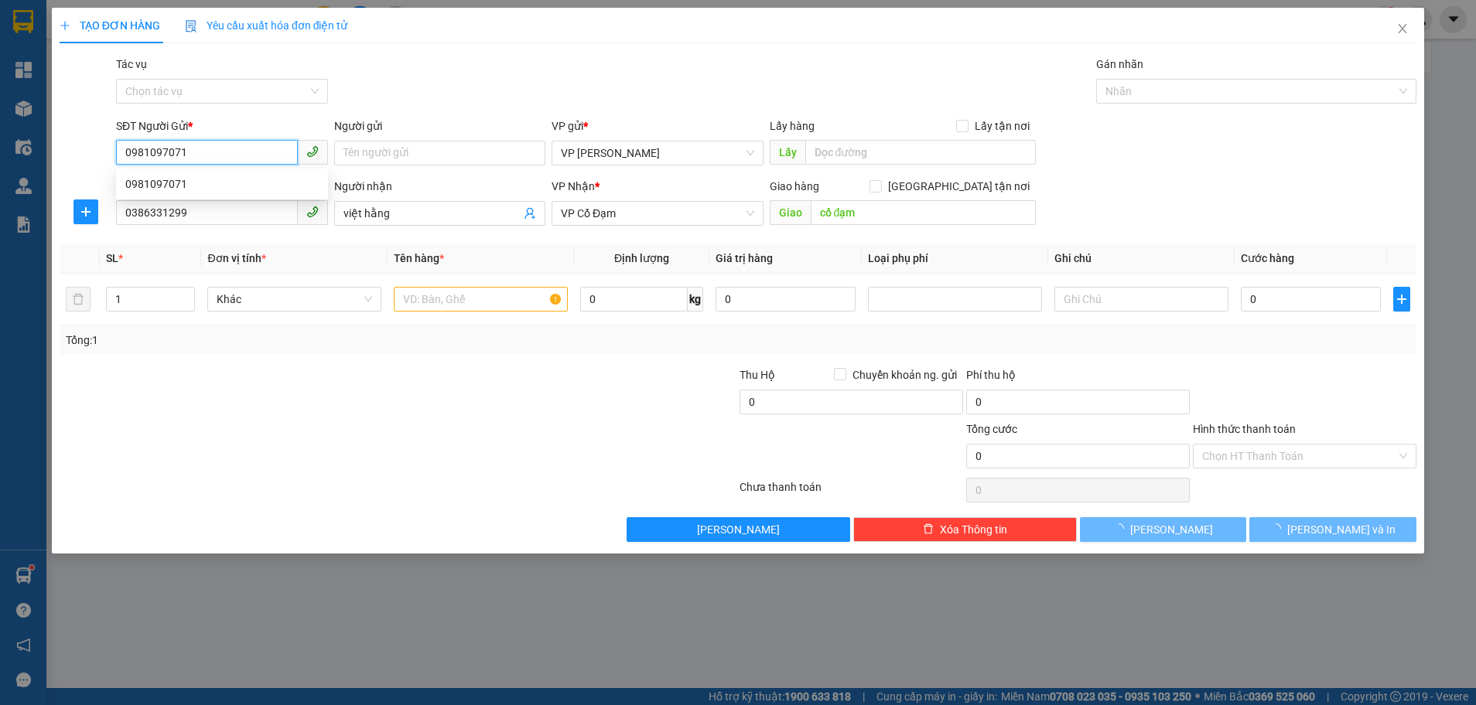
type input "30.000"
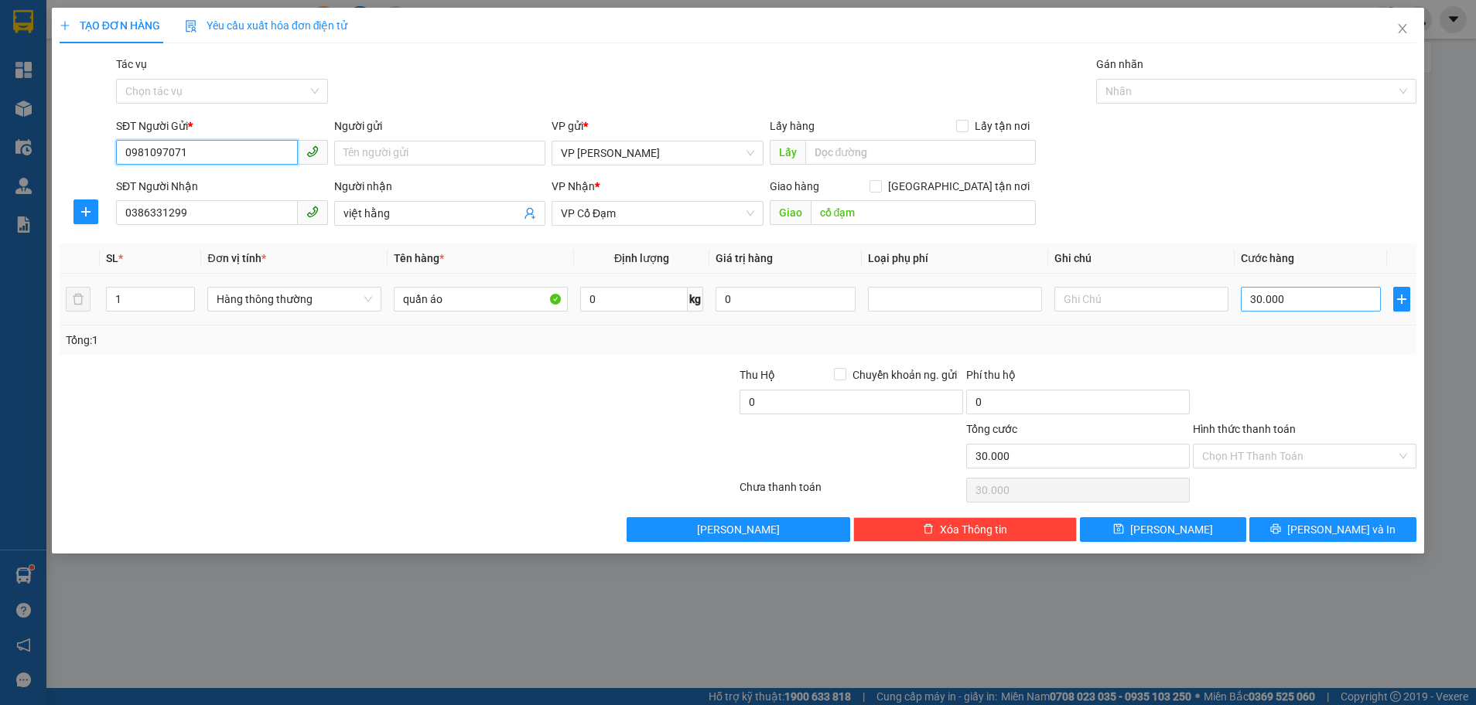
type input "0981097071"
click at [1309, 309] on input "30.000" at bounding box center [1311, 299] width 140 height 25
type input "0"
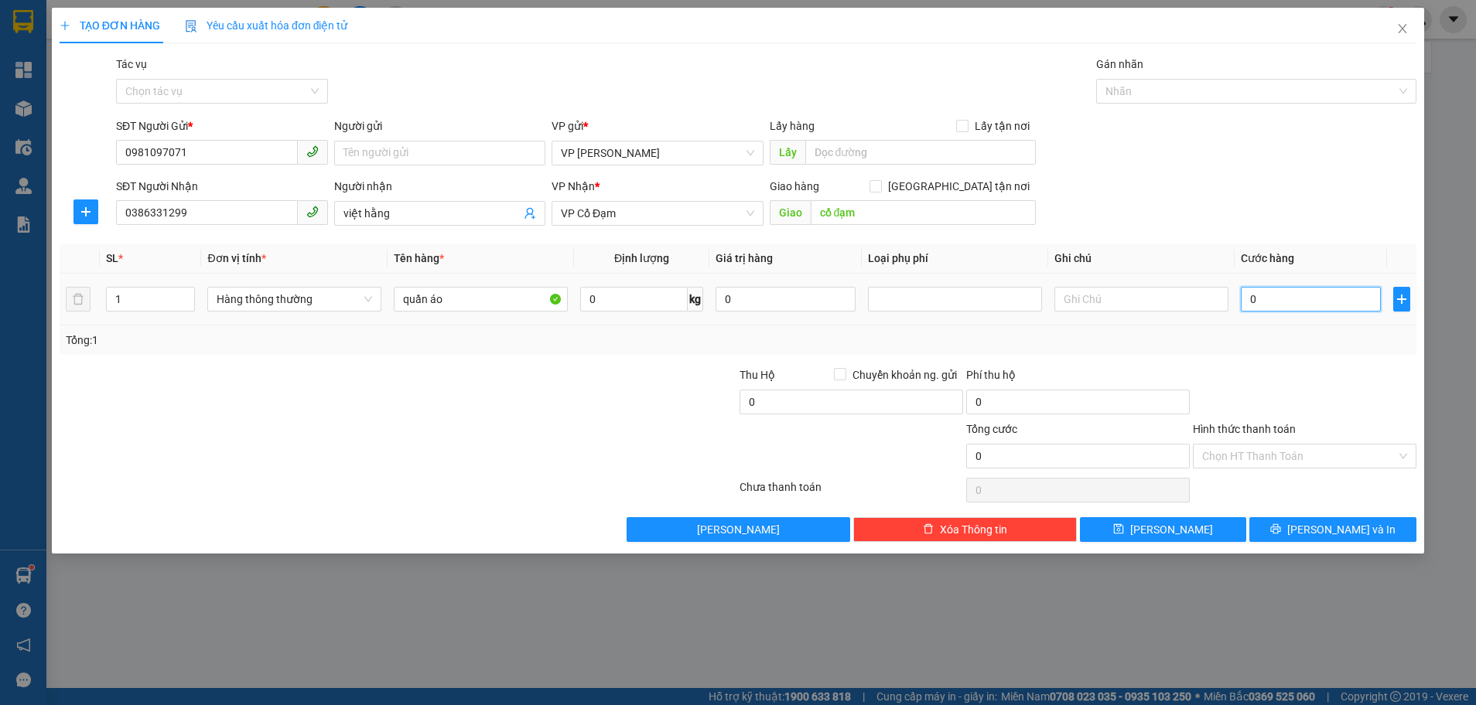
click at [1247, 304] on input "0" at bounding box center [1311, 299] width 140 height 25
type input "40"
type input "40.000"
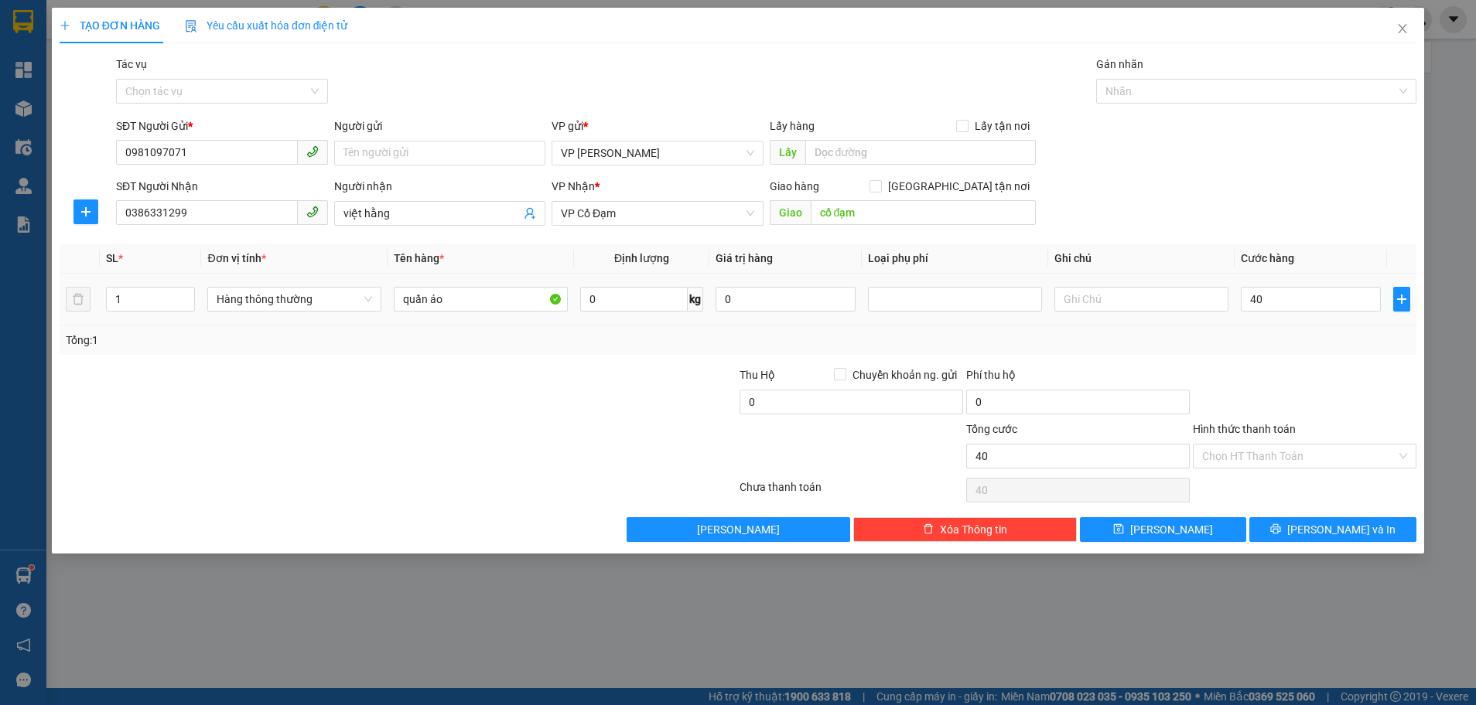
type input "40.000"
click at [1258, 341] on div "Tổng: 1" at bounding box center [738, 340] width 1344 height 17
click at [1314, 522] on button "[PERSON_NAME] và In" at bounding box center [1332, 529] width 167 height 25
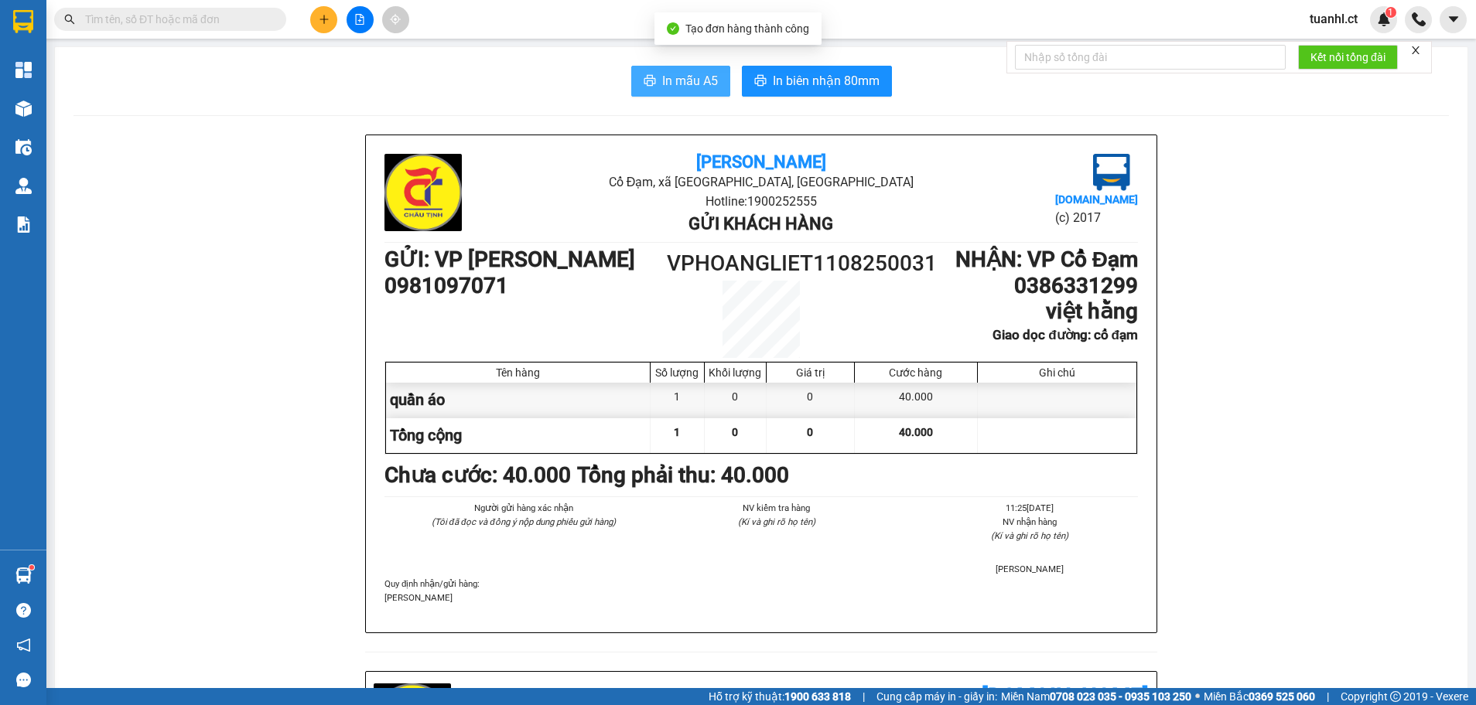
click at [697, 80] on span "In mẫu A5" at bounding box center [690, 80] width 56 height 19
